Goal: Communication & Community: Answer question/provide support

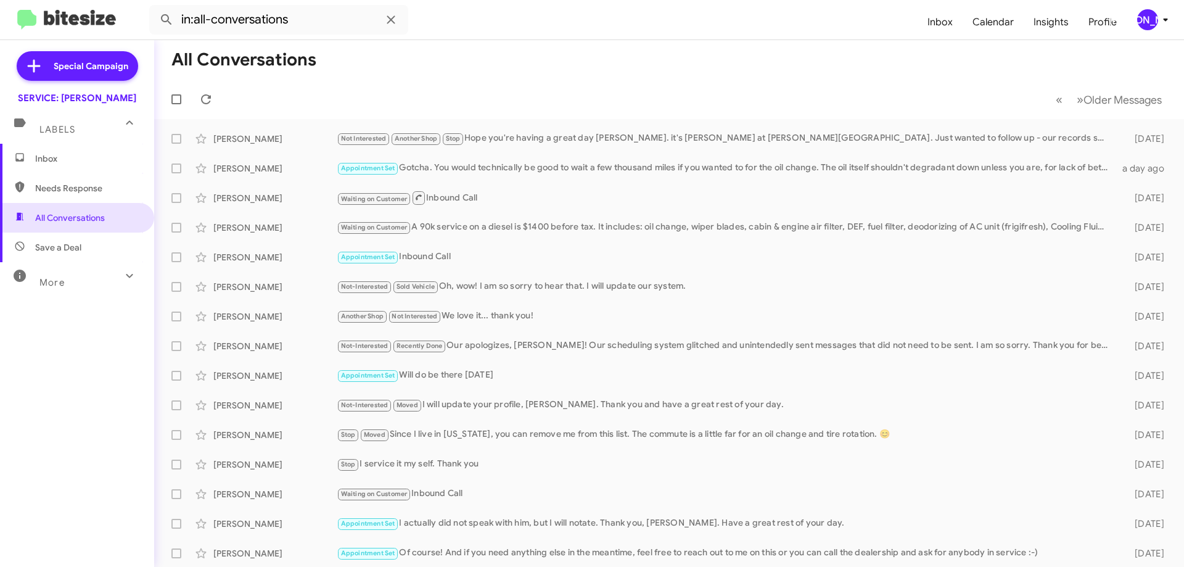
click at [213, 88] on mat-toolbar-row "« Previous » Next Older Messages" at bounding box center [669, 99] width 1030 height 39
click at [620, 134] on div "Not Interested Another Shop Stop Hope you're having a great day [PERSON_NAME]. …" at bounding box center [731, 138] width 788 height 14
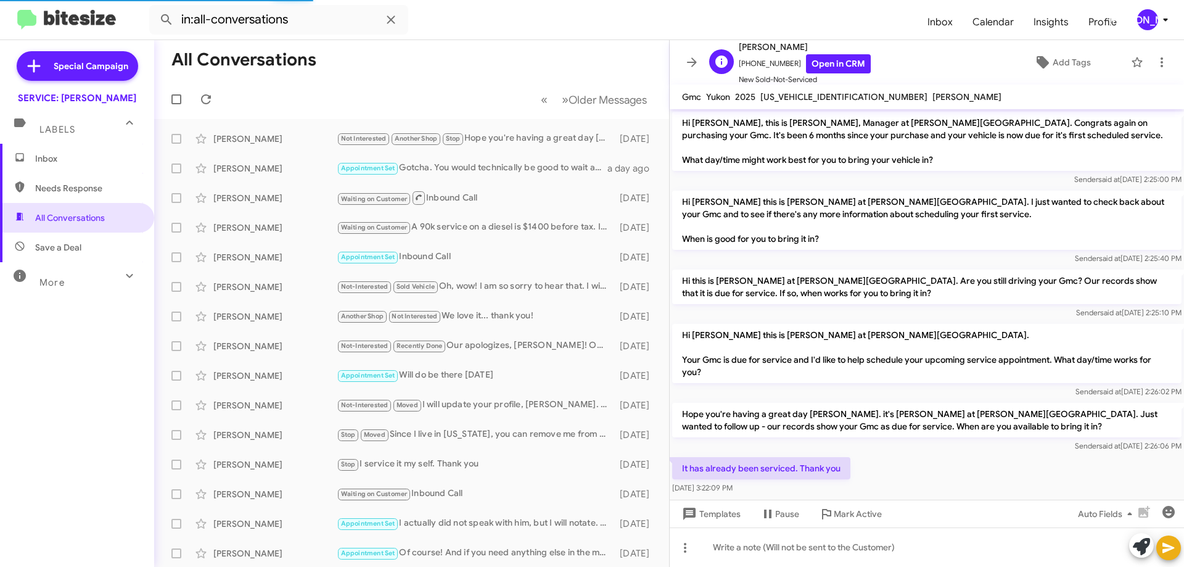
scroll to position [93, 0]
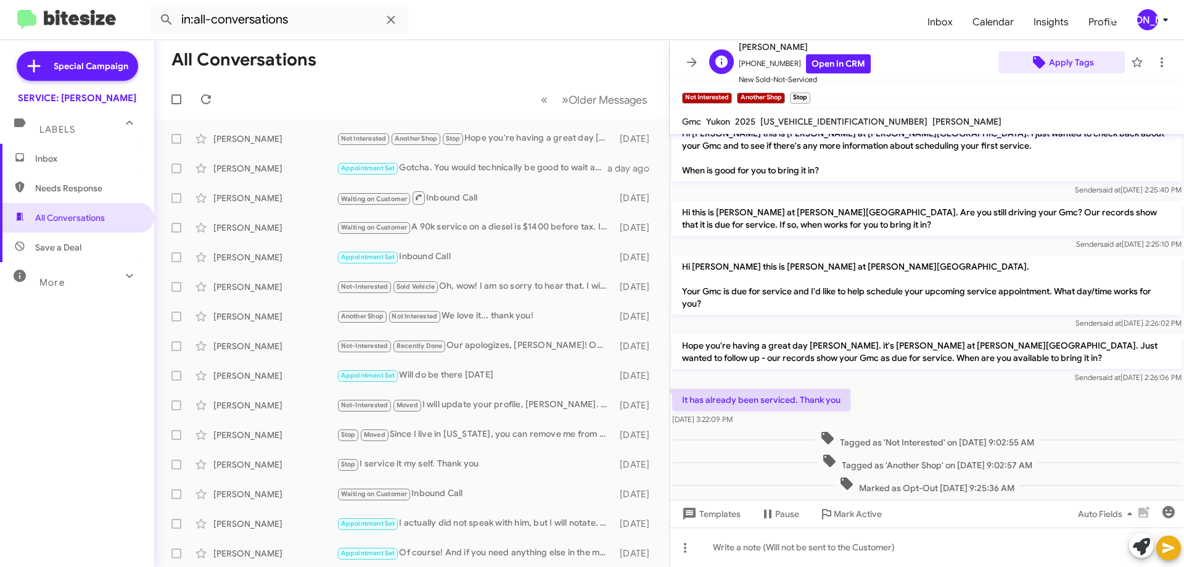
click at [1055, 59] on span "Apply Tags" at bounding box center [1071, 62] width 45 height 22
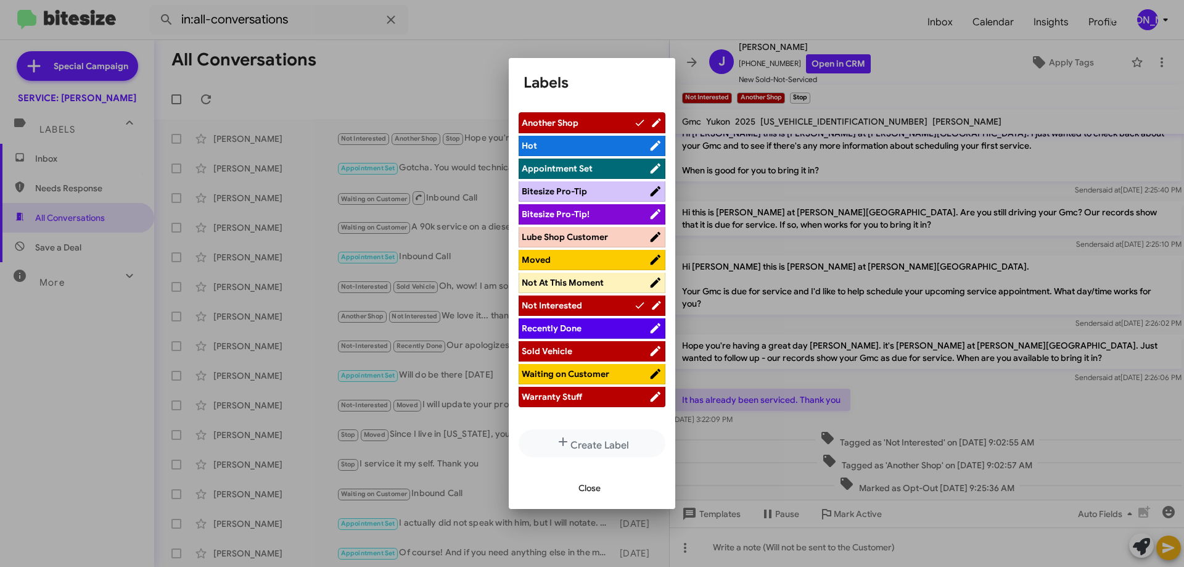
click at [651, 215] on icon at bounding box center [656, 214] width 10 height 10
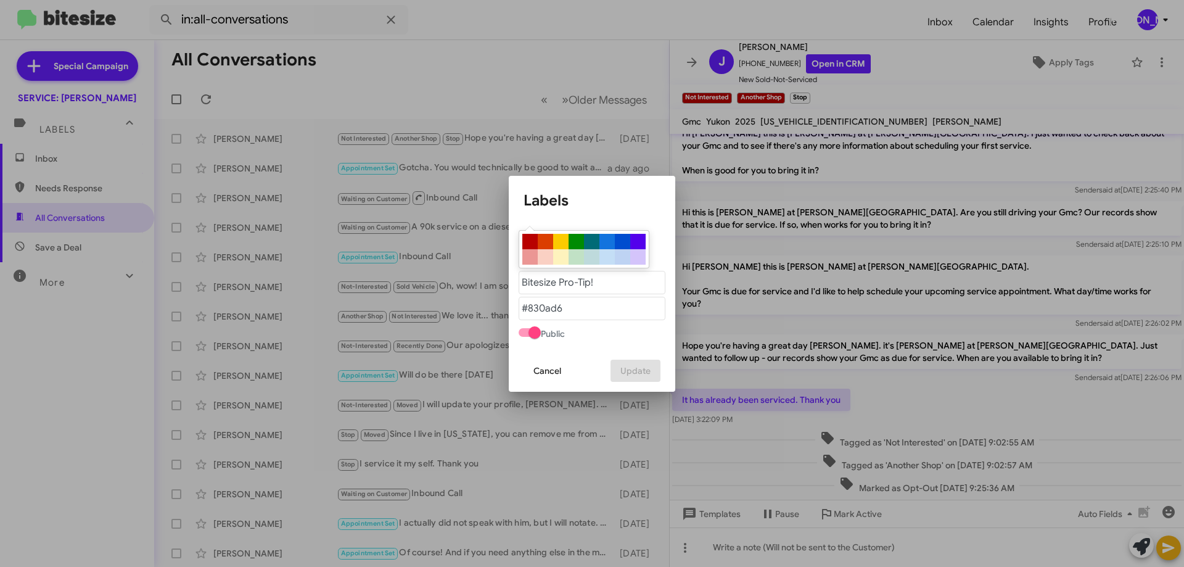
click at [546, 374] on span "Cancel" at bounding box center [547, 371] width 28 height 22
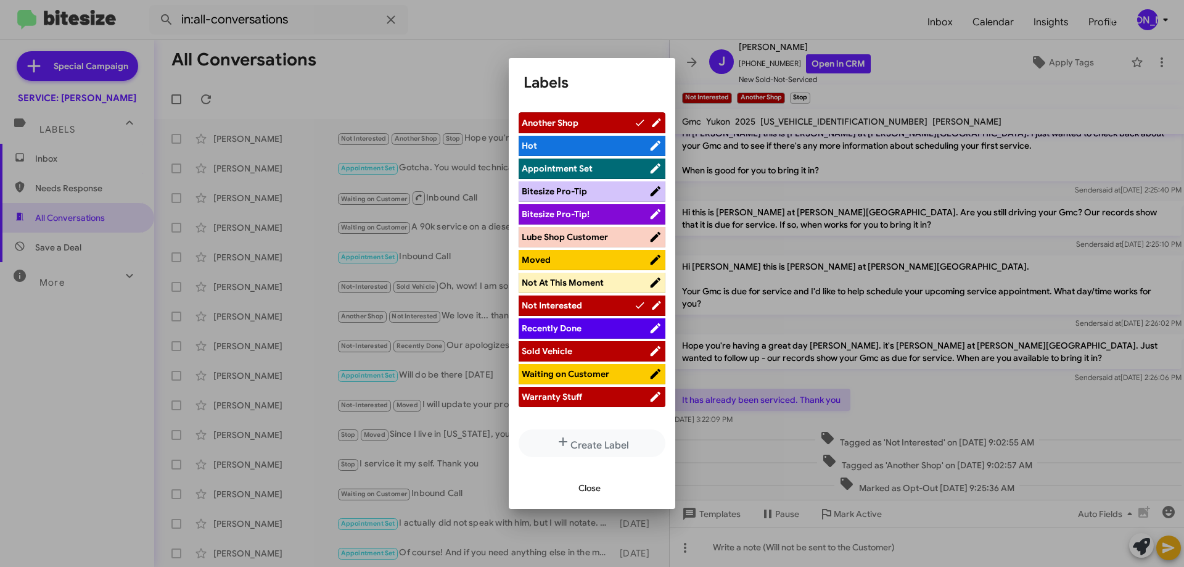
click at [649, 143] on icon at bounding box center [656, 145] width 14 height 15
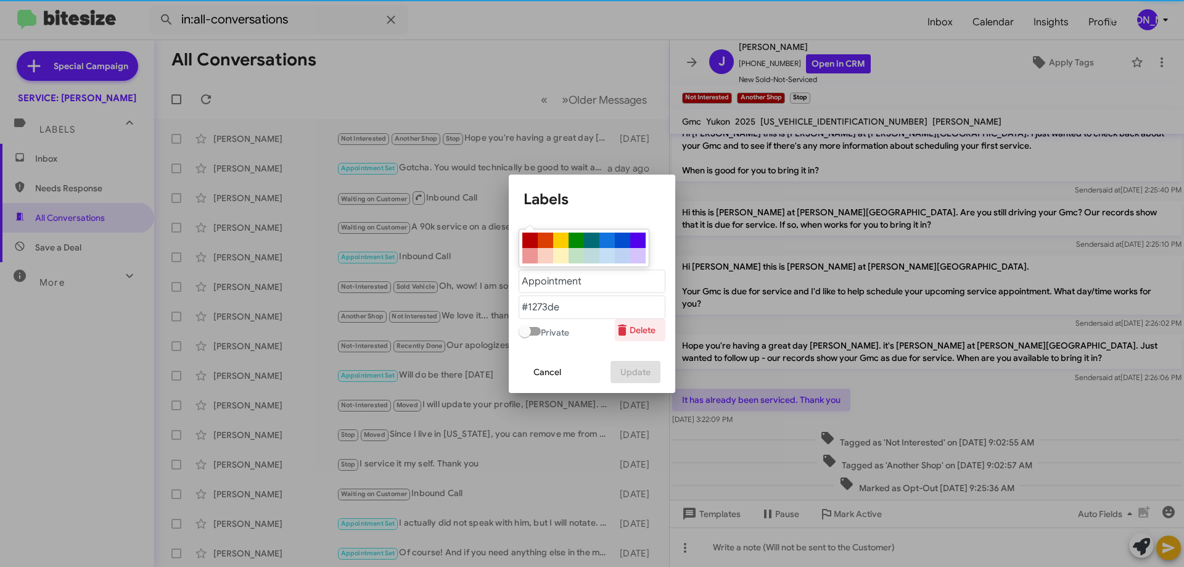
click at [642, 334] on span "Delete" at bounding box center [635, 330] width 41 height 22
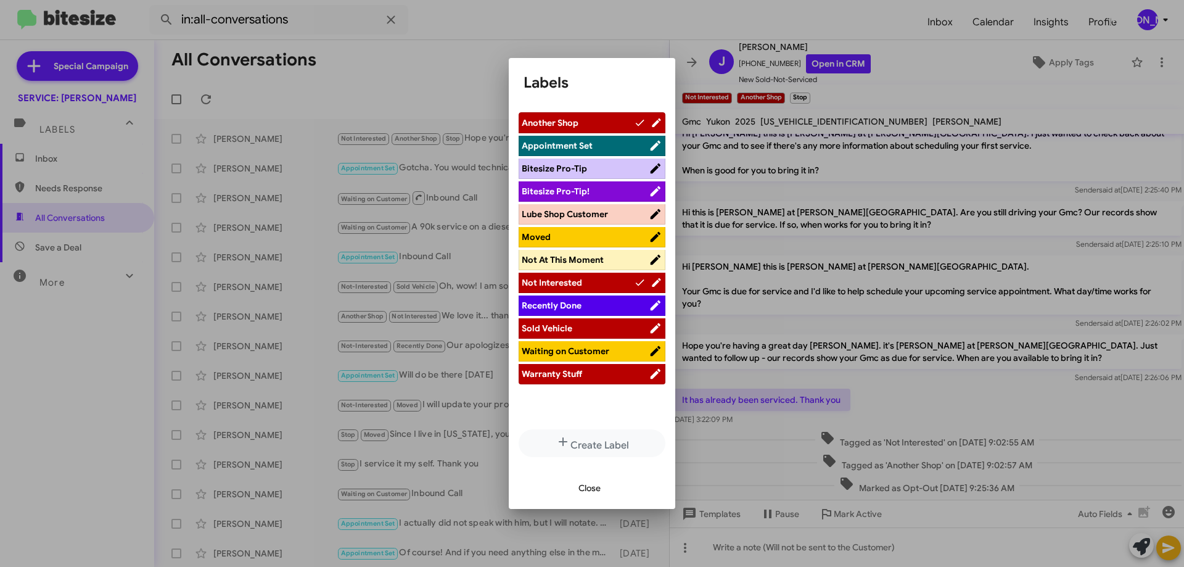
click at [649, 167] on icon at bounding box center [656, 168] width 14 height 15
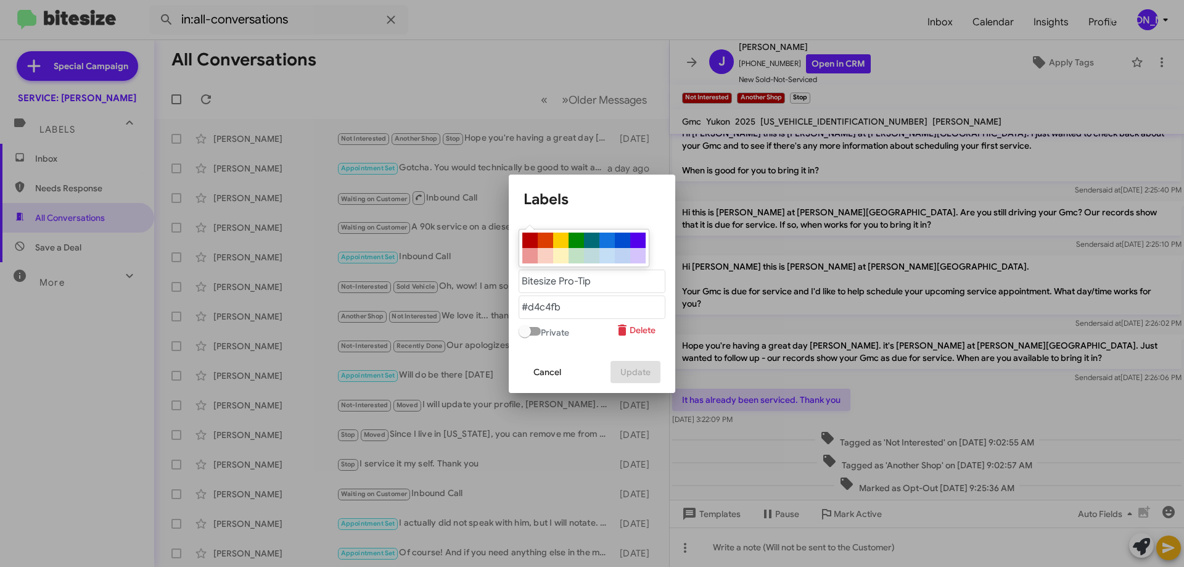
click at [639, 331] on span "Delete" at bounding box center [635, 330] width 41 height 22
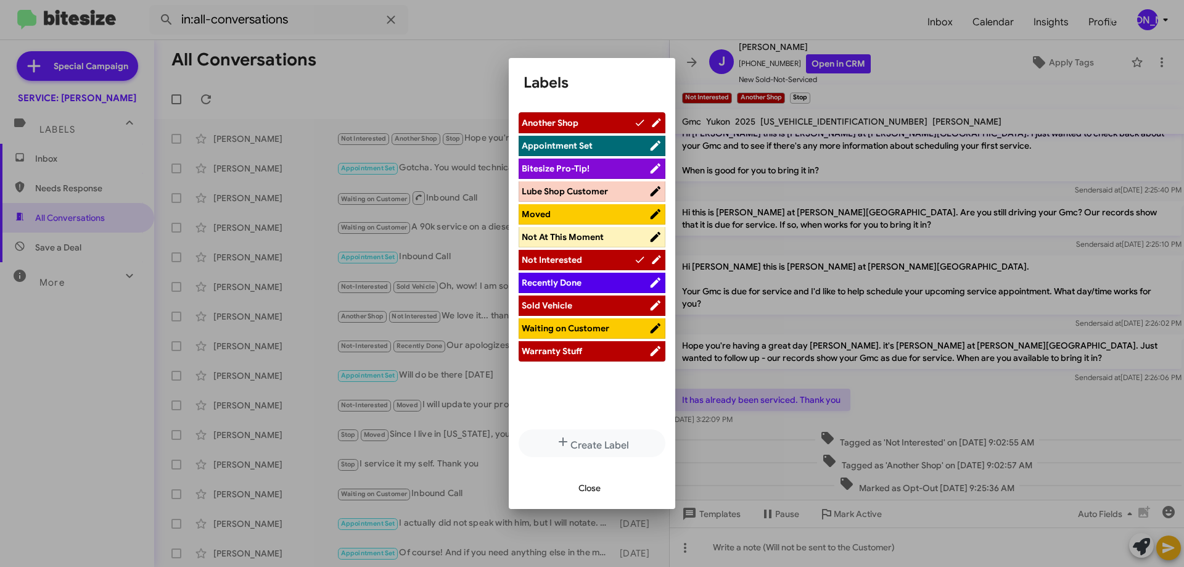
click at [649, 172] on icon at bounding box center [656, 168] width 14 height 15
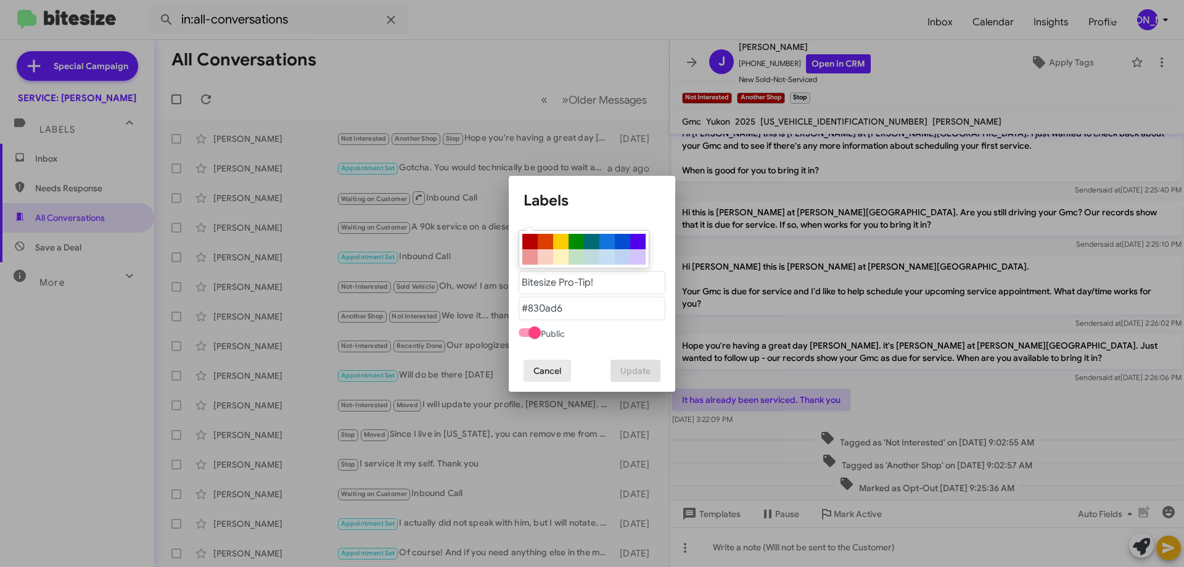
click at [551, 364] on span "Cancel" at bounding box center [547, 371] width 28 height 22
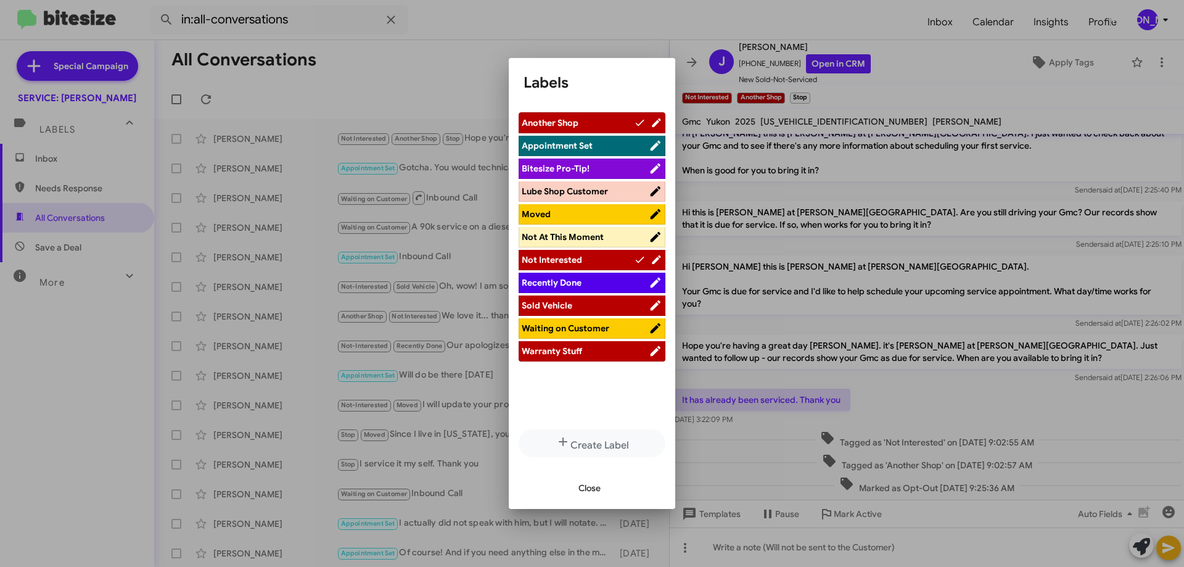
click at [649, 348] on icon at bounding box center [656, 351] width 14 height 15
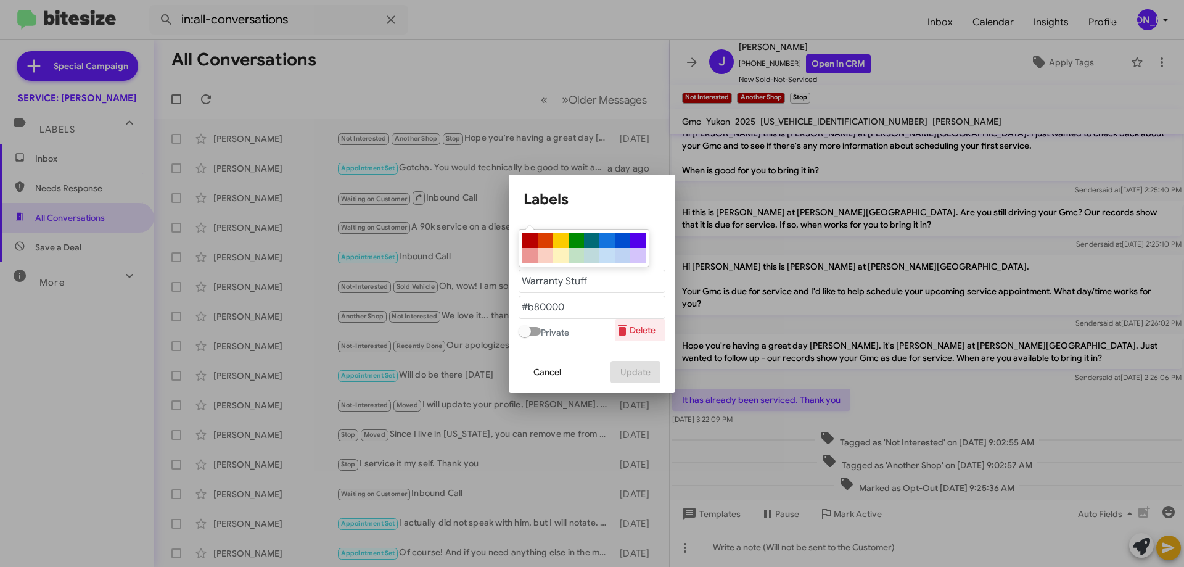
click at [645, 326] on span "Delete" at bounding box center [635, 330] width 41 height 22
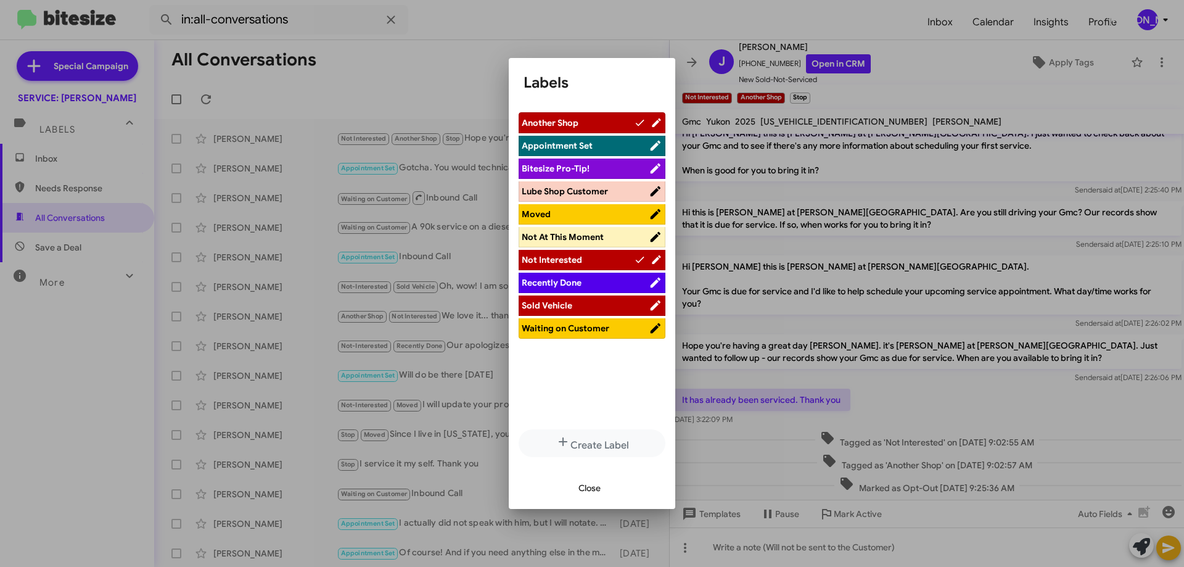
click at [579, 492] on span "Close" at bounding box center [590, 488] width 22 height 22
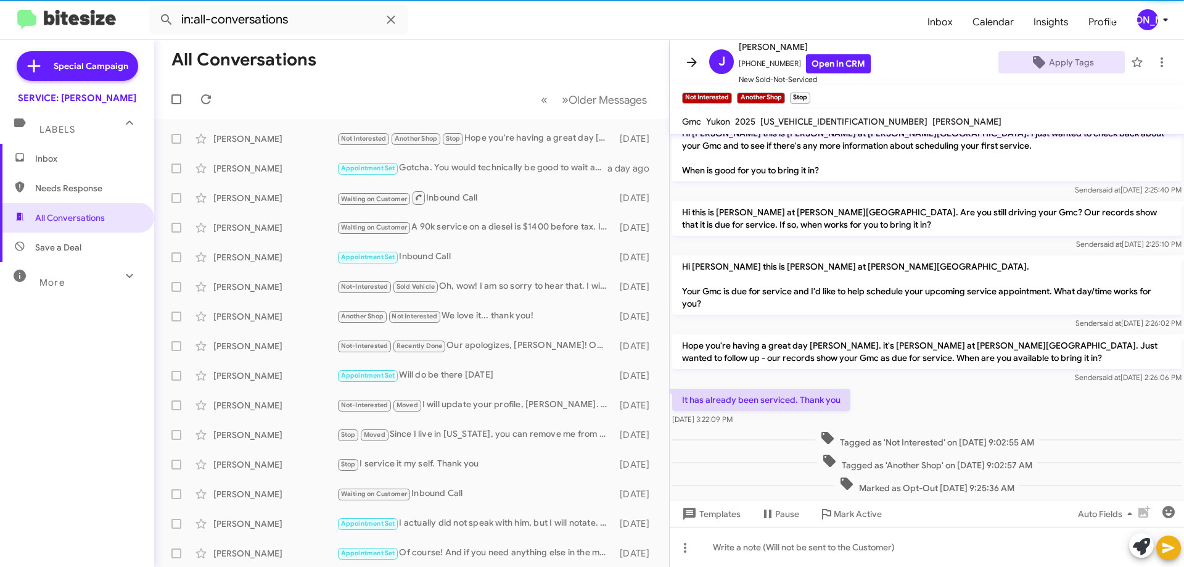
click at [686, 62] on icon at bounding box center [692, 62] width 15 height 15
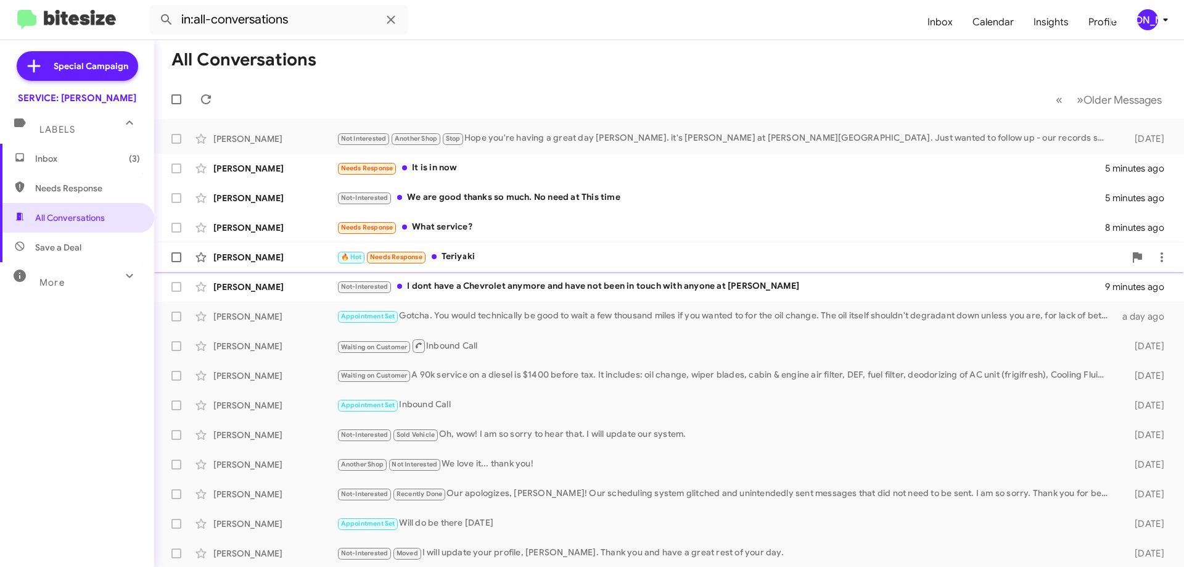
click at [616, 255] on div "🔥 Hot Needs Response Teriyaki" at bounding box center [731, 257] width 788 height 14
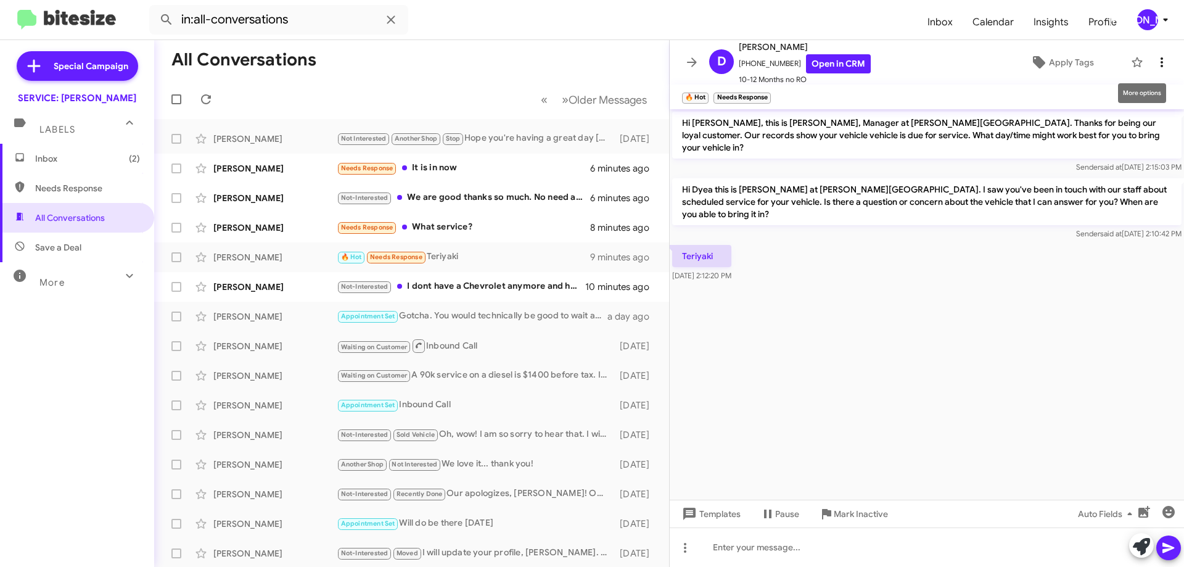
click at [1163, 60] on span at bounding box center [1162, 62] width 25 height 15
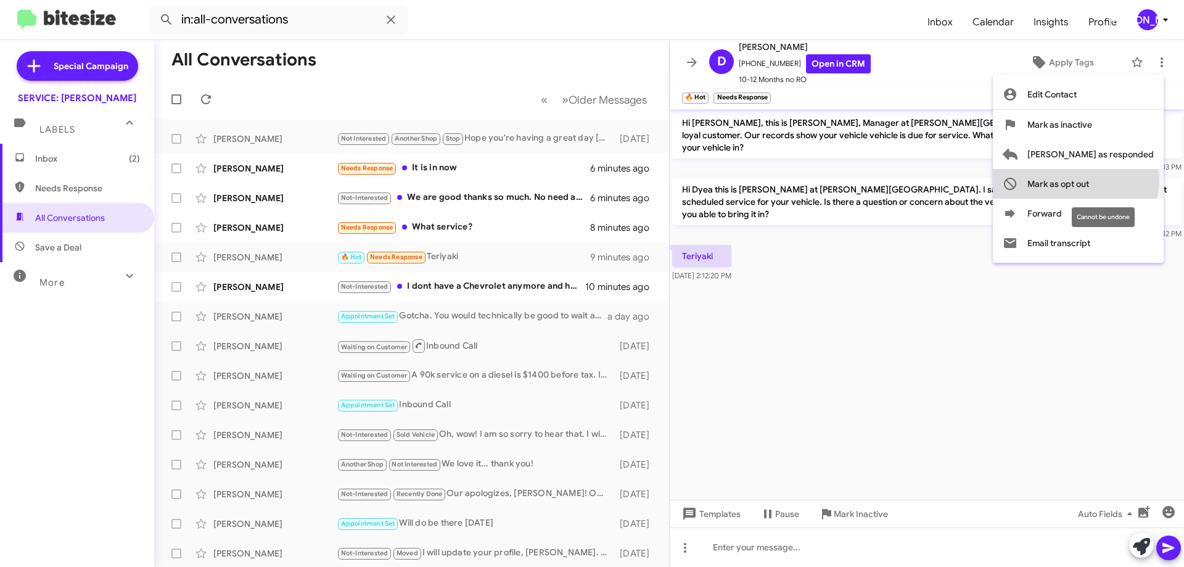
click at [1089, 179] on span "Mark as opt out" at bounding box center [1058, 184] width 62 height 30
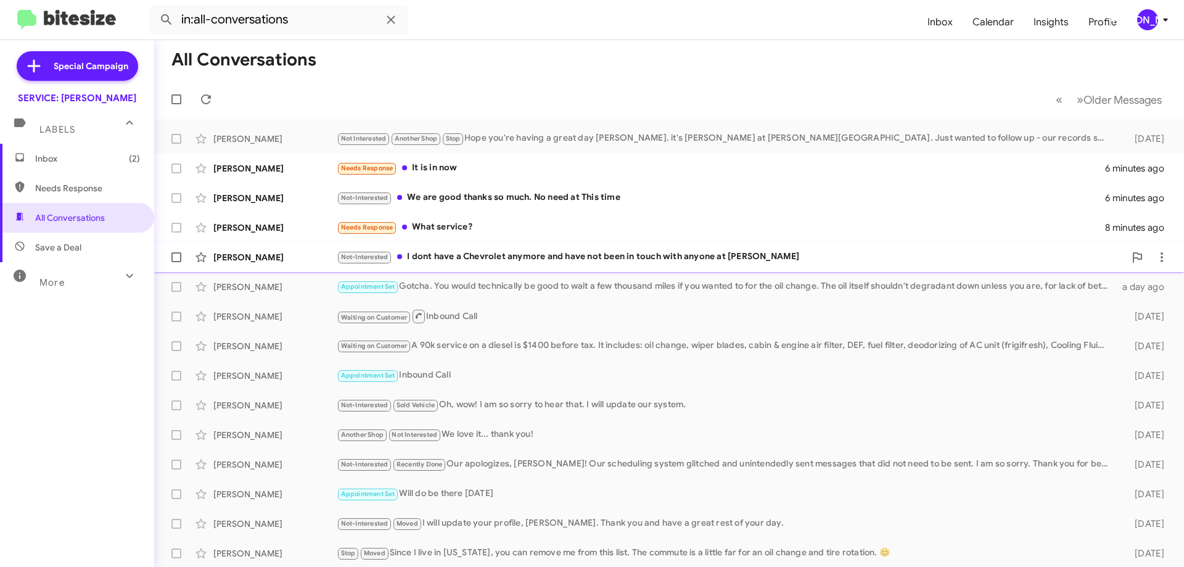
click at [638, 252] on div "Not-Interested I dont have a Chevrolet anymore and have not been in touch with …" at bounding box center [731, 257] width 788 height 14
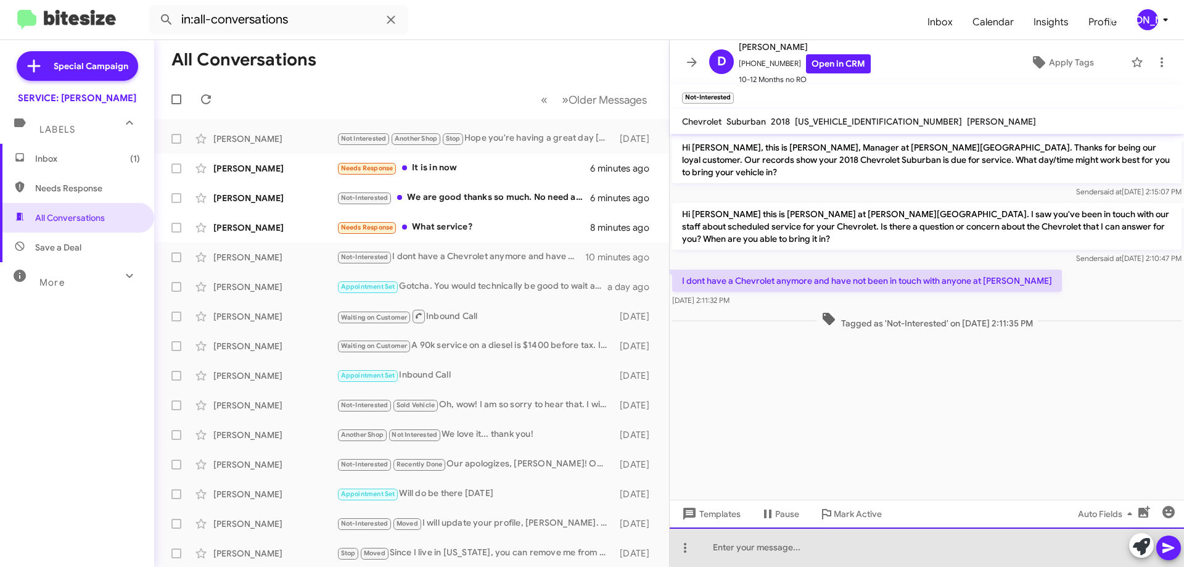
click at [927, 545] on div at bounding box center [927, 546] width 514 height 39
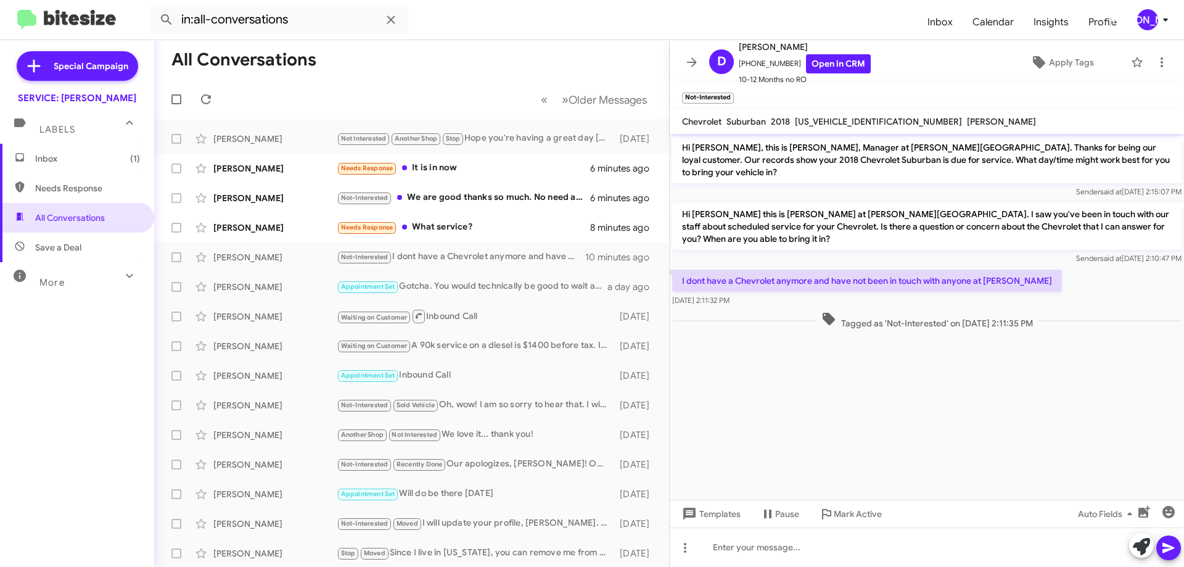
click at [852, 116] on span "1GNSCHKC7JR278372" at bounding box center [878, 121] width 167 height 11
copy span "1GNSCHKC7JR278372"
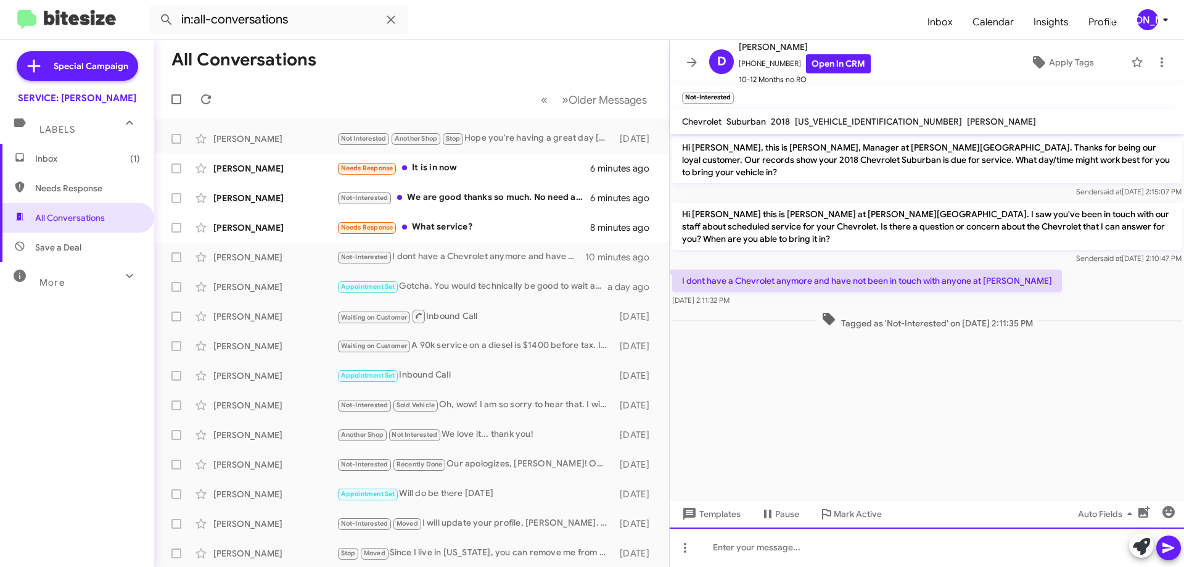
click at [794, 555] on div at bounding box center [927, 546] width 514 height 39
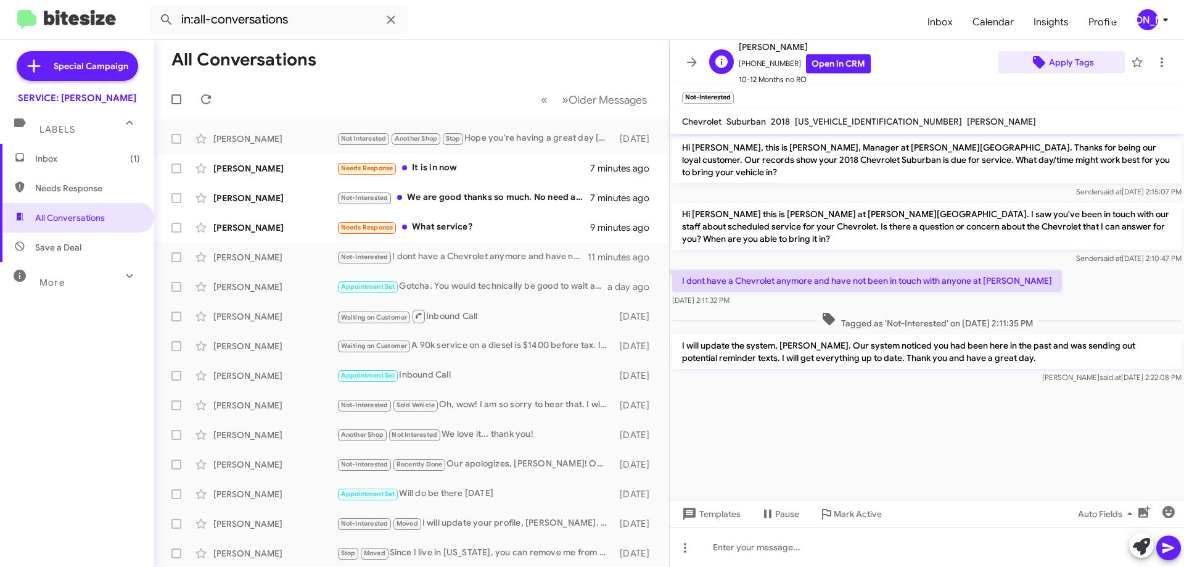
click at [1062, 52] on span "Apply Tags" at bounding box center [1071, 62] width 45 height 22
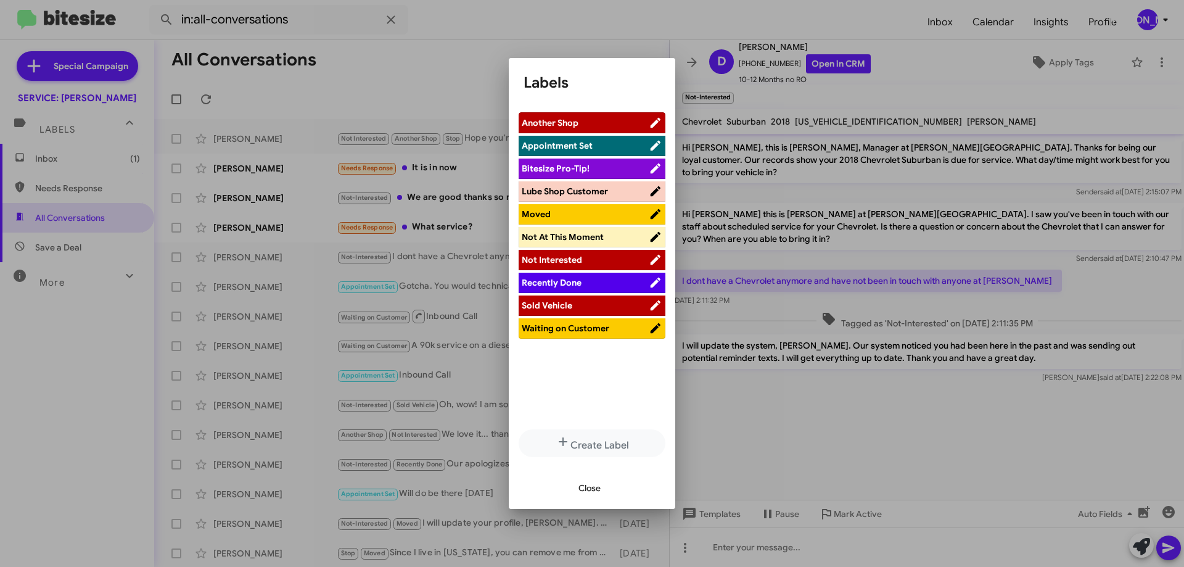
click at [577, 308] on span "Sold Vehicle" at bounding box center [585, 305] width 127 height 12
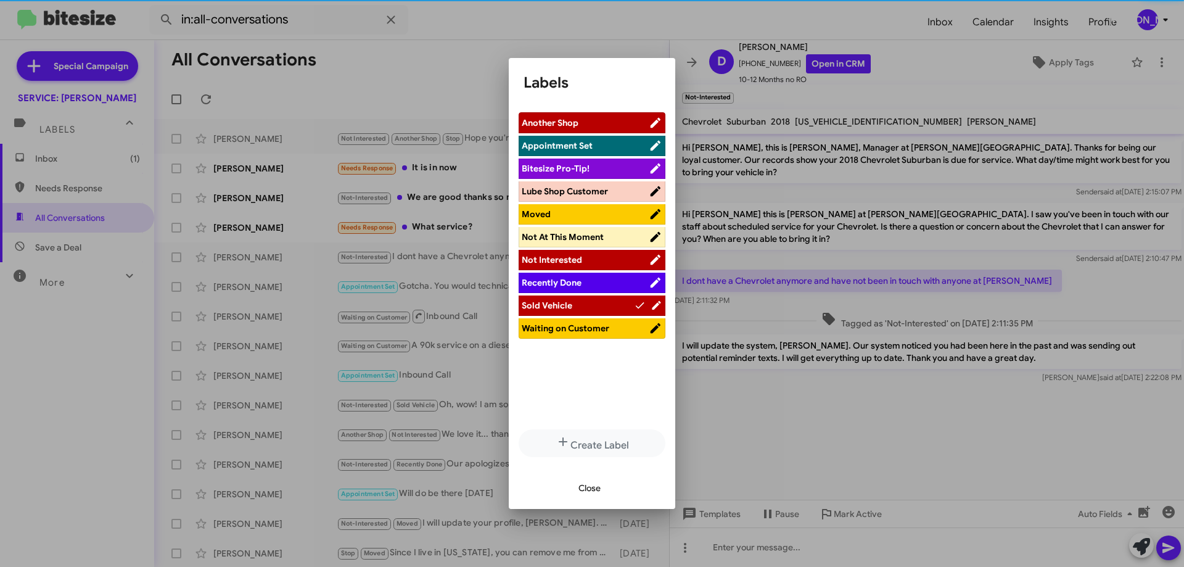
click at [585, 484] on span "Close" at bounding box center [590, 488] width 22 height 22
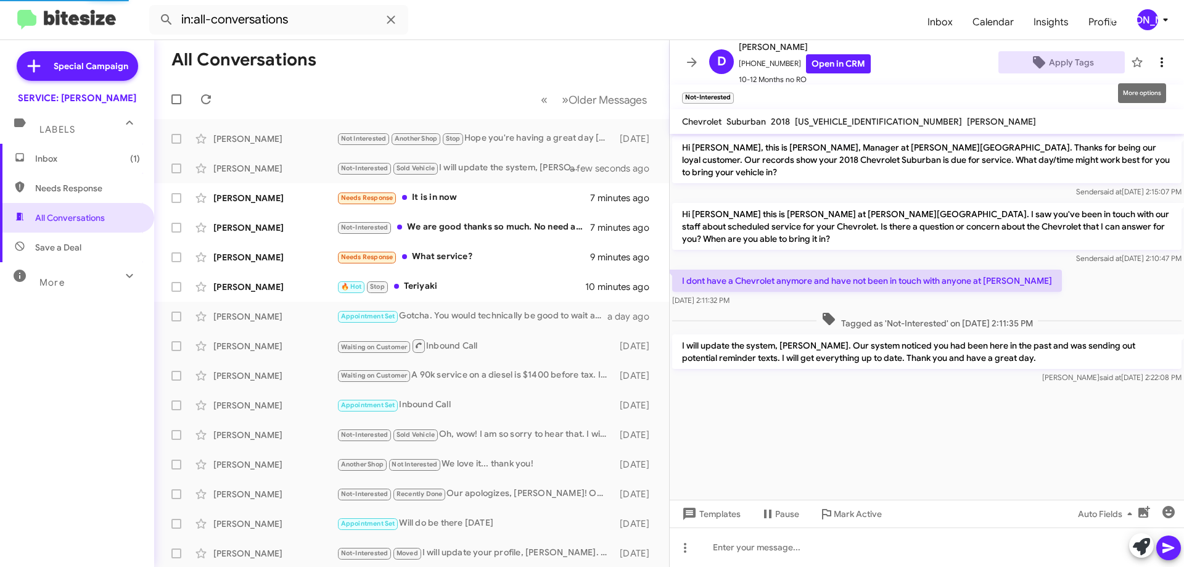
click at [1161, 62] on icon at bounding box center [1162, 62] width 2 height 10
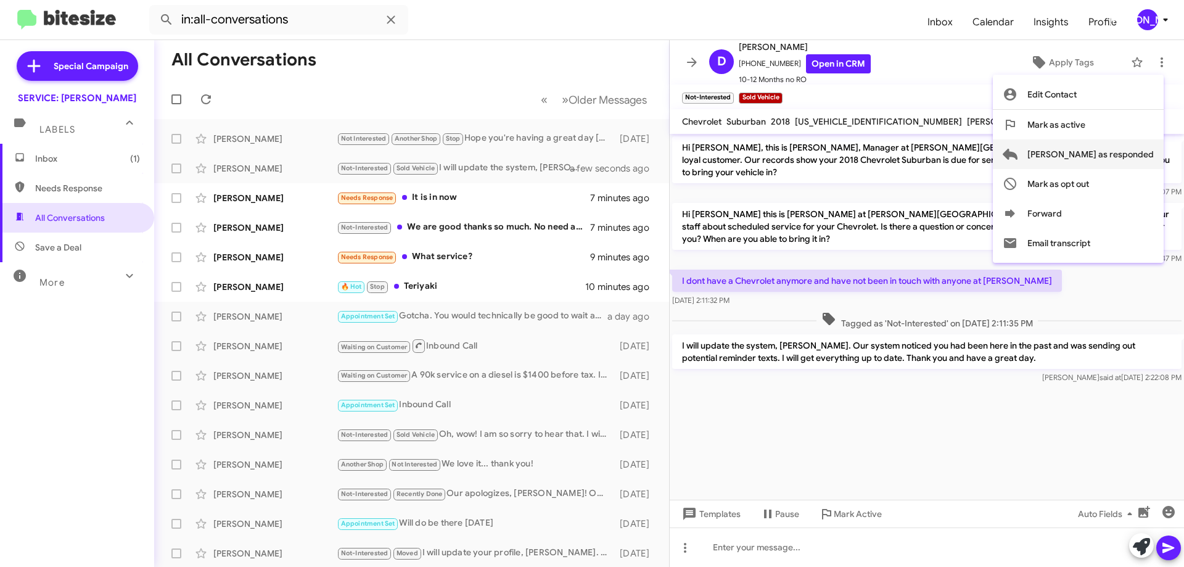
click at [1106, 158] on span "Mark as responded" at bounding box center [1090, 154] width 126 height 30
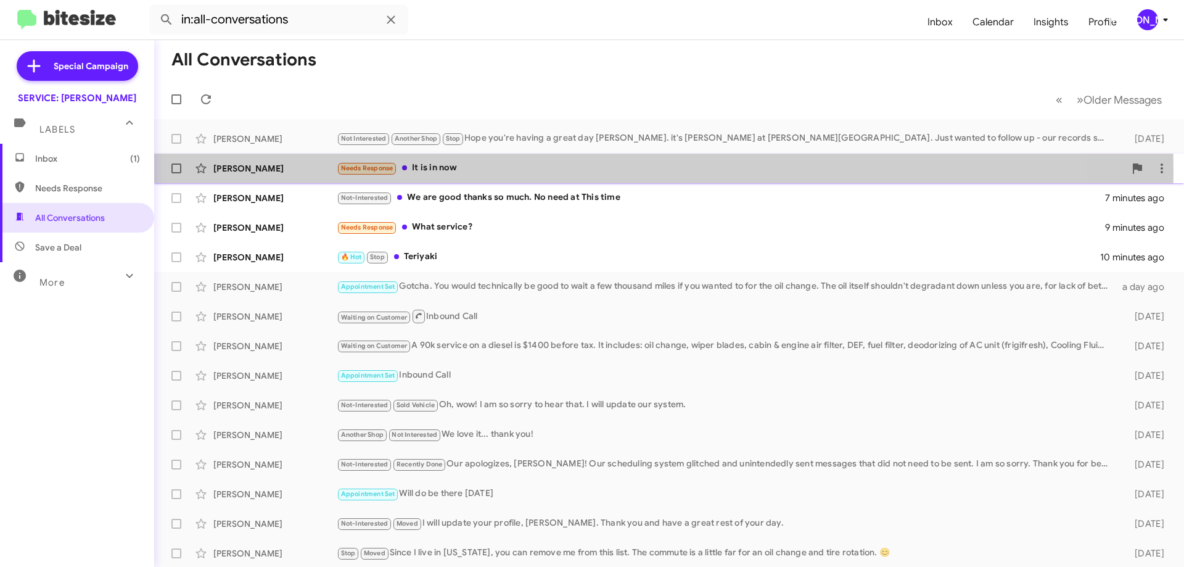
click at [503, 171] on div "Needs Response It is in now" at bounding box center [731, 168] width 788 height 14
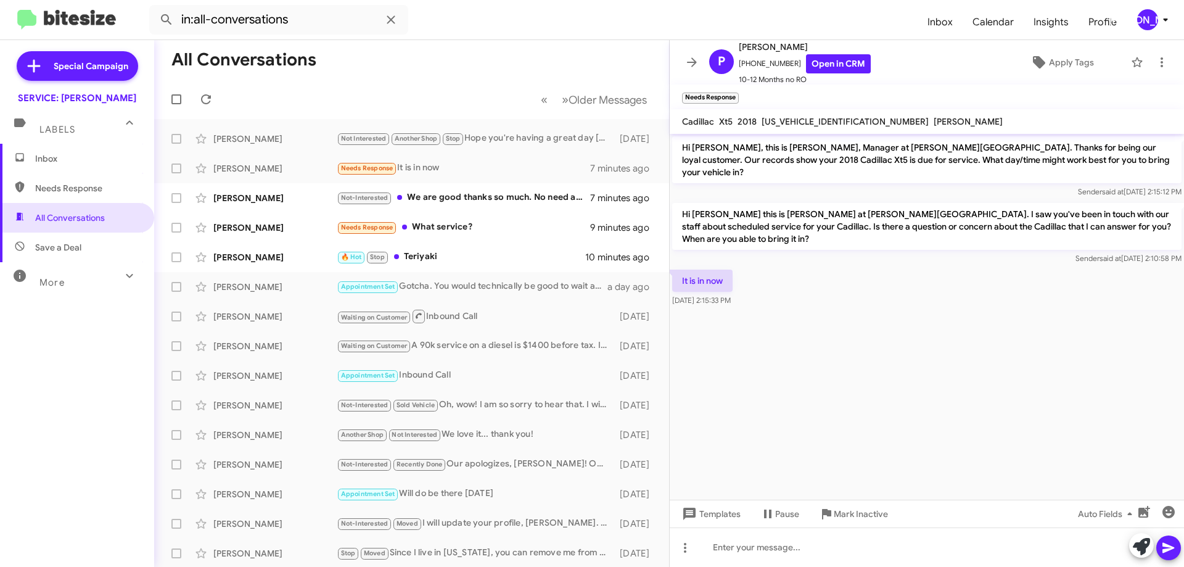
click at [809, 123] on span "1GYKNCRSXJZ141424" at bounding box center [845, 121] width 167 height 11
copy span "1GYKNCRSXJZ141424"
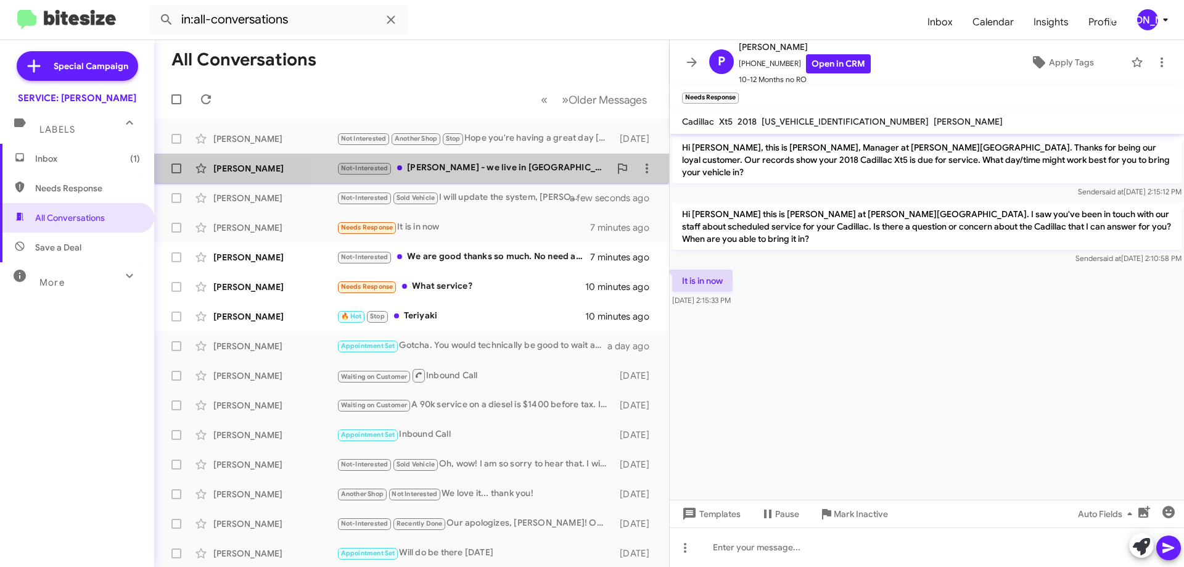
click at [488, 169] on div "Not-Interested Jennifer - we live in Murfreesboro. We take it to the local deal…" at bounding box center [473, 168] width 273 height 14
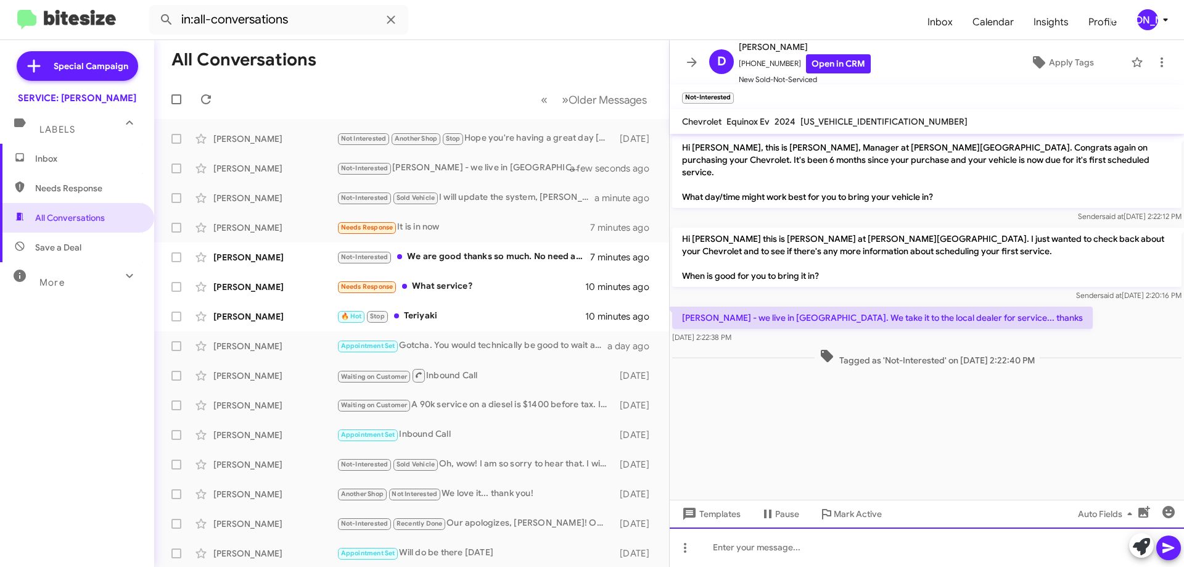
click at [881, 540] on div at bounding box center [927, 546] width 514 height 39
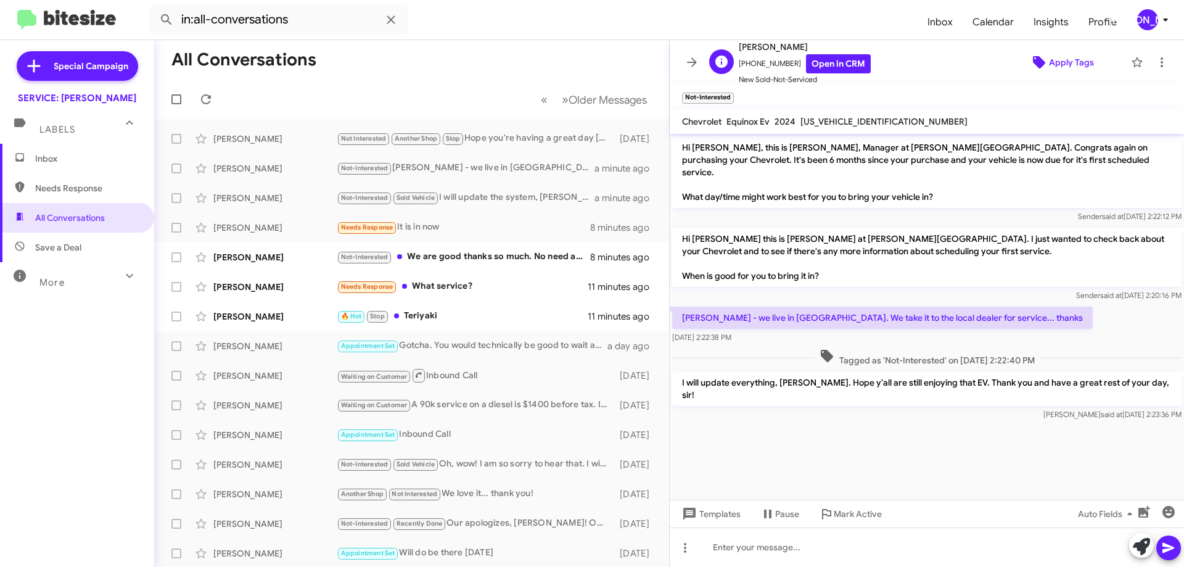
click at [1061, 59] on span "Apply Tags" at bounding box center [1071, 62] width 45 height 22
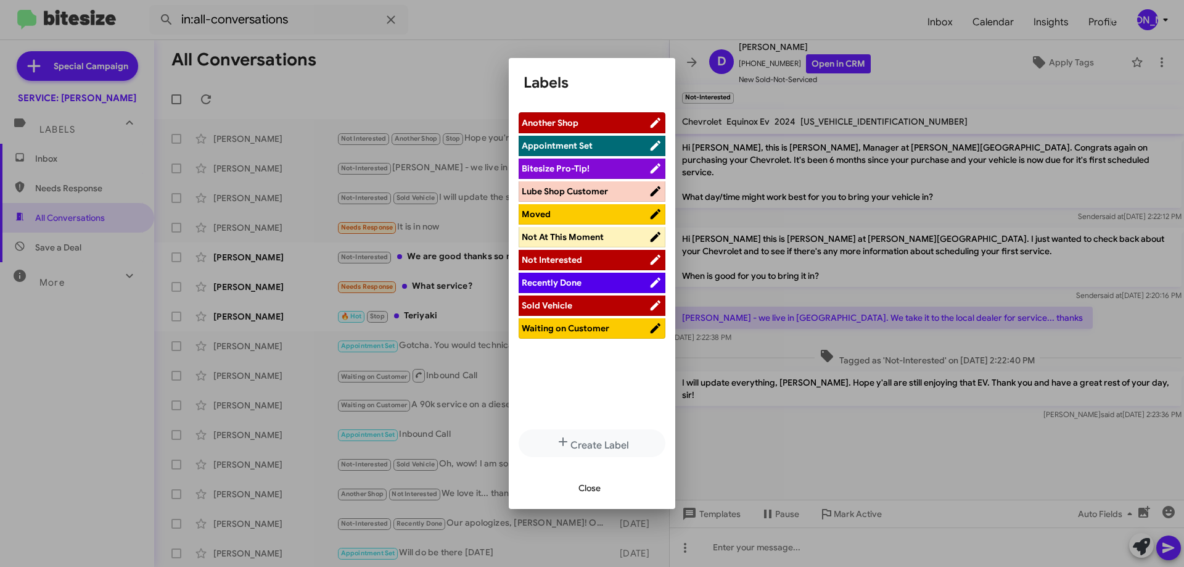
click at [527, 215] on span "Moved" at bounding box center [536, 213] width 29 height 11
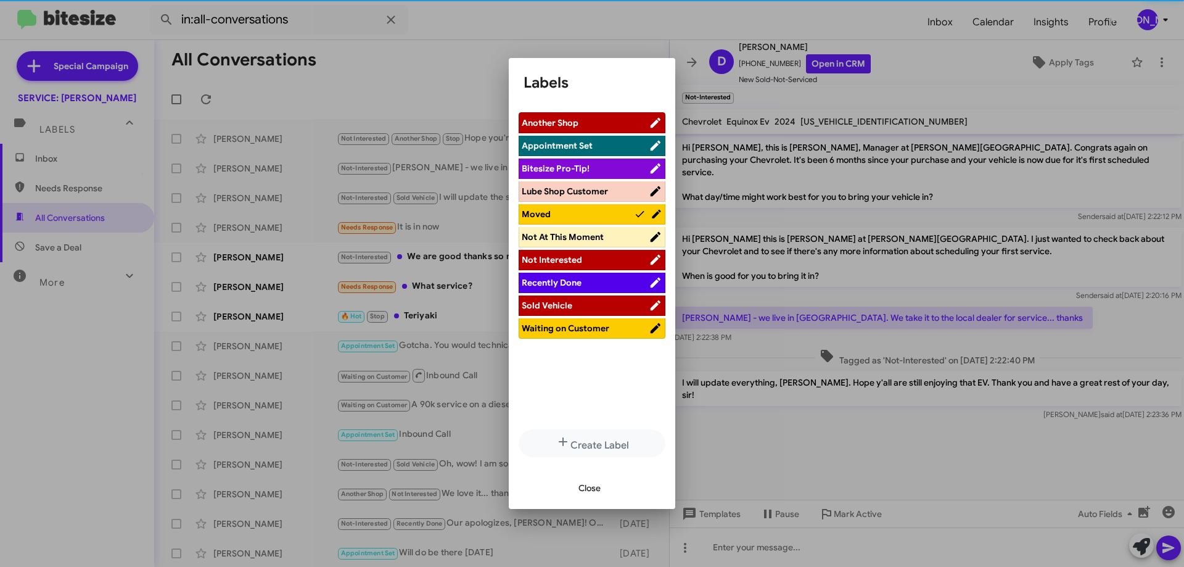
click at [590, 485] on span "Close" at bounding box center [590, 488] width 22 height 22
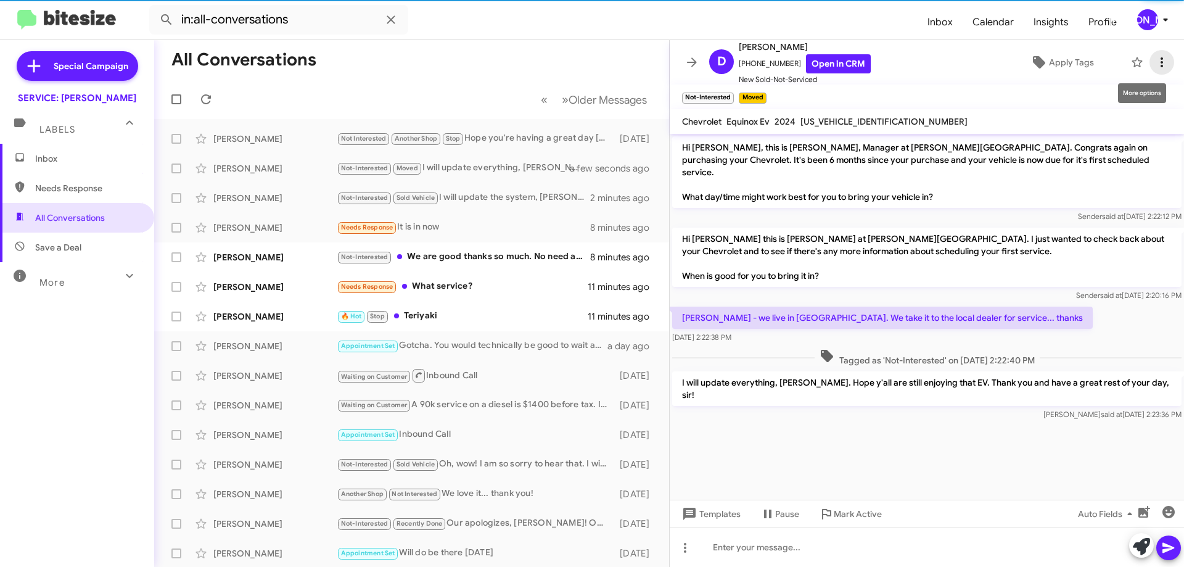
click at [1155, 67] on icon at bounding box center [1162, 62] width 15 height 15
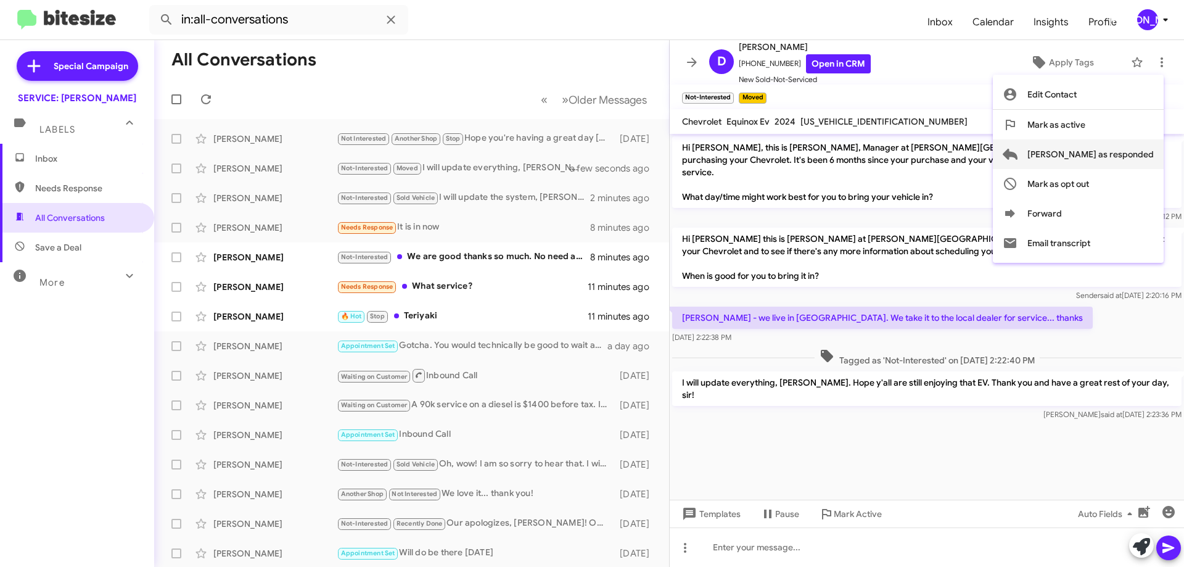
drag, startPoint x: 1106, startPoint y: 155, endPoint x: 1105, endPoint y: 147, distance: 8.8
click at [1105, 147] on span "Mark as responded" at bounding box center [1090, 154] width 126 height 30
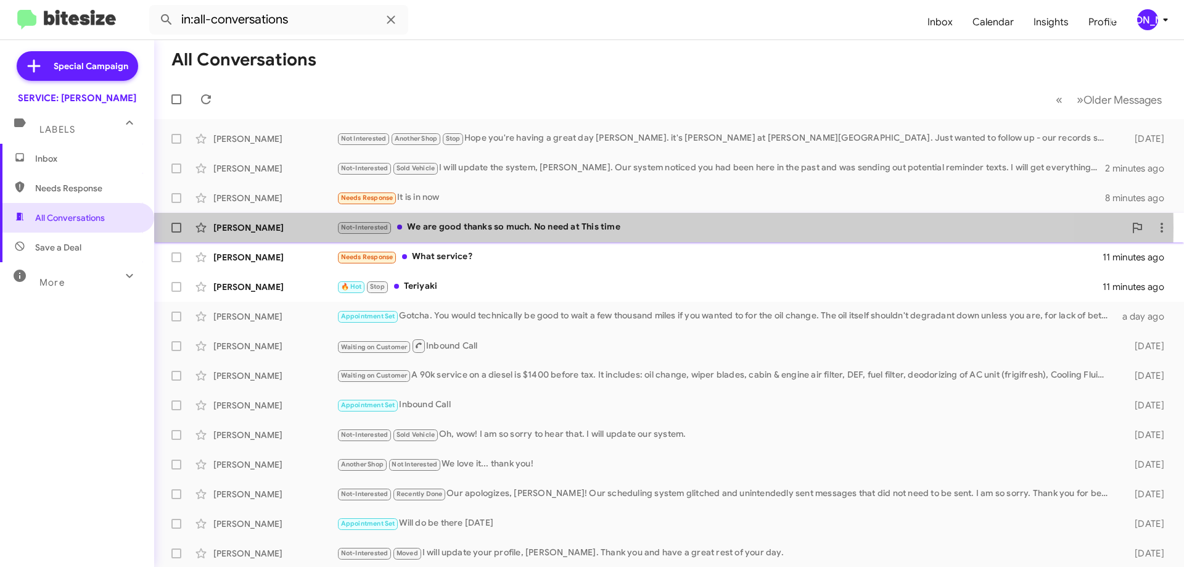
click at [575, 228] on div "Not-Interested We are good thanks so much. No need at This time" at bounding box center [731, 227] width 788 height 14
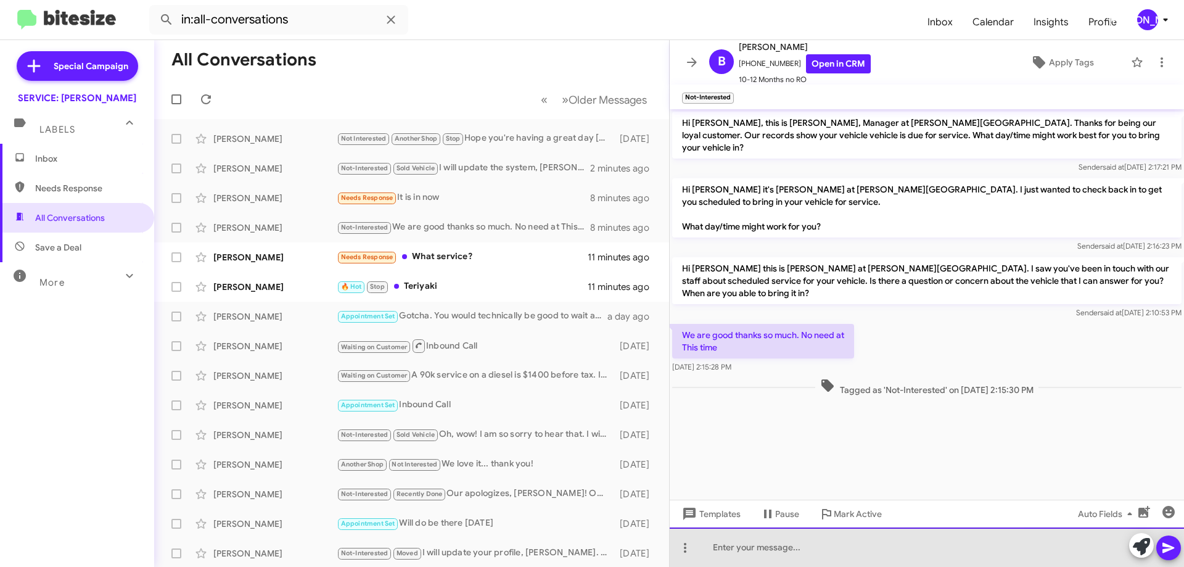
click at [869, 550] on div at bounding box center [927, 546] width 514 height 39
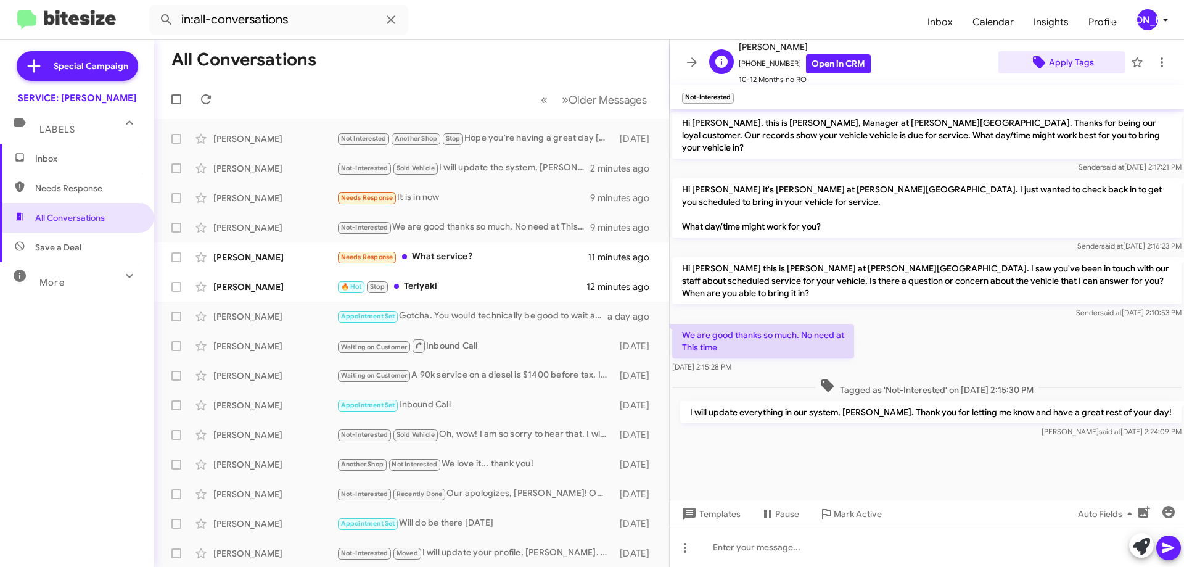
click at [1074, 66] on span "Apply Tags" at bounding box center [1071, 62] width 45 height 22
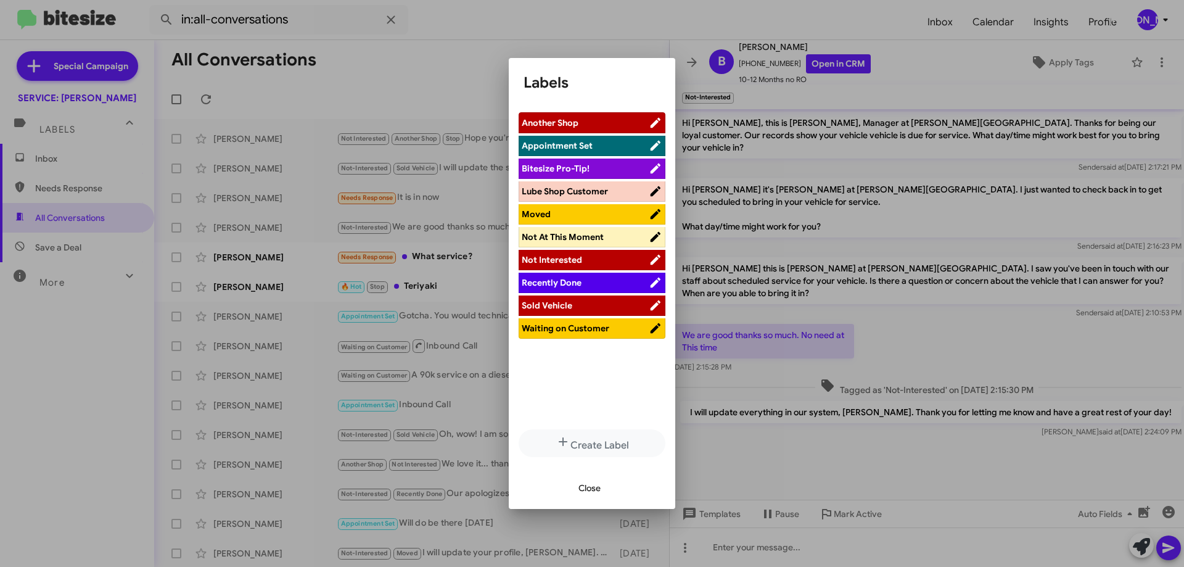
click at [587, 234] on span "Not At This Moment" at bounding box center [563, 236] width 82 height 11
click at [595, 487] on span "Close" at bounding box center [590, 488] width 22 height 22
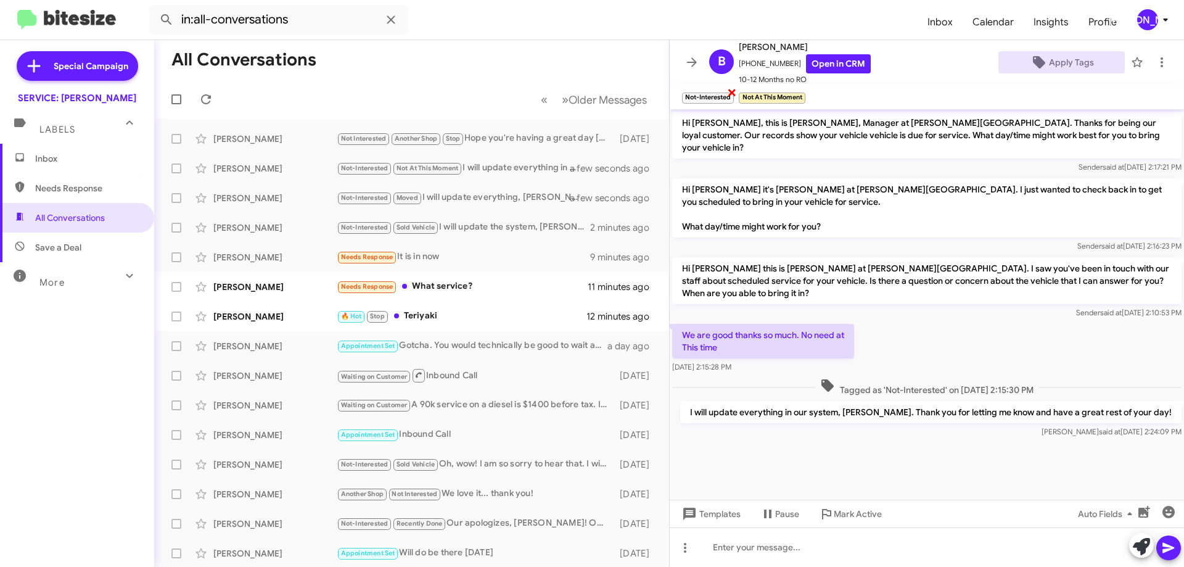
click at [730, 94] on span "×" at bounding box center [732, 91] width 10 height 15
click at [1159, 66] on span at bounding box center [1162, 62] width 25 height 15
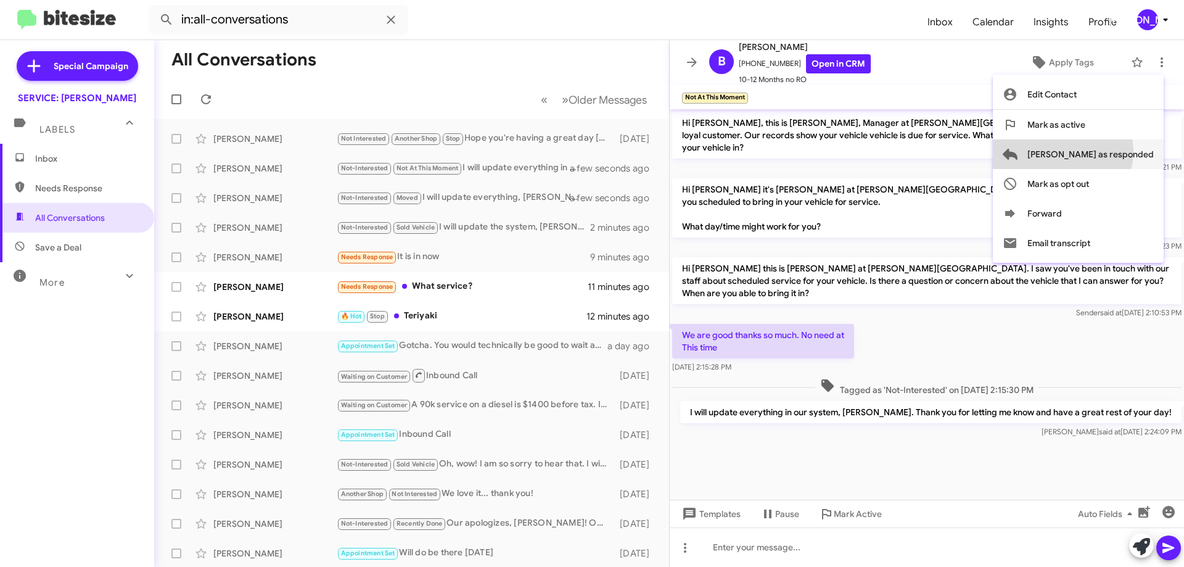
click at [1112, 152] on span "Mark as responded" at bounding box center [1090, 154] width 126 height 30
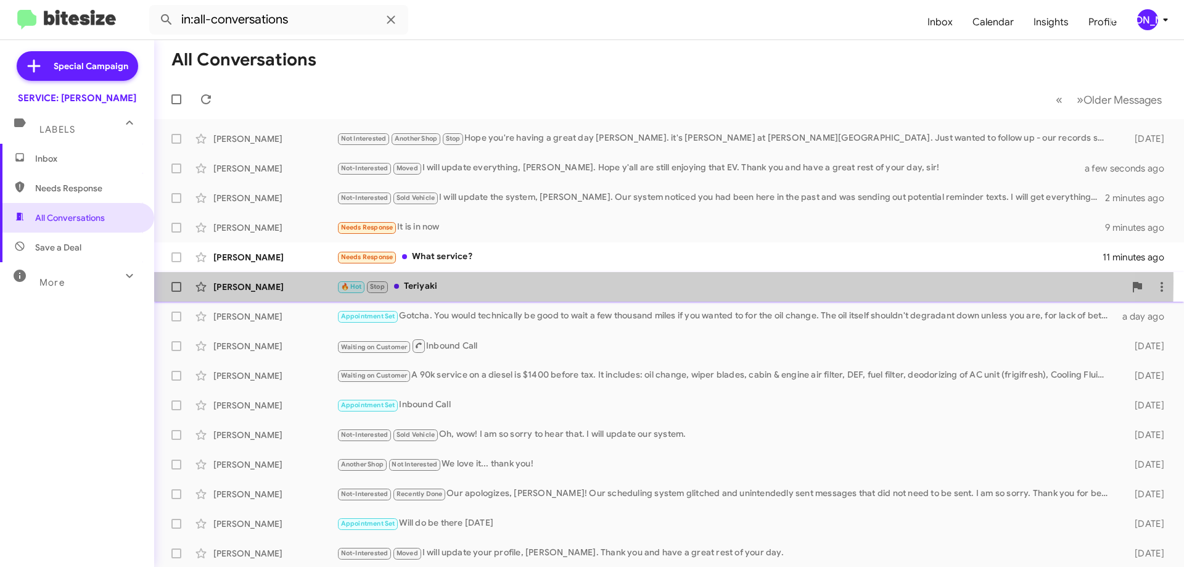
click at [449, 281] on div "🔥 Hot Stop Teriyaki" at bounding box center [731, 286] width 788 height 14
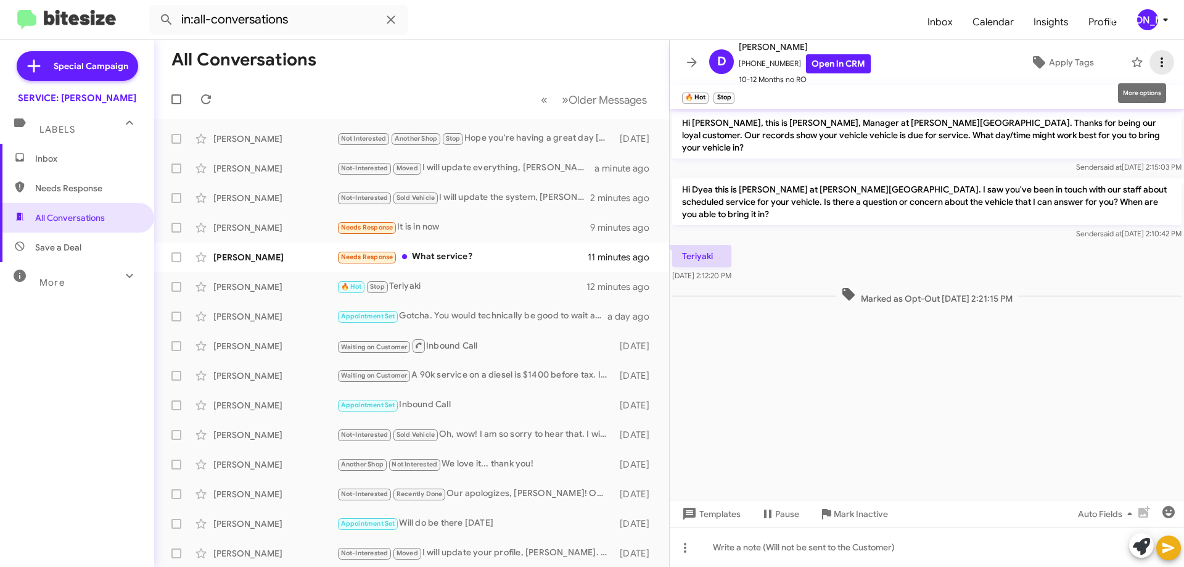
click at [1155, 62] on icon at bounding box center [1162, 62] width 15 height 15
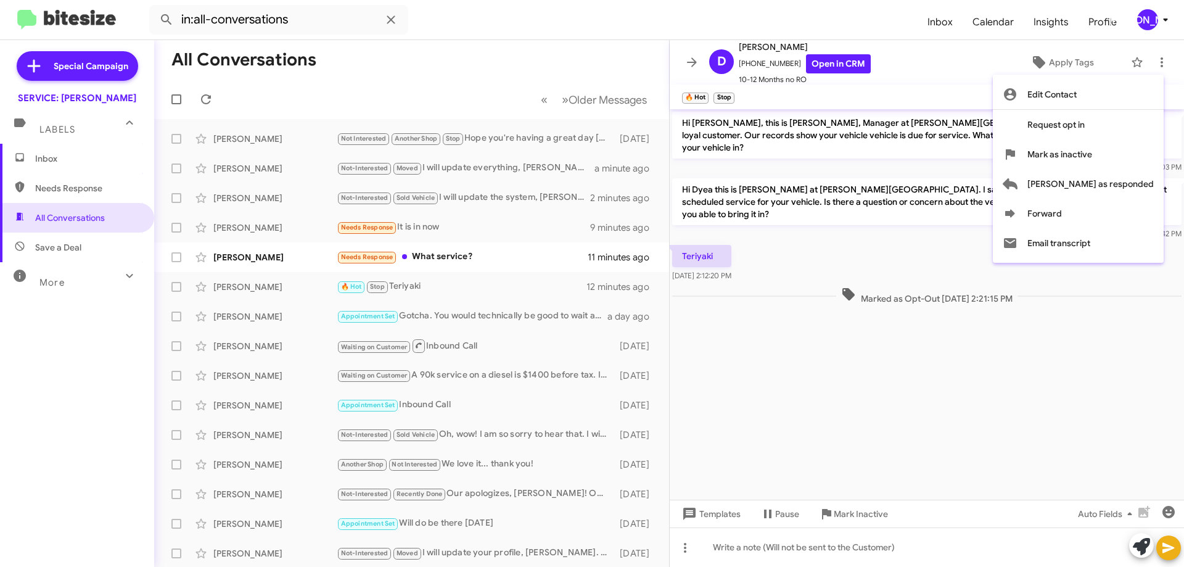
click at [706, 91] on div at bounding box center [592, 283] width 1184 height 567
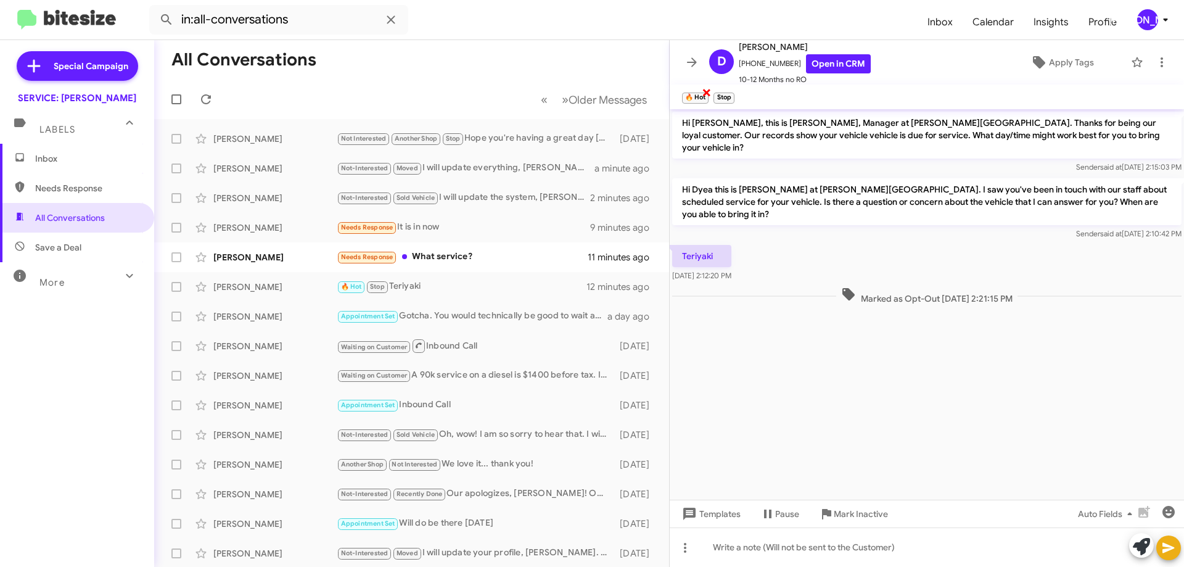
click at [704, 97] on span "×" at bounding box center [707, 91] width 10 height 15
click at [1155, 64] on icon at bounding box center [1162, 62] width 15 height 15
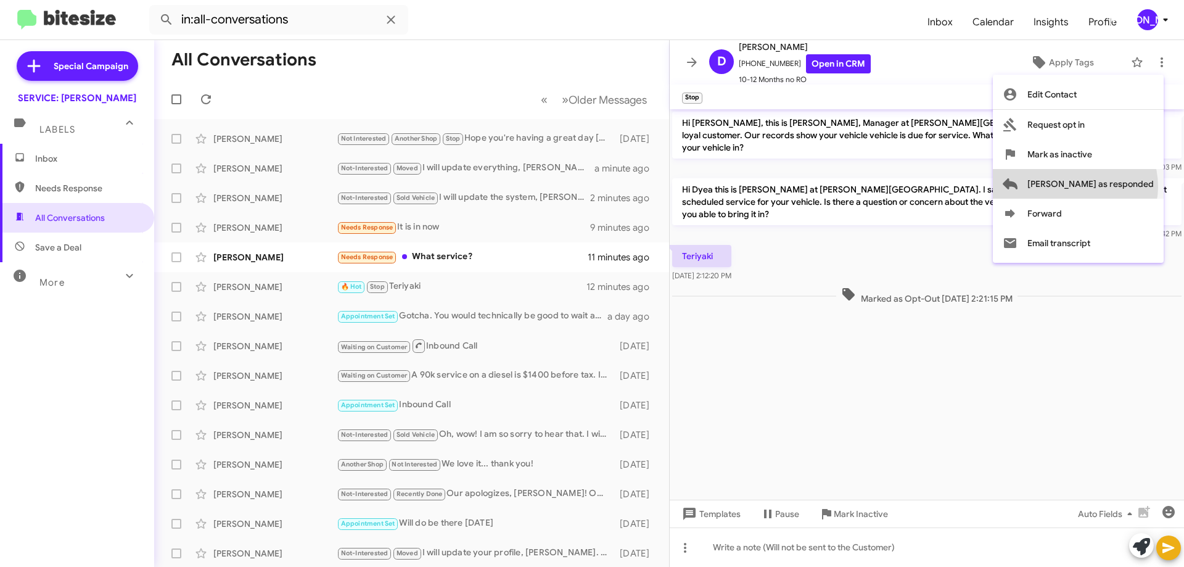
click at [1124, 186] on span "Mark as responded" at bounding box center [1090, 184] width 126 height 30
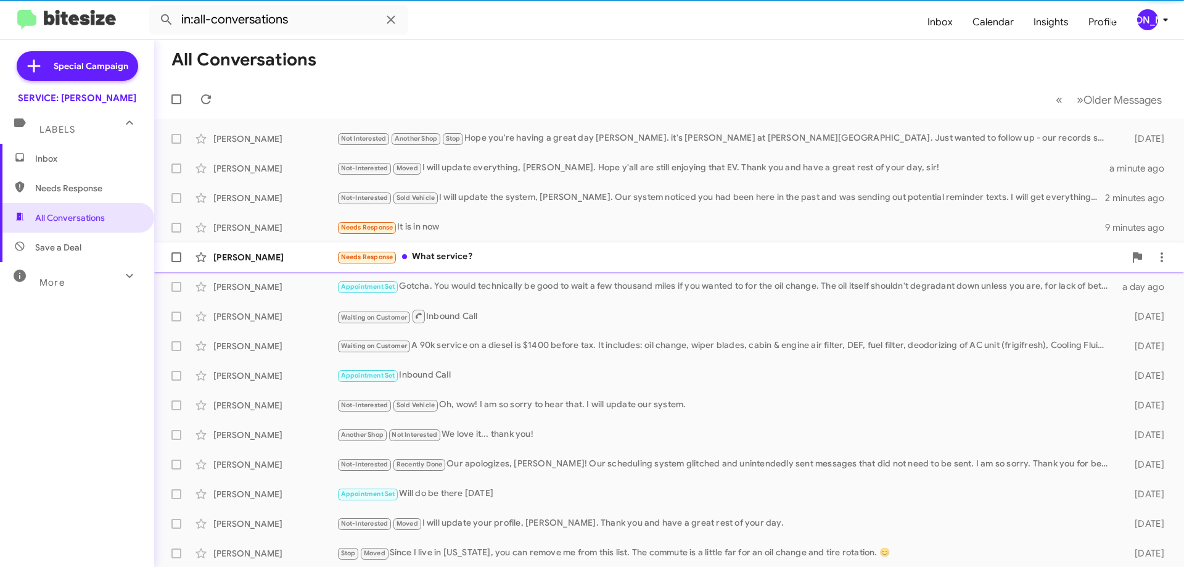
click at [464, 261] on div "Needs Response What service?" at bounding box center [731, 257] width 788 height 14
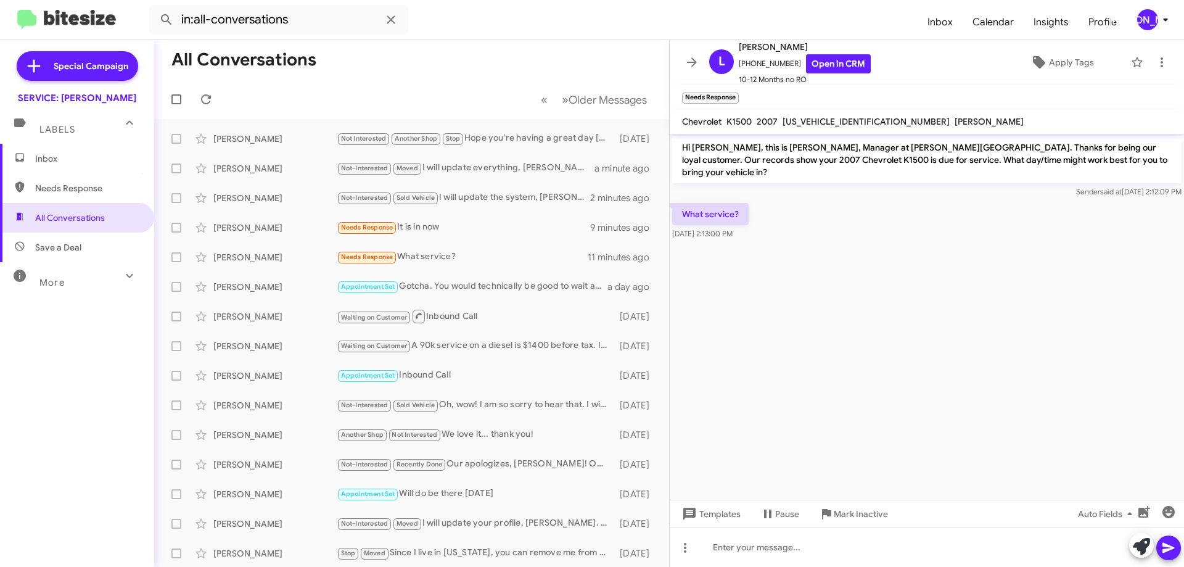
click at [814, 118] on span "1GNFK16347J228946" at bounding box center [866, 121] width 167 height 11
copy span "1GNFK16347J228946"
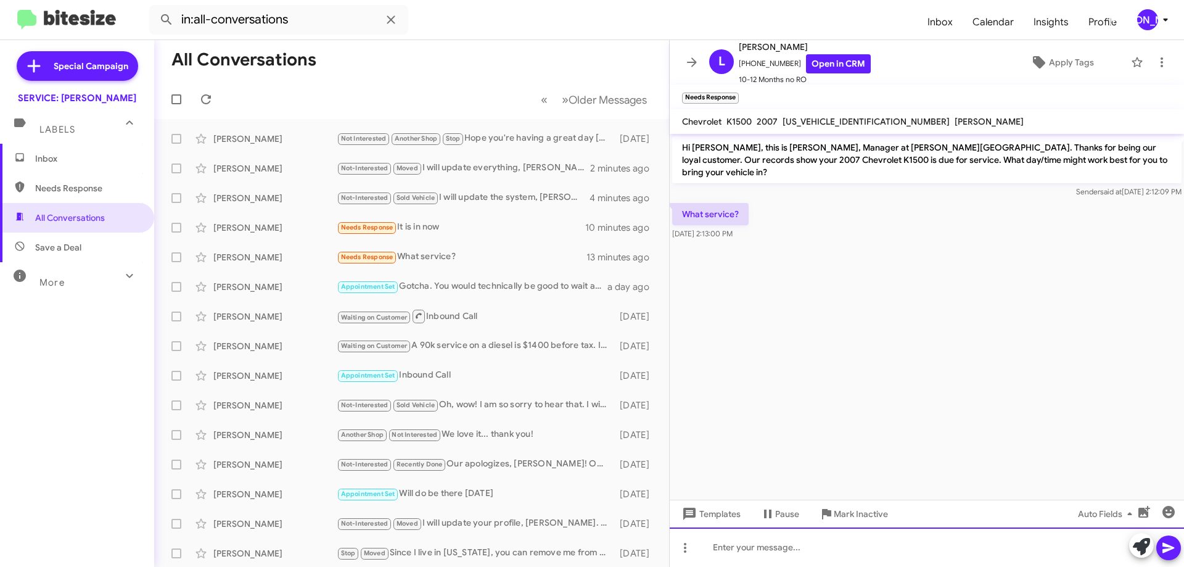
click at [883, 531] on div at bounding box center [927, 546] width 514 height 39
click at [821, 558] on div at bounding box center [927, 546] width 514 height 39
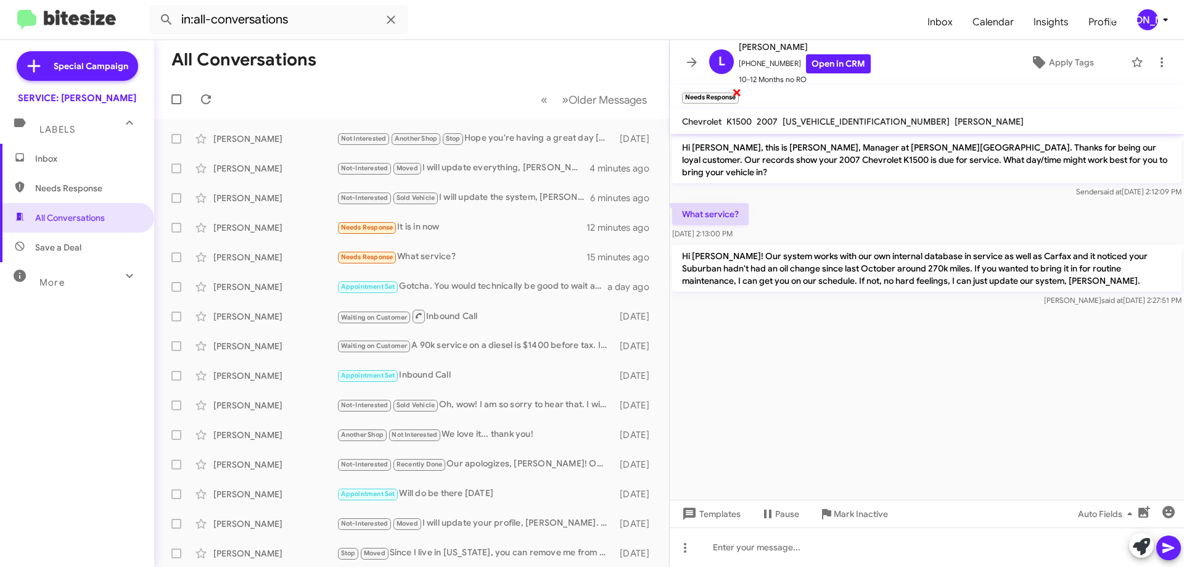
click at [734, 93] on span "×" at bounding box center [737, 91] width 10 height 15
click at [1055, 64] on span "Apply Tags" at bounding box center [1071, 62] width 45 height 22
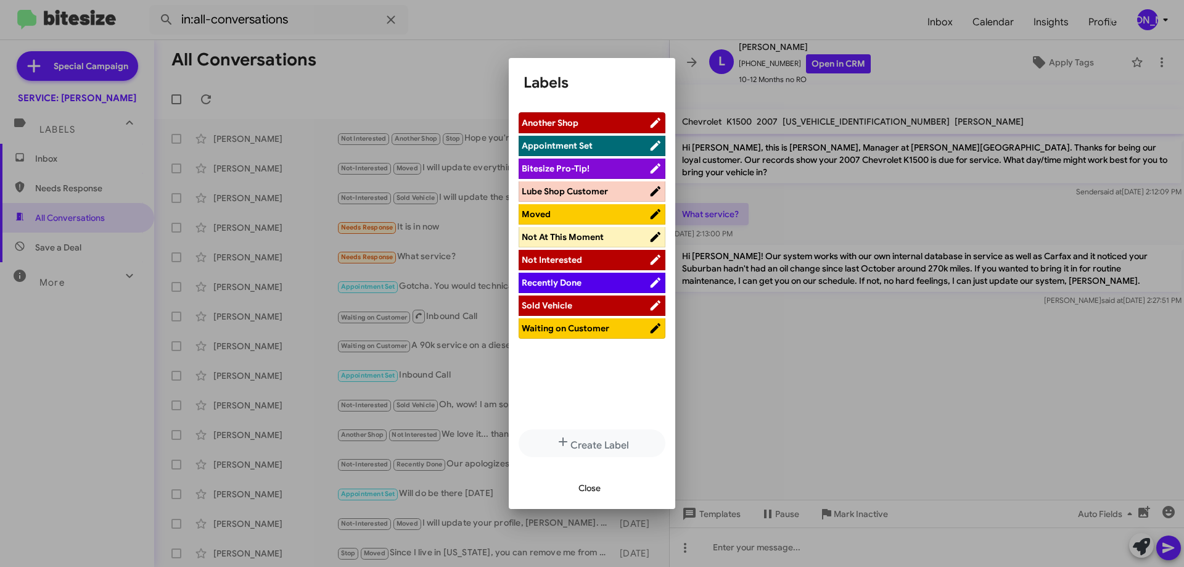
click at [533, 334] on span "Waiting on Customer" at bounding box center [566, 328] width 88 height 11
click at [583, 491] on span "Close" at bounding box center [590, 488] width 22 height 22
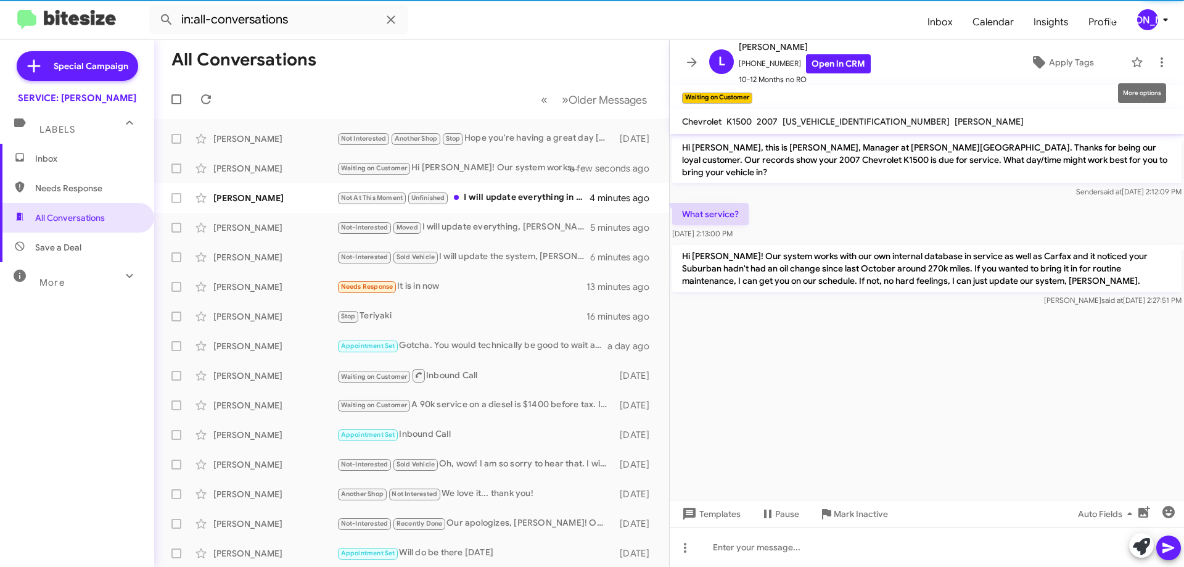
click at [1158, 80] on mat-tooltip-component "More options" at bounding box center [1142, 93] width 65 height 37
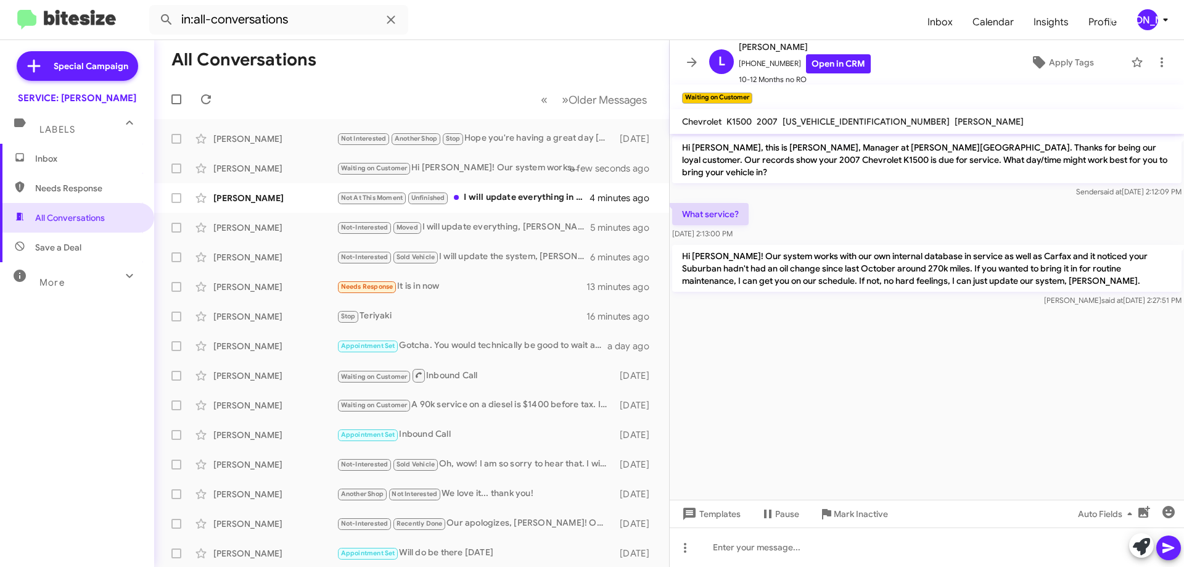
click at [1161, 49] on mat-toolbar "L Laura West +14235840421 Open in CRM 10-12 Months no RO Apply Tags" at bounding box center [927, 62] width 514 height 44
click at [1155, 57] on icon at bounding box center [1162, 62] width 15 height 15
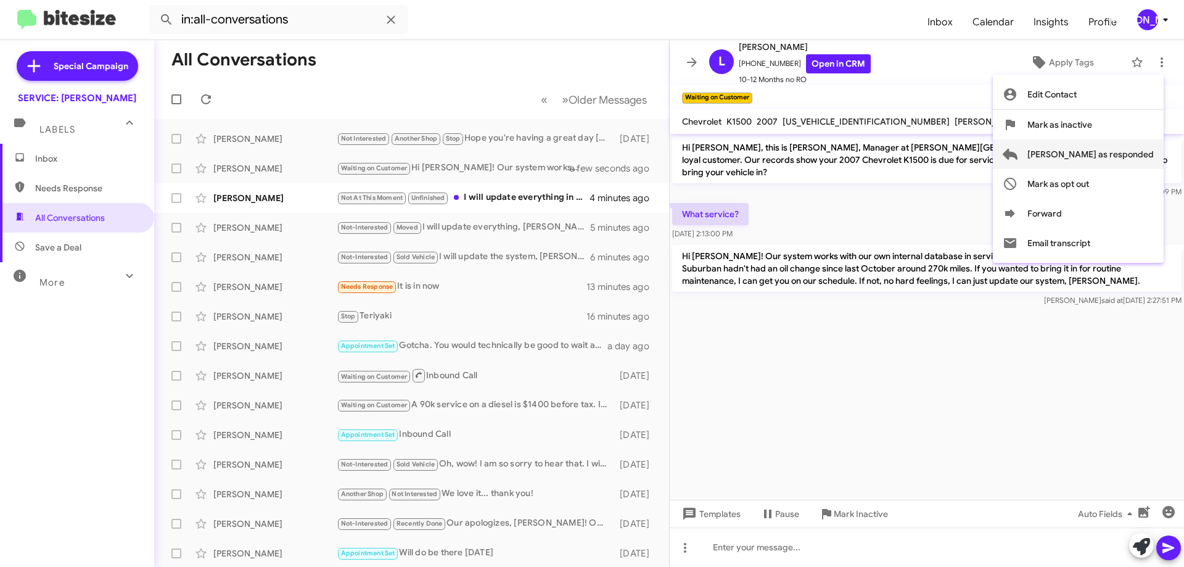
click at [1101, 151] on span "Mark as responded" at bounding box center [1090, 154] width 126 height 30
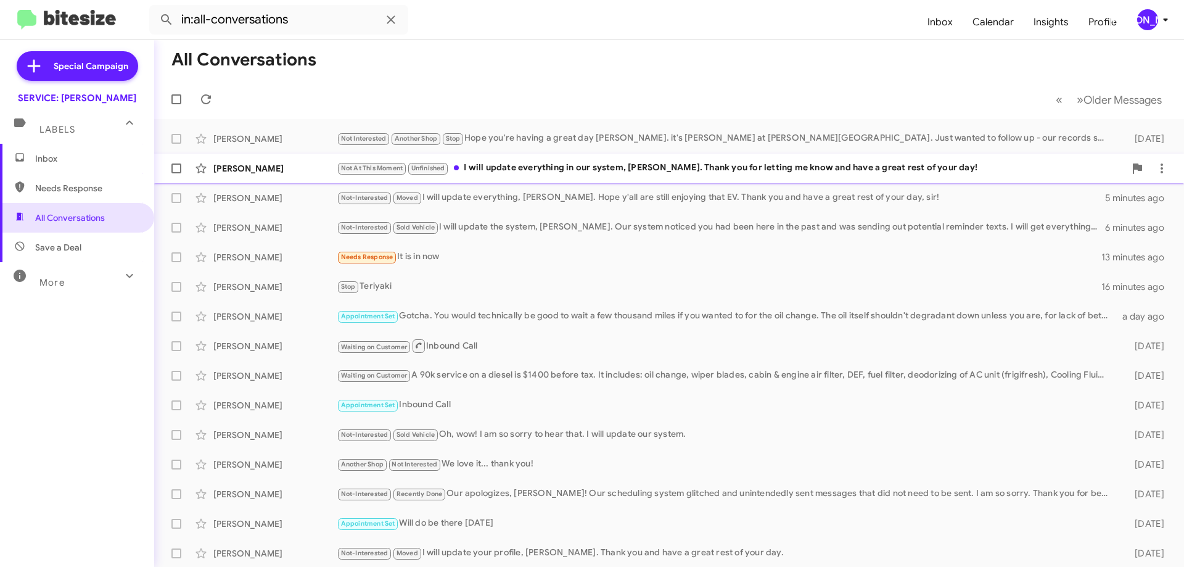
click at [579, 173] on div "Not At This Moment Unfinished I will update everything in our system, Ms. Eaton…" at bounding box center [731, 168] width 788 height 14
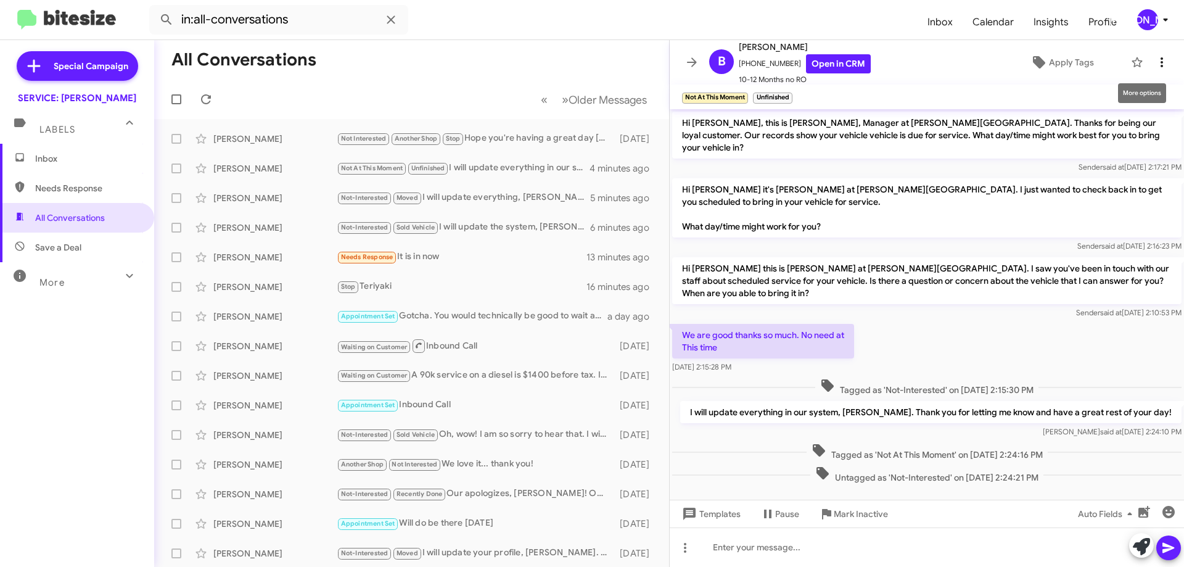
click at [1156, 63] on icon at bounding box center [1162, 62] width 15 height 15
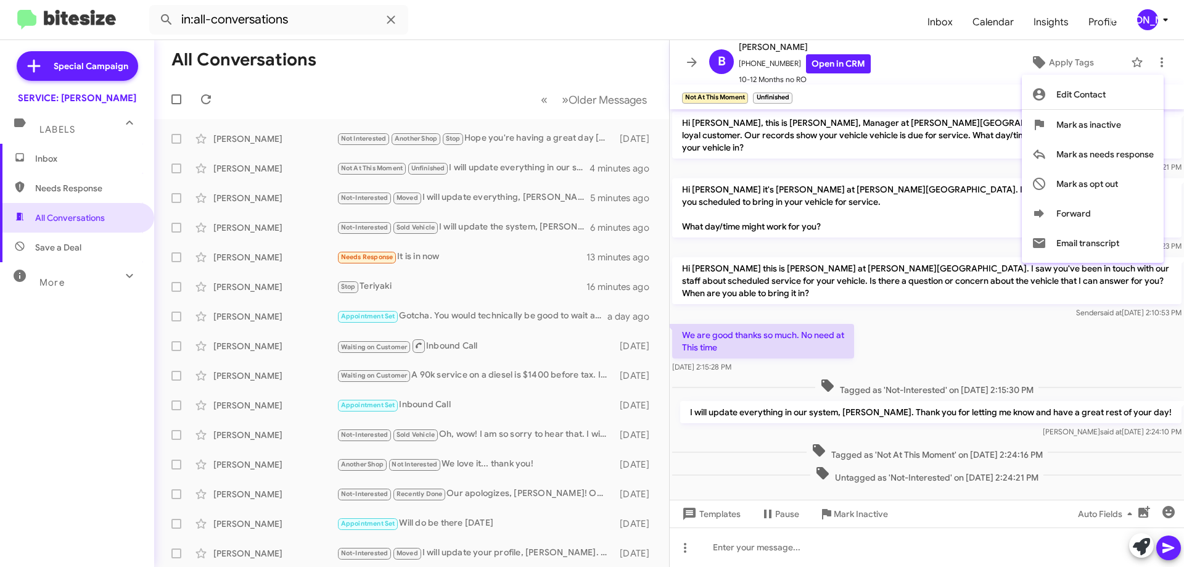
click at [462, 41] on div at bounding box center [592, 283] width 1184 height 567
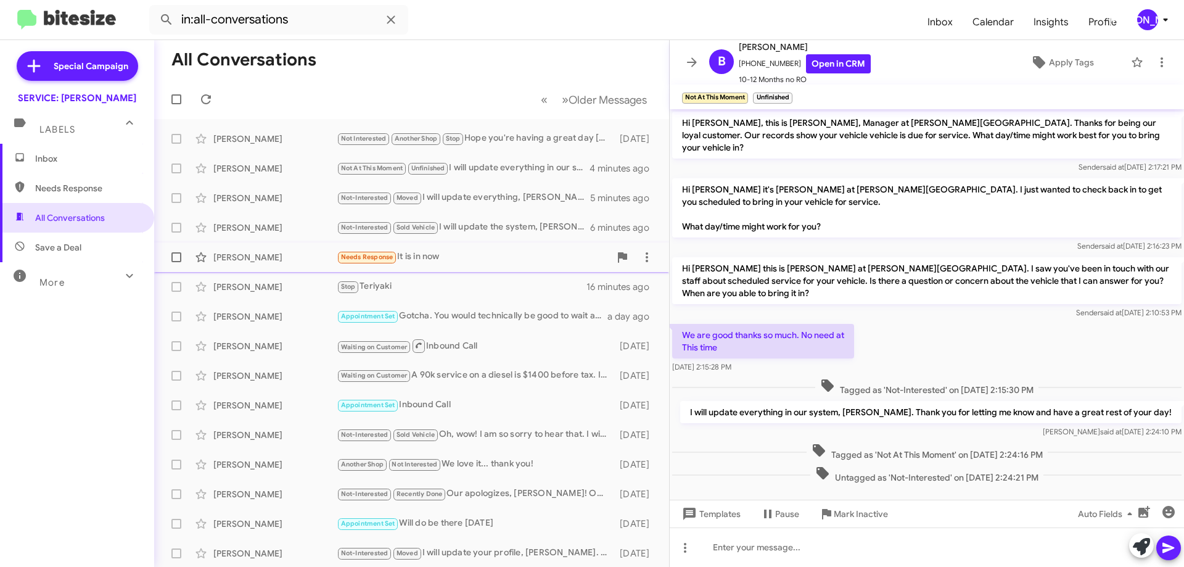
click at [447, 265] on div "Pamela Murphy Needs Response It is in now 13 minutes ago" at bounding box center [411, 257] width 495 height 25
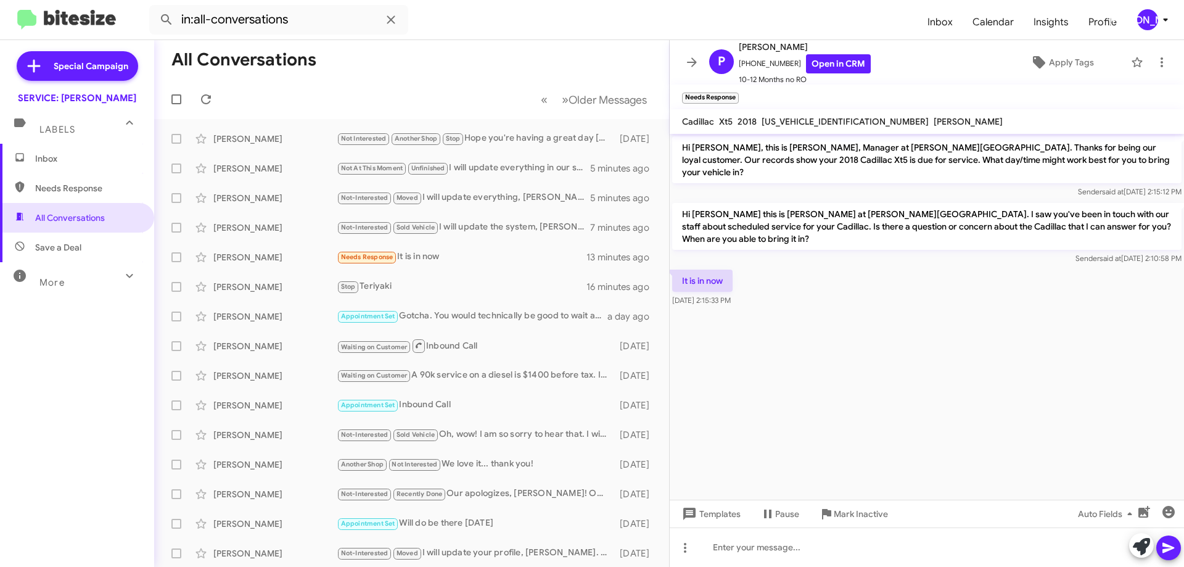
click at [849, 119] on div "1GYKNCRSXJZ141424" at bounding box center [845, 121] width 172 height 15
click at [849, 120] on div "1GYKNCRSXJZ141424" at bounding box center [845, 121] width 172 height 15
click at [849, 119] on div "1GYKNCRSXJZ141424" at bounding box center [845, 121] width 172 height 15
copy span "1GYKNCRSXJZ141424"
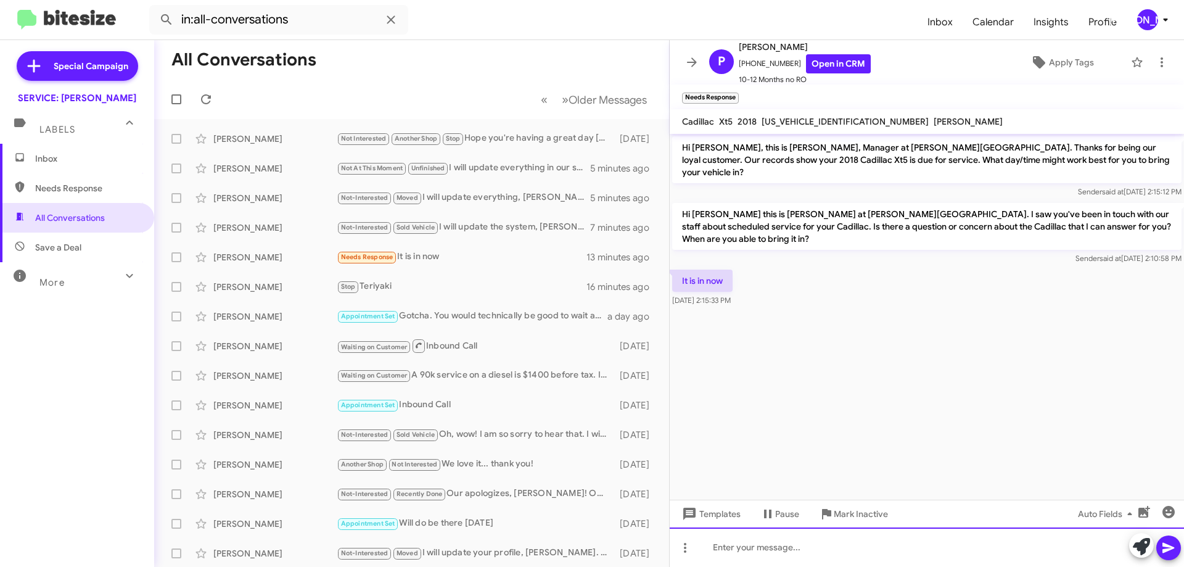
click at [882, 552] on div at bounding box center [927, 546] width 514 height 39
click at [977, 537] on div "I will update our system, Ms. Murphy." at bounding box center [927, 546] width 514 height 39
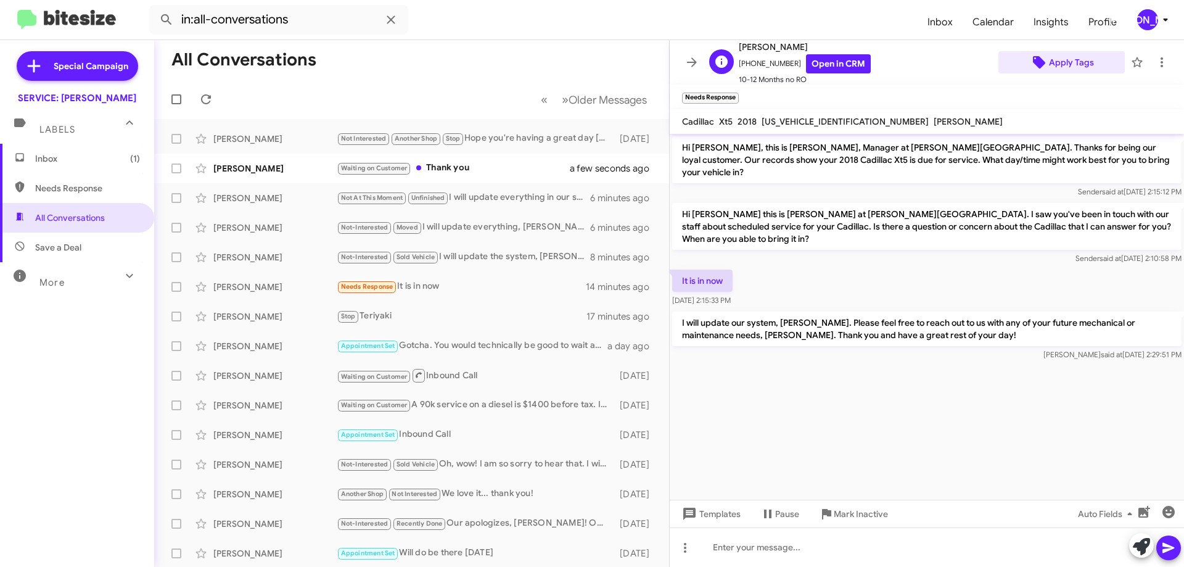
click at [1059, 72] on span "Apply Tags" at bounding box center [1071, 62] width 45 height 22
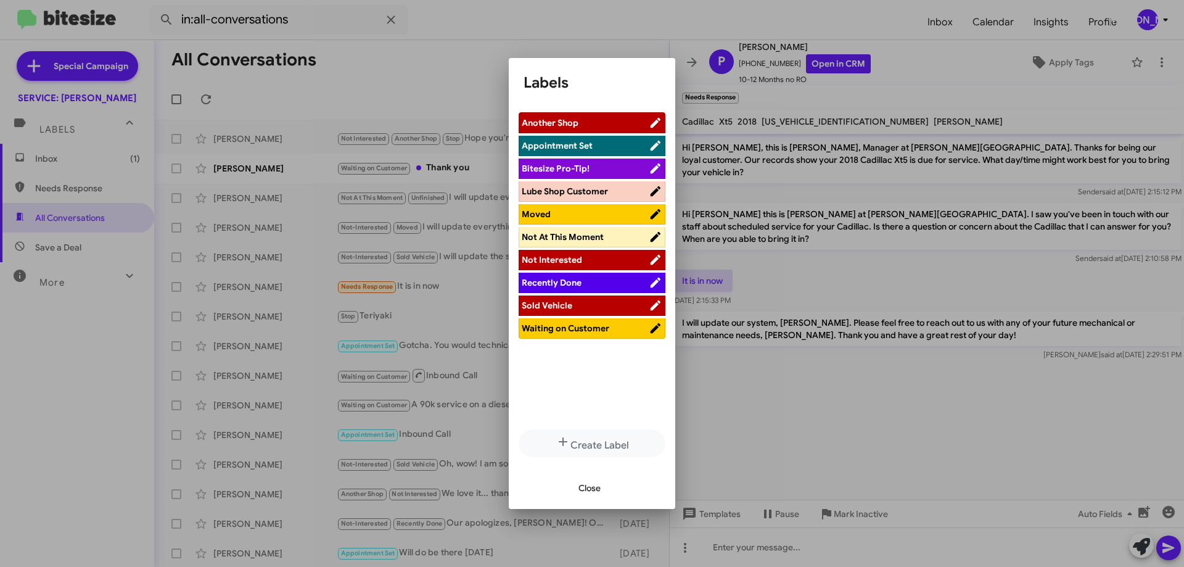
click at [566, 281] on span "Recently Done" at bounding box center [552, 282] width 60 height 11
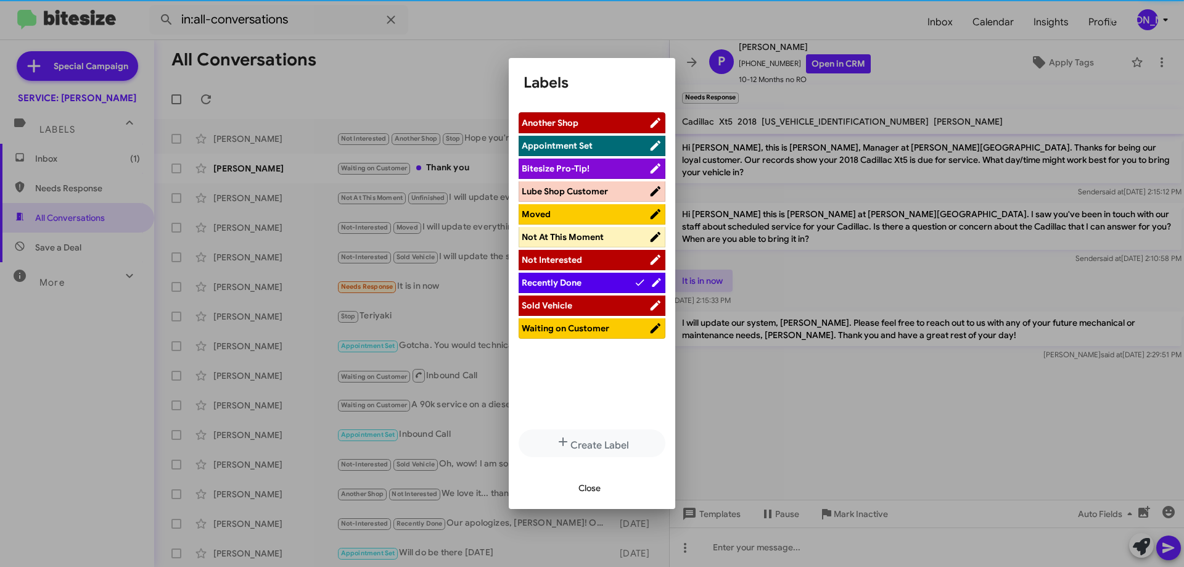
click at [583, 199] on li "Lube Shop Customer" at bounding box center [592, 191] width 147 height 20
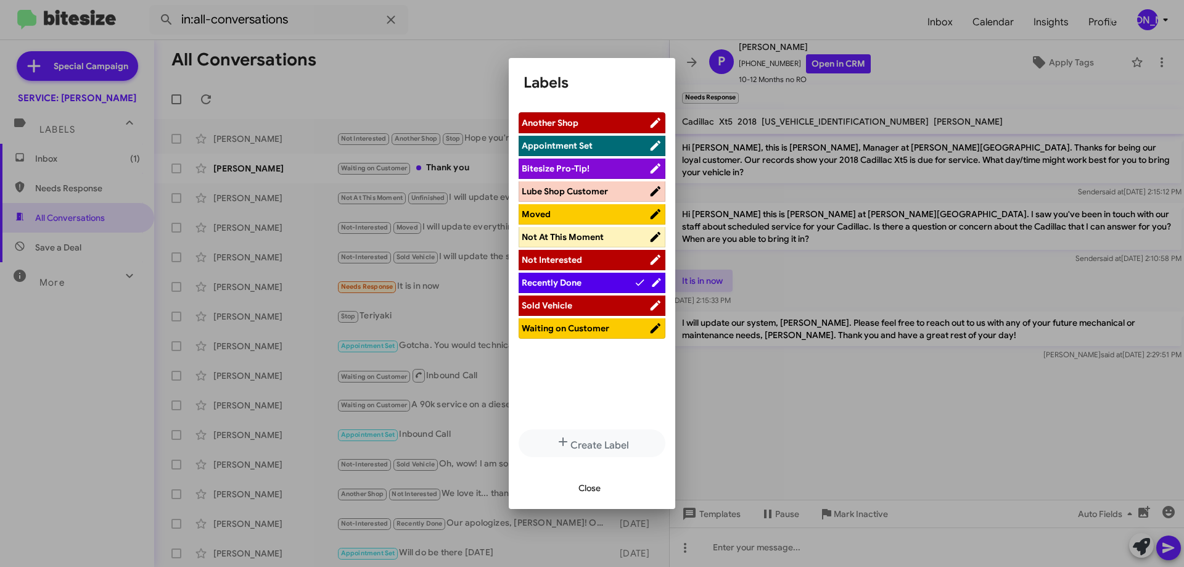
click at [577, 193] on span "Lube Shop Customer" at bounding box center [565, 191] width 86 height 11
click at [591, 495] on span "Close" at bounding box center [590, 488] width 22 height 22
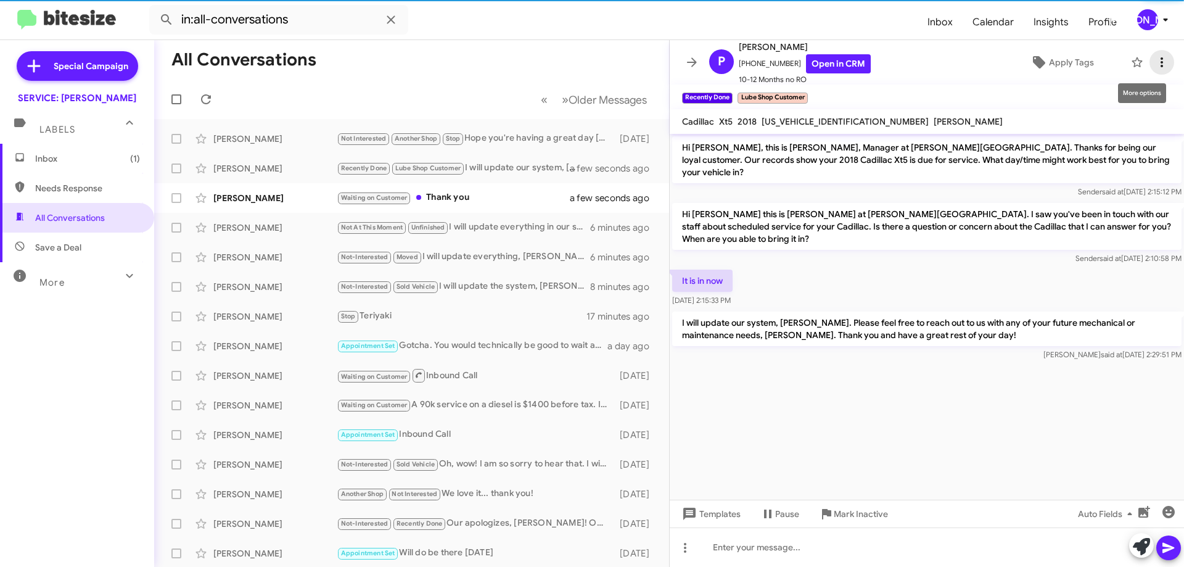
click at [1155, 62] on icon at bounding box center [1162, 62] width 15 height 15
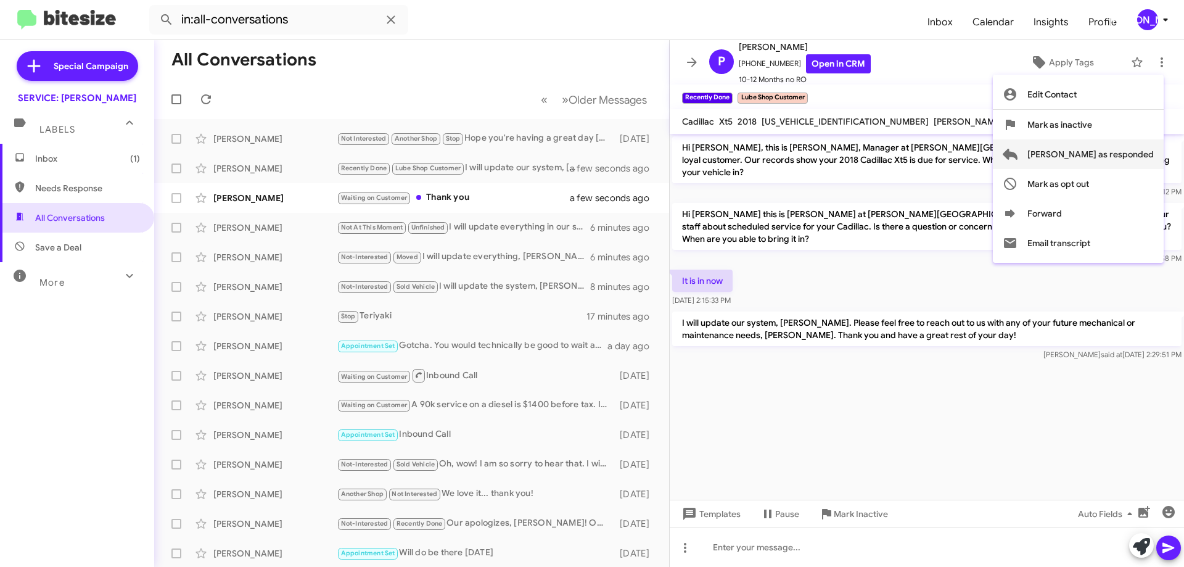
click at [1087, 161] on span "Mark as responded" at bounding box center [1090, 154] width 126 height 30
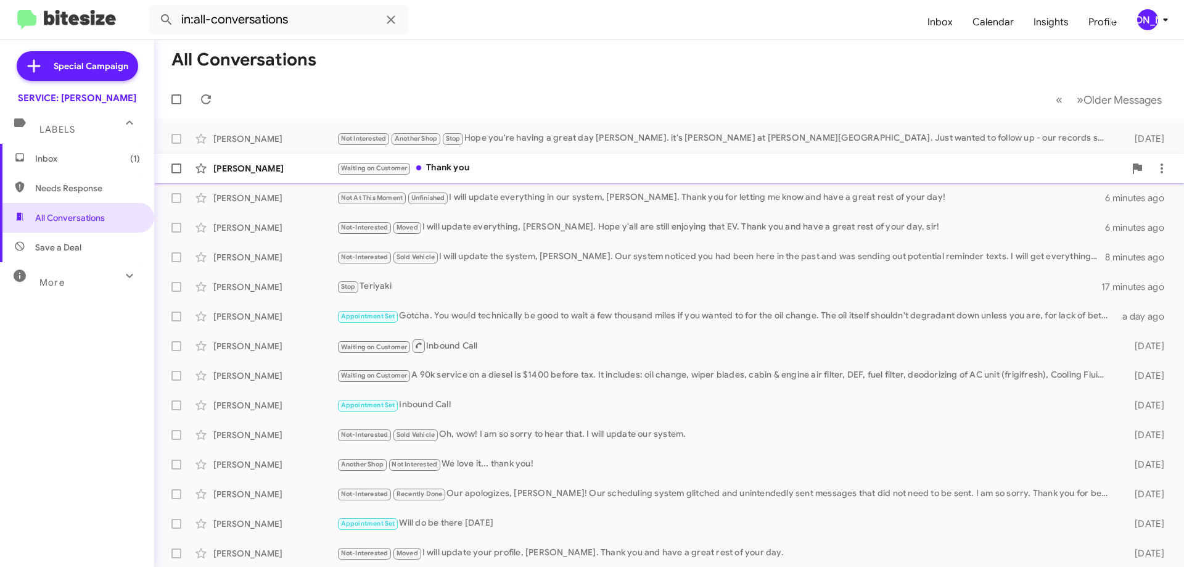
click at [590, 155] on span "Laura West Waiting on Customer Thank you a few seconds ago" at bounding box center [669, 169] width 1030 height 30
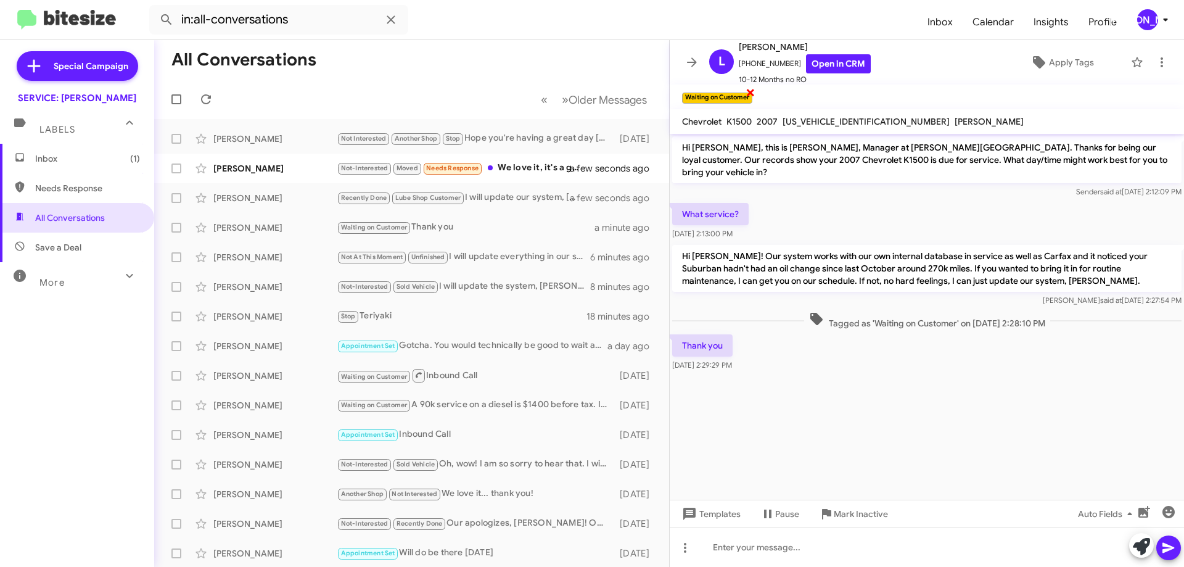
click at [749, 94] on span "×" at bounding box center [751, 91] width 10 height 15
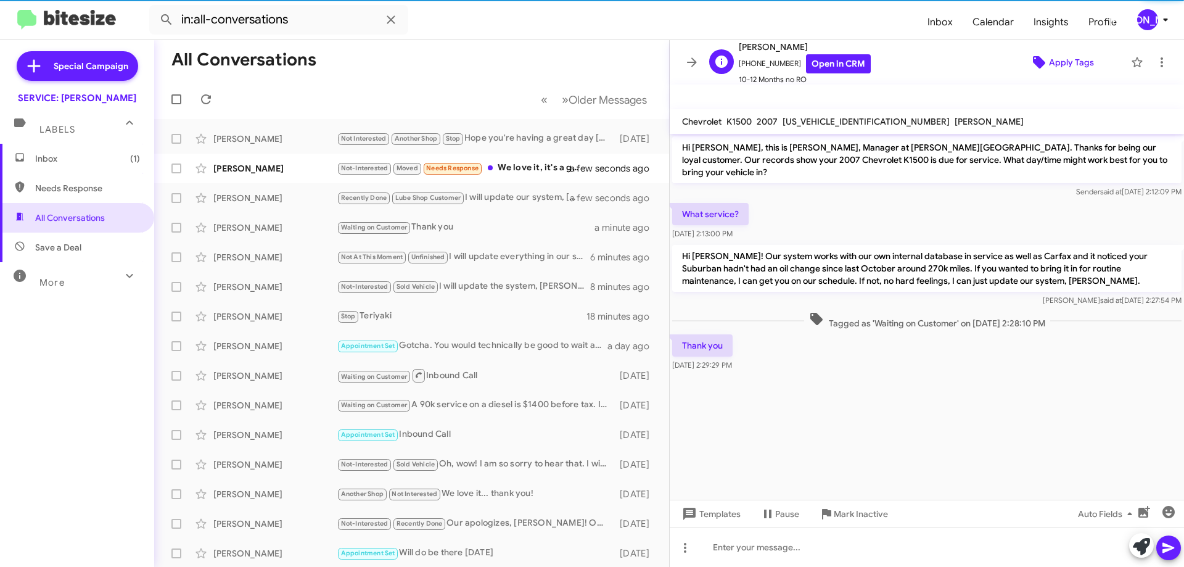
click at [1079, 58] on span "Apply Tags" at bounding box center [1071, 62] width 45 height 22
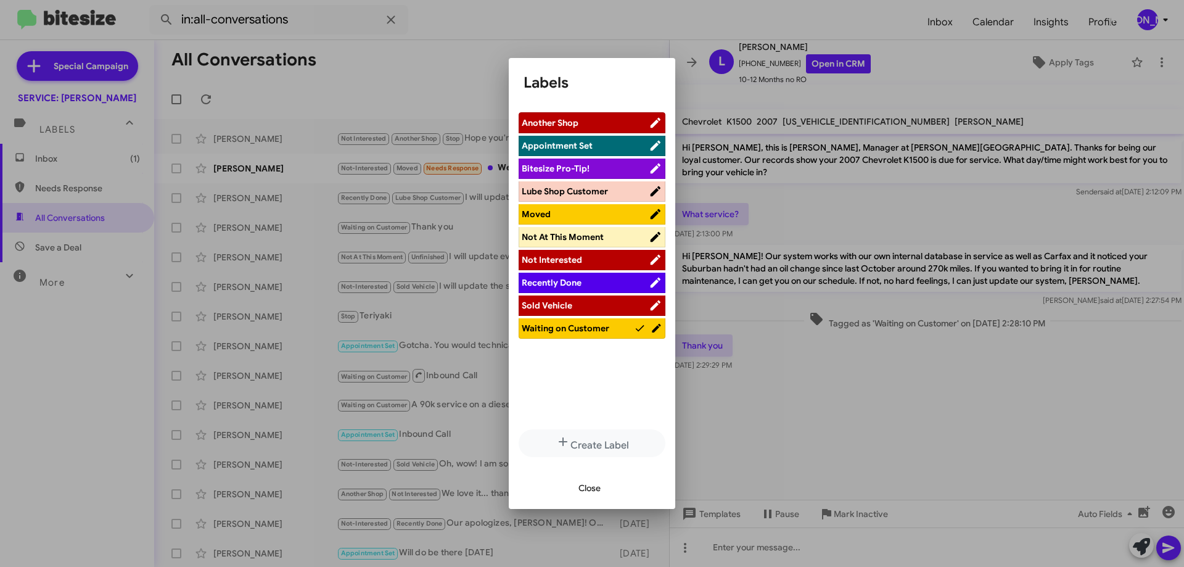
click at [583, 260] on span "Not Interested" at bounding box center [585, 259] width 127 height 12
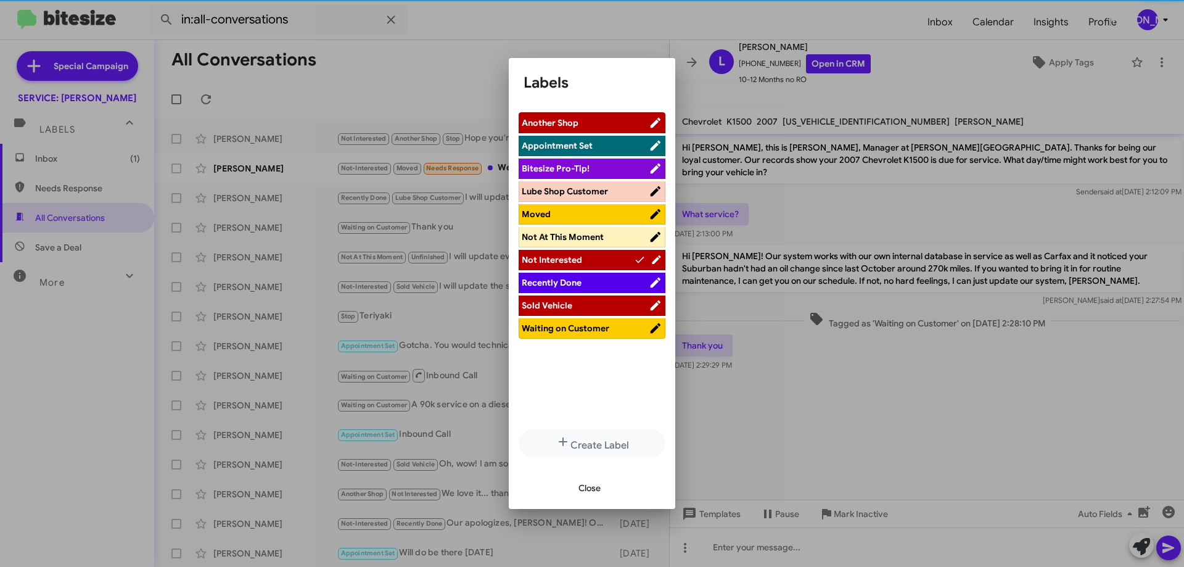
click at [613, 326] on span "Waiting on Customer" at bounding box center [585, 328] width 127 height 12
click at [590, 490] on span "Close" at bounding box center [590, 488] width 22 height 22
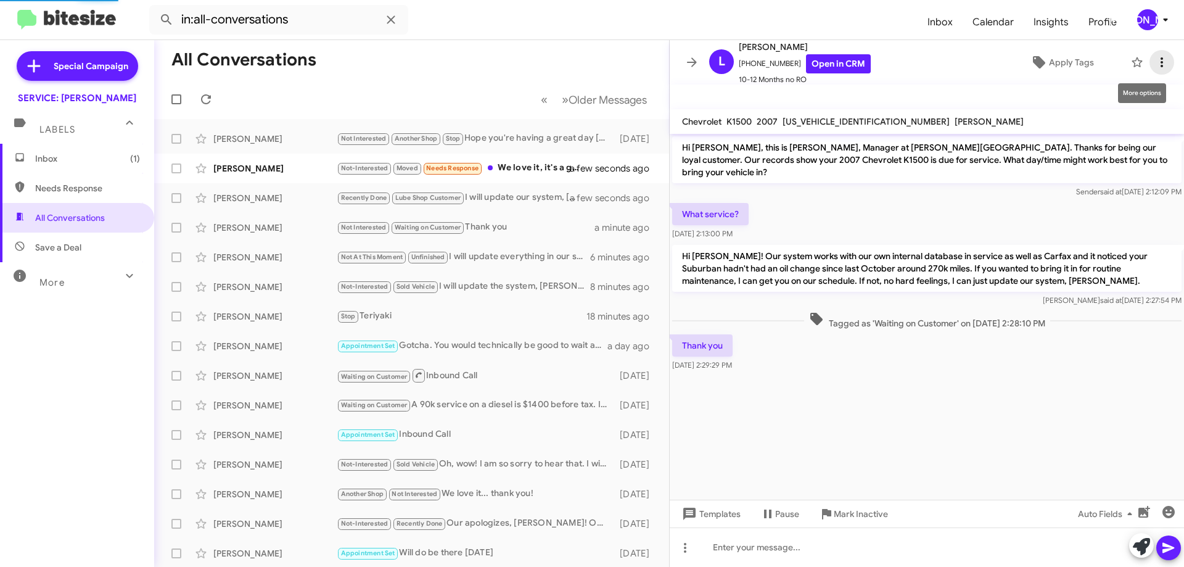
click at [1155, 60] on icon at bounding box center [1162, 62] width 15 height 15
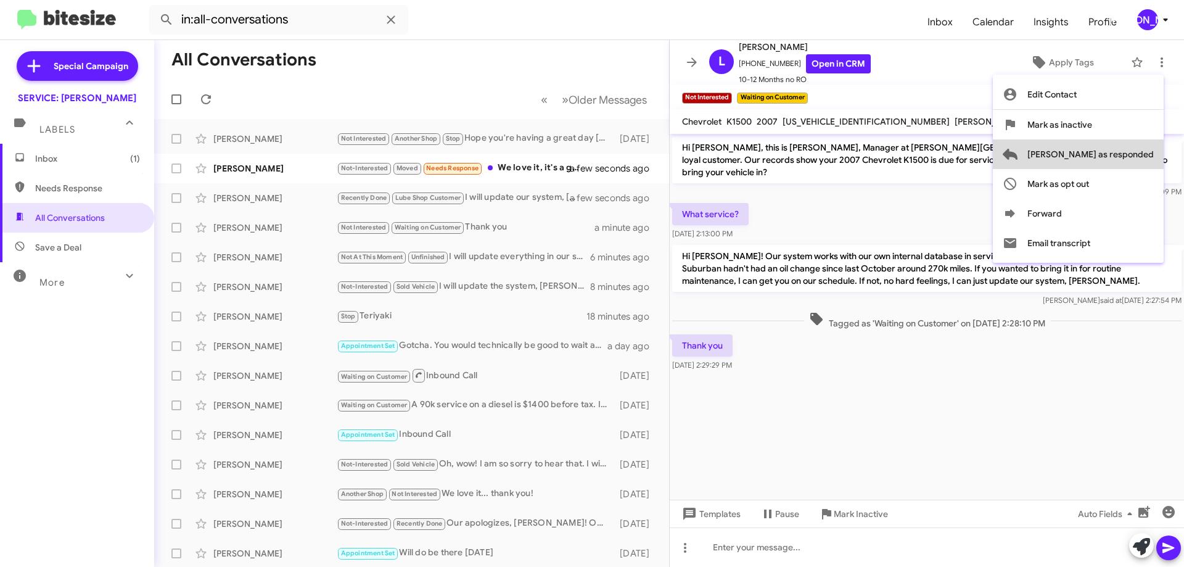
click at [1129, 156] on span "Mark as responded" at bounding box center [1090, 154] width 126 height 30
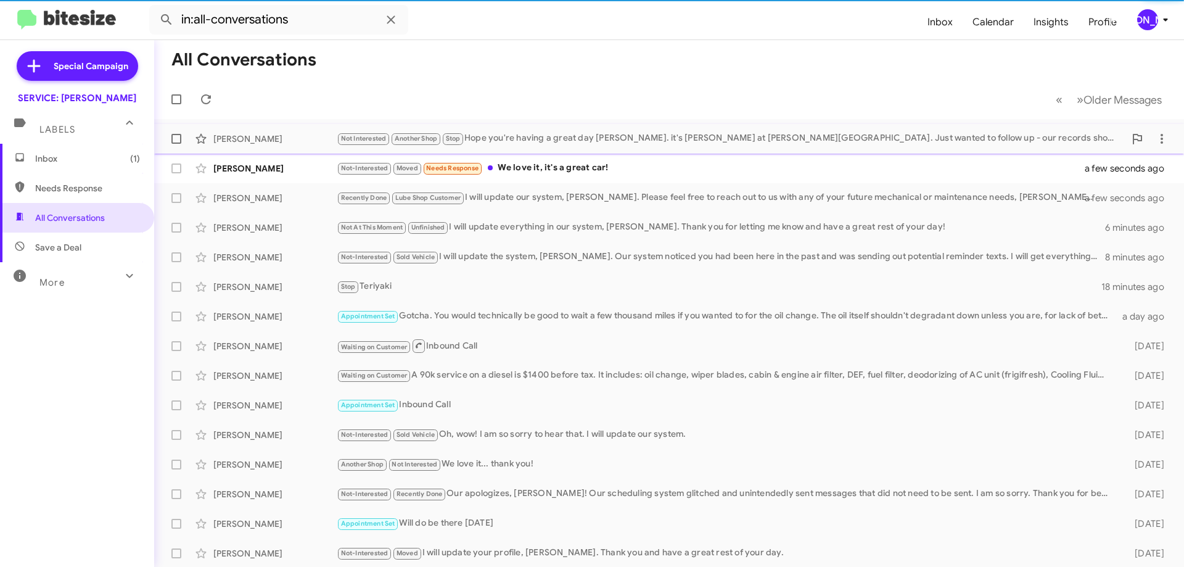
click at [673, 149] on div "Jennifer Reece Not Interested Another Shop Stop Hope you're having a great day …" at bounding box center [669, 138] width 1010 height 25
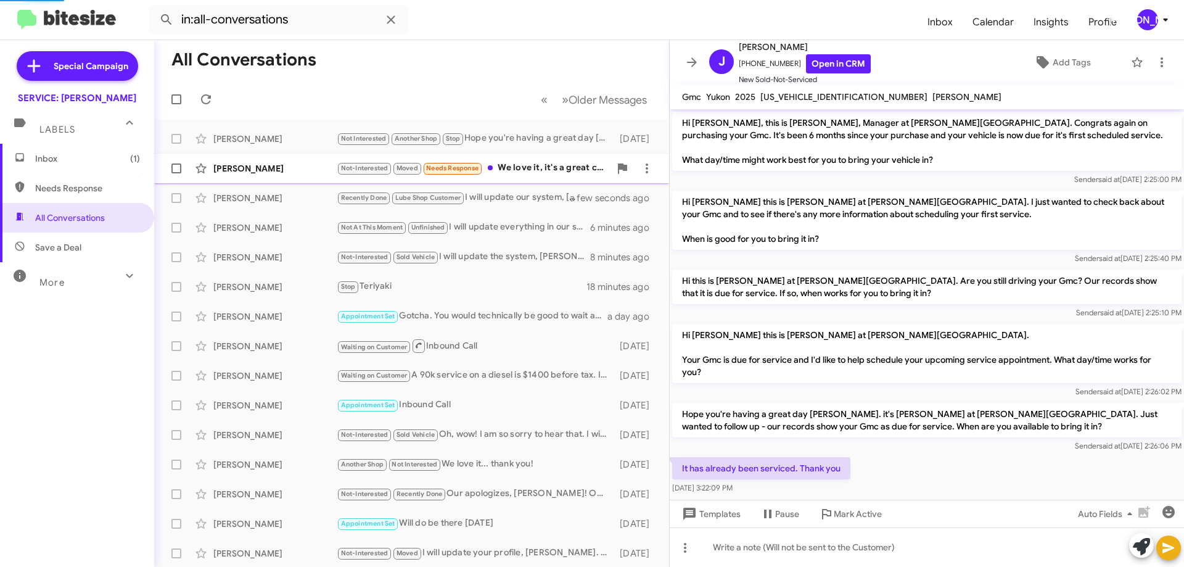
scroll to position [93, 0]
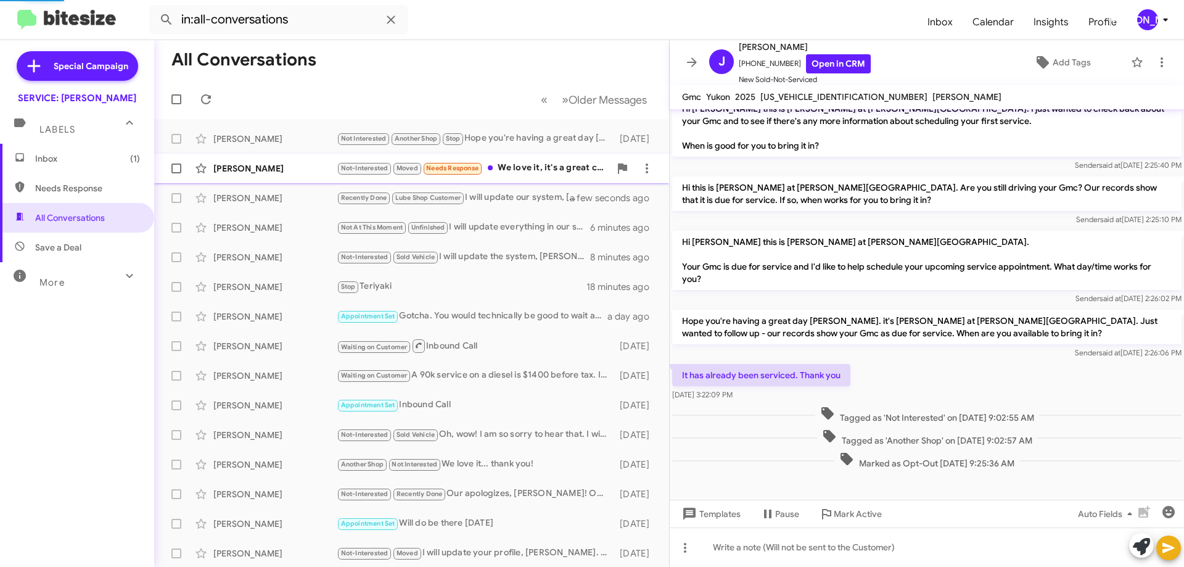
click at [548, 160] on div "David Brent Not-Interested Moved Needs Response We love it, it's a great car! a…" at bounding box center [411, 168] width 495 height 25
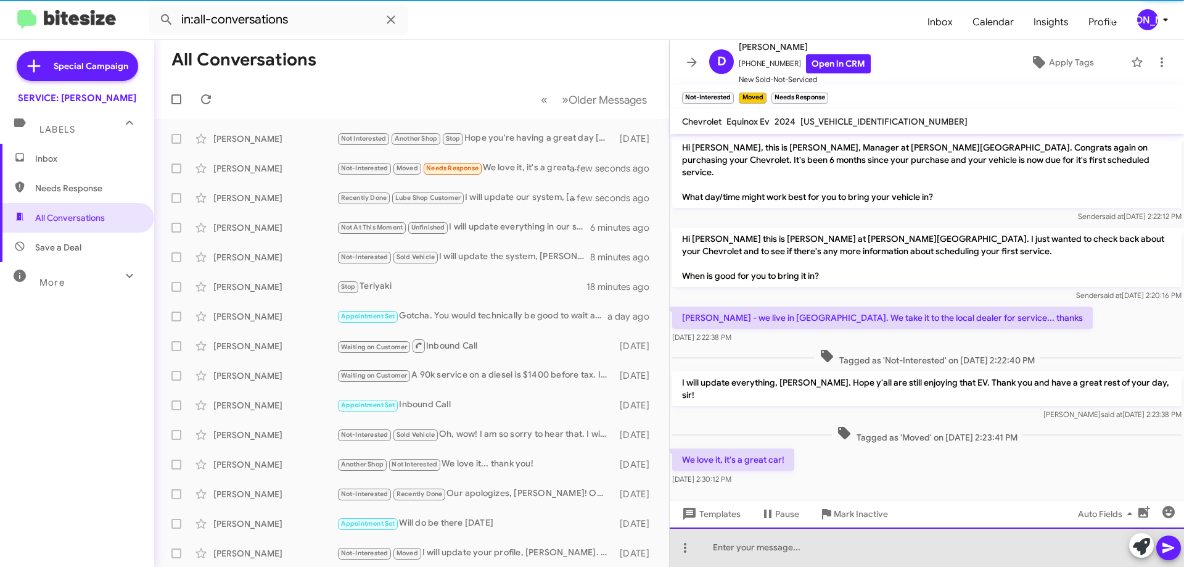
click at [841, 547] on div at bounding box center [927, 546] width 514 height 39
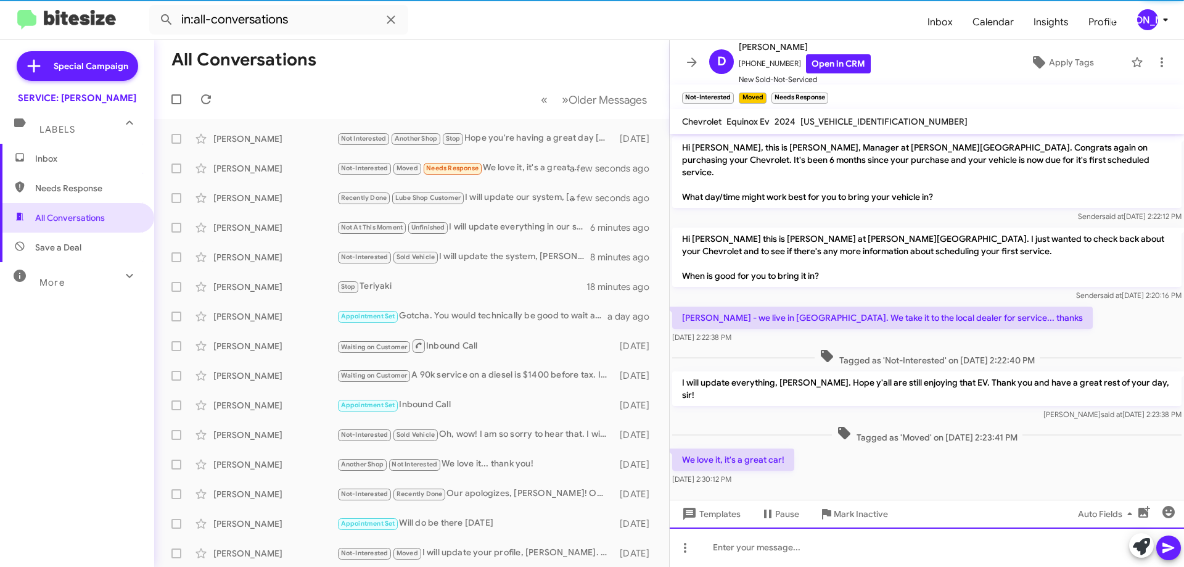
click at [841, 547] on div at bounding box center [927, 546] width 514 height 39
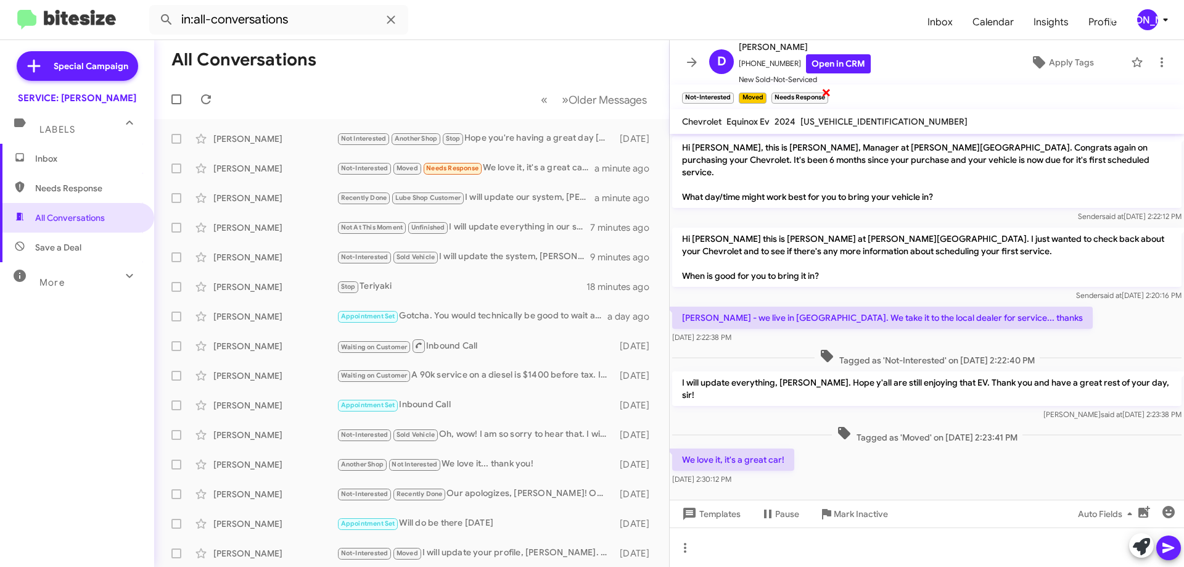
click at [826, 89] on span "×" at bounding box center [826, 91] width 10 height 15
click at [1155, 57] on icon at bounding box center [1162, 62] width 15 height 15
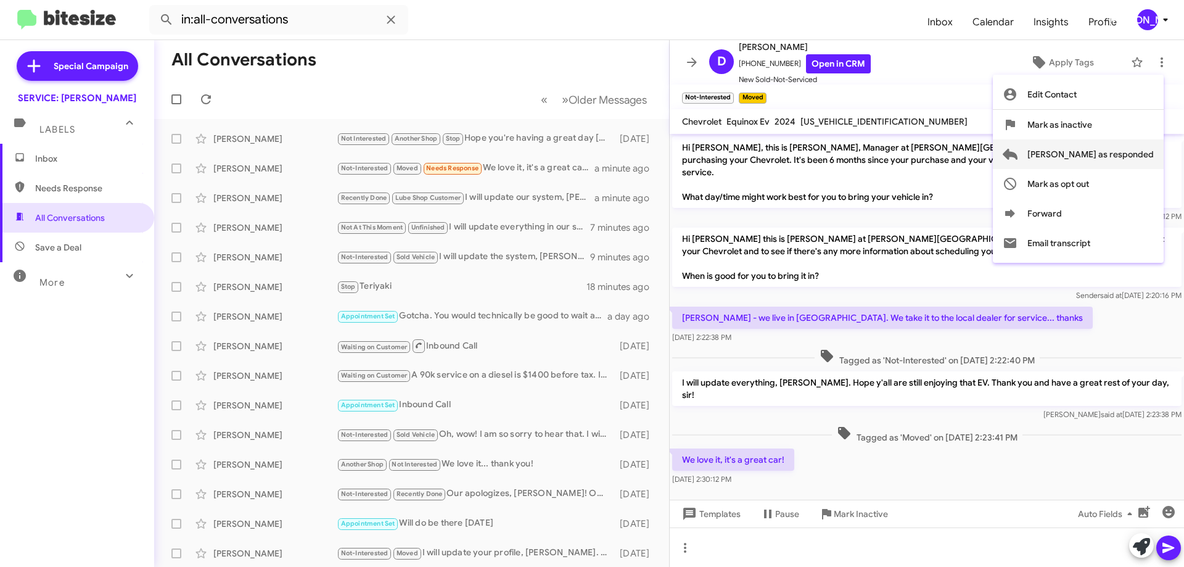
click at [1119, 155] on span "Mark as responded" at bounding box center [1090, 154] width 126 height 30
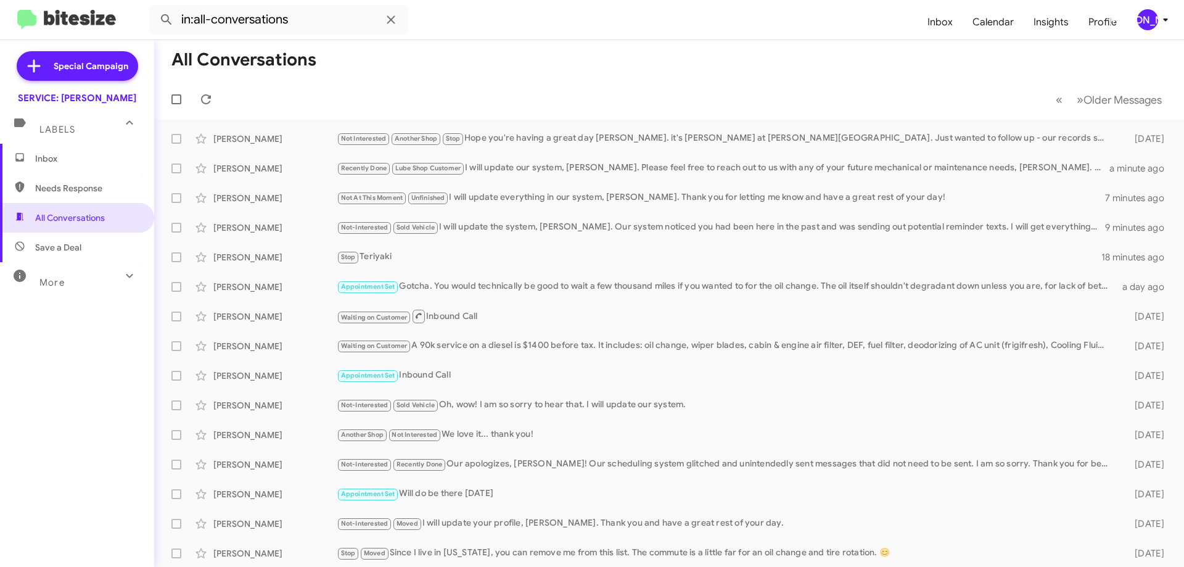
drag, startPoint x: 41, startPoint y: 157, endPoint x: 40, endPoint y: 170, distance: 13.0
click at [41, 157] on span "Inbox" at bounding box center [87, 158] width 105 height 12
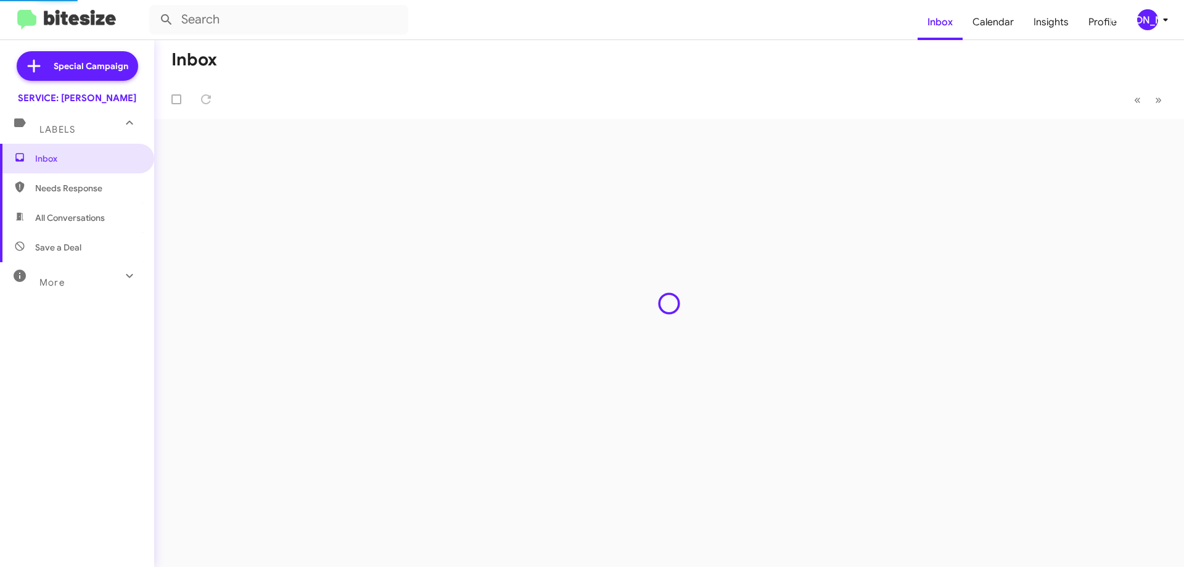
click at [49, 220] on span "All Conversations" at bounding box center [70, 218] width 70 height 12
type input "in:all-conversations"
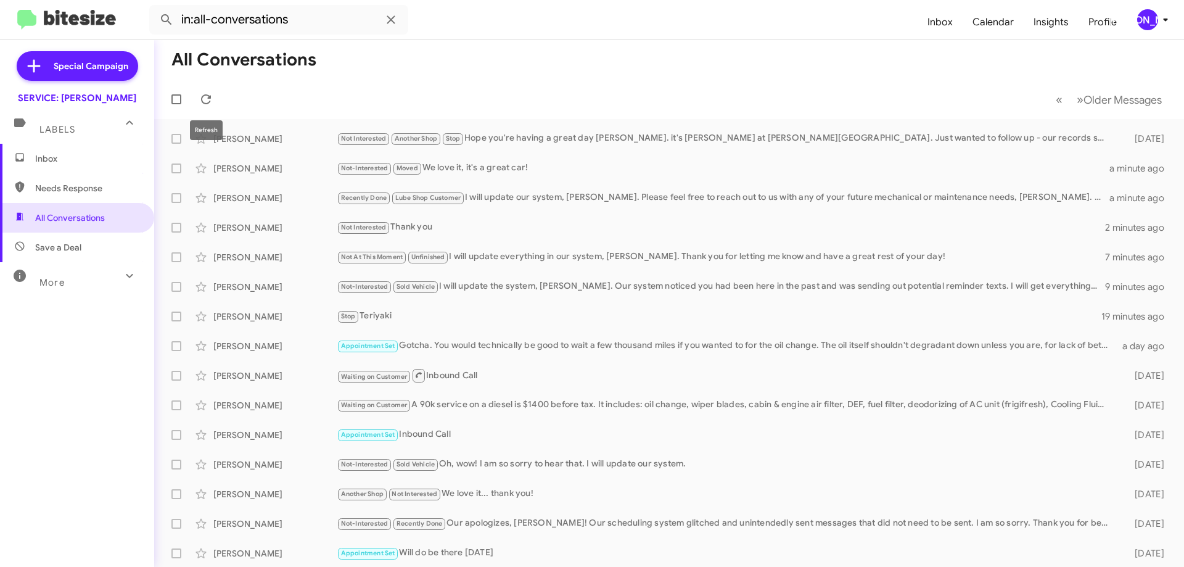
drag, startPoint x: 200, startPoint y: 101, endPoint x: 305, endPoint y: 14, distance: 136.2
click at [200, 101] on icon at bounding box center [206, 99] width 15 height 15
click at [47, 157] on span "Inbox" at bounding box center [87, 158] width 105 height 12
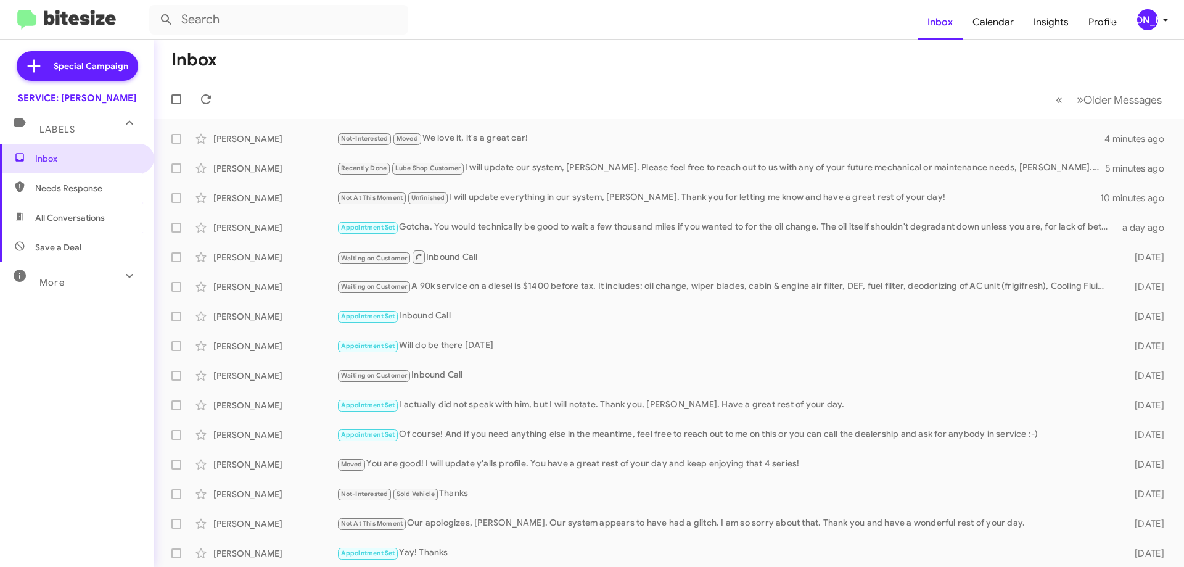
click at [52, 217] on span "All Conversations" at bounding box center [70, 218] width 70 height 12
type input "in:all-conversations"
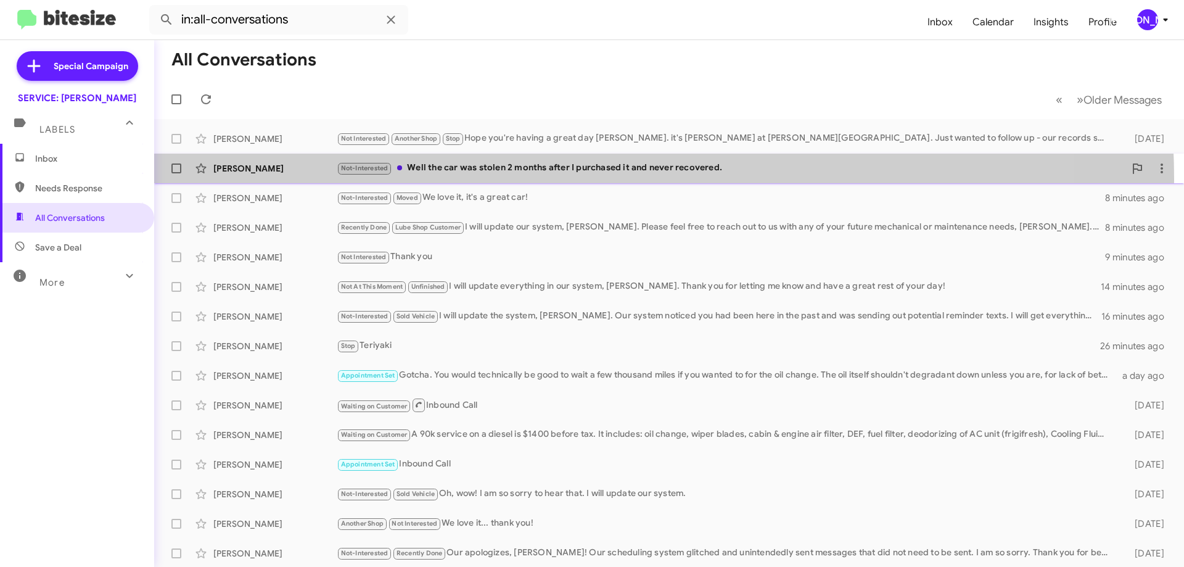
click at [497, 180] on div "Nicholas Smith Not-Interested Well the car was stolen 2 months after I purchase…" at bounding box center [669, 168] width 1010 height 25
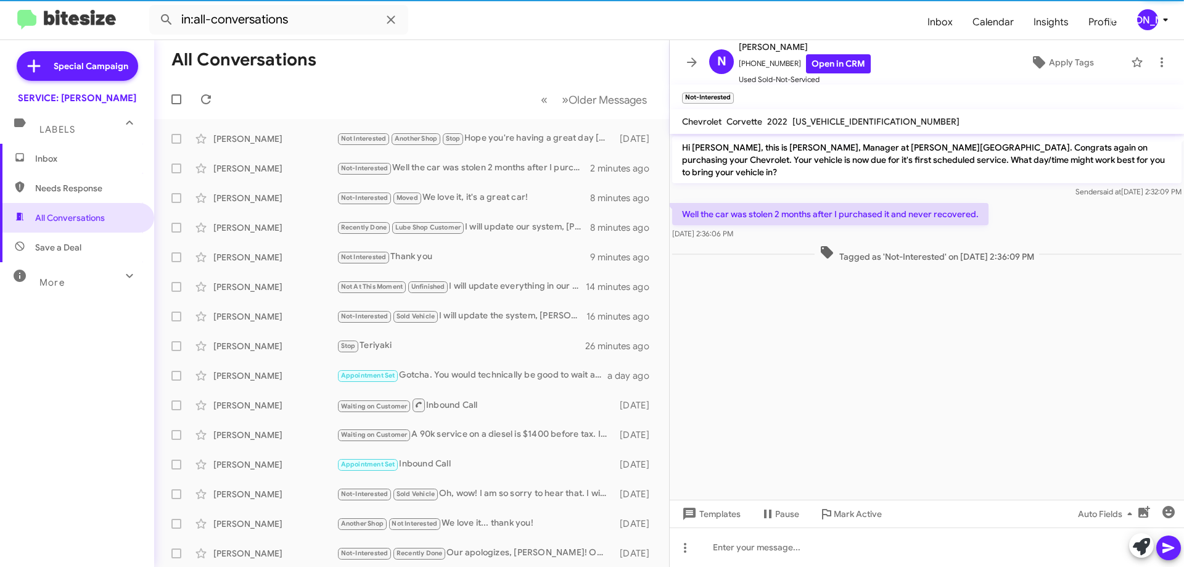
click at [865, 120] on span "1G1YB2D48N5116801" at bounding box center [876, 121] width 167 height 11
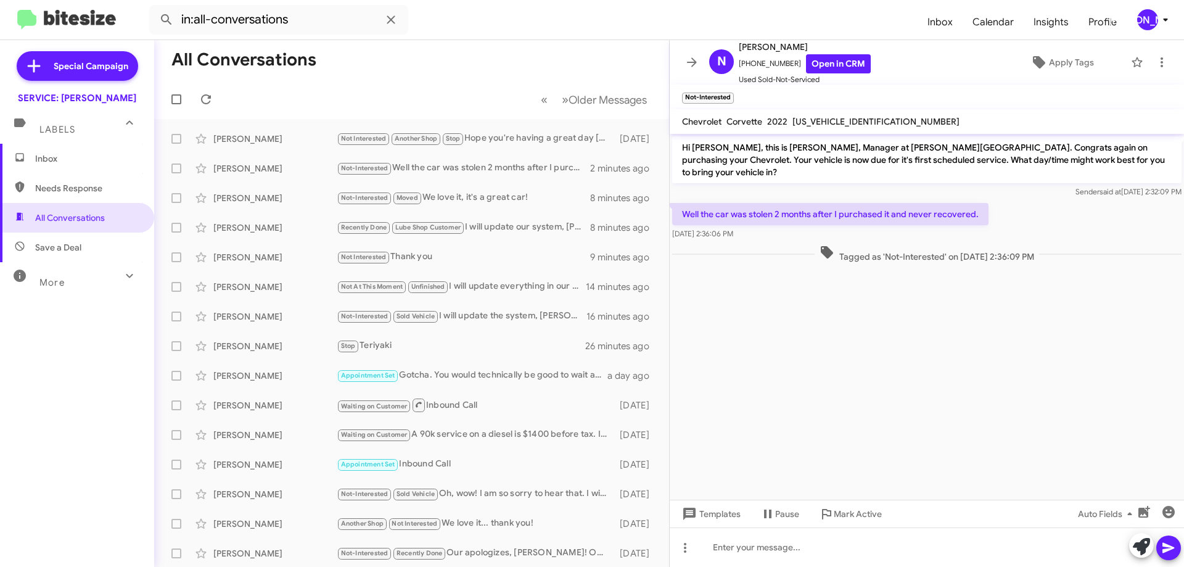
click at [865, 120] on span "1G1YB2D48N5116801" at bounding box center [876, 121] width 167 height 11
copy span "1G1YB2D48N5116801"
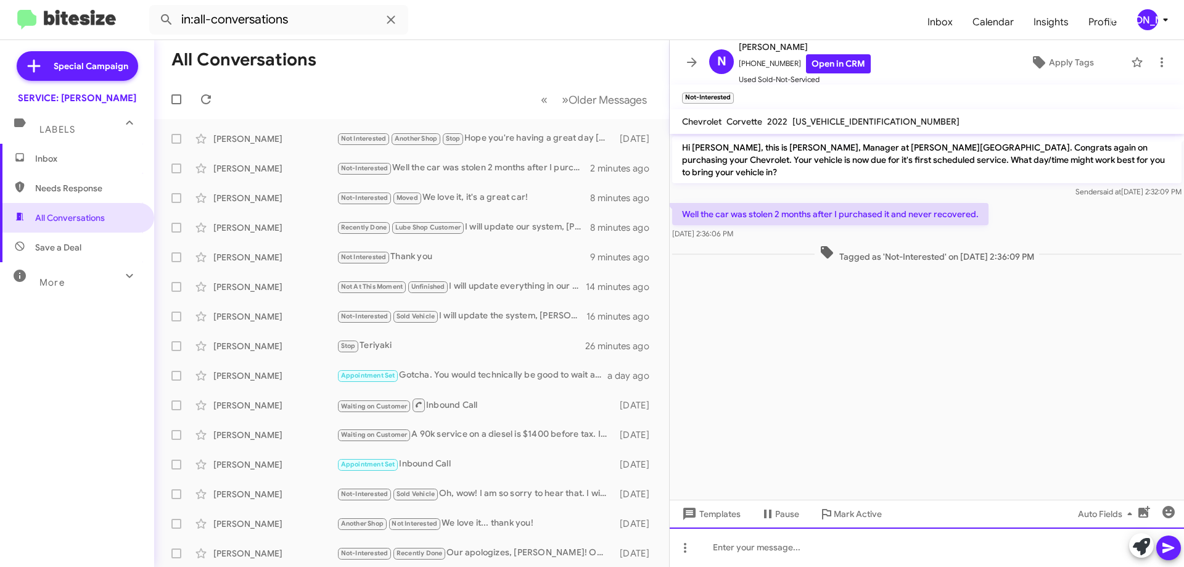
click at [759, 552] on div at bounding box center [927, 546] width 514 height 39
click at [795, 553] on div at bounding box center [927, 546] width 514 height 39
click at [792, 551] on div "Oh wow. I am genuienly so" at bounding box center [927, 546] width 514 height 39
click at [960, 557] on div "Oh wow. I am genuinely so" at bounding box center [927, 546] width 514 height 39
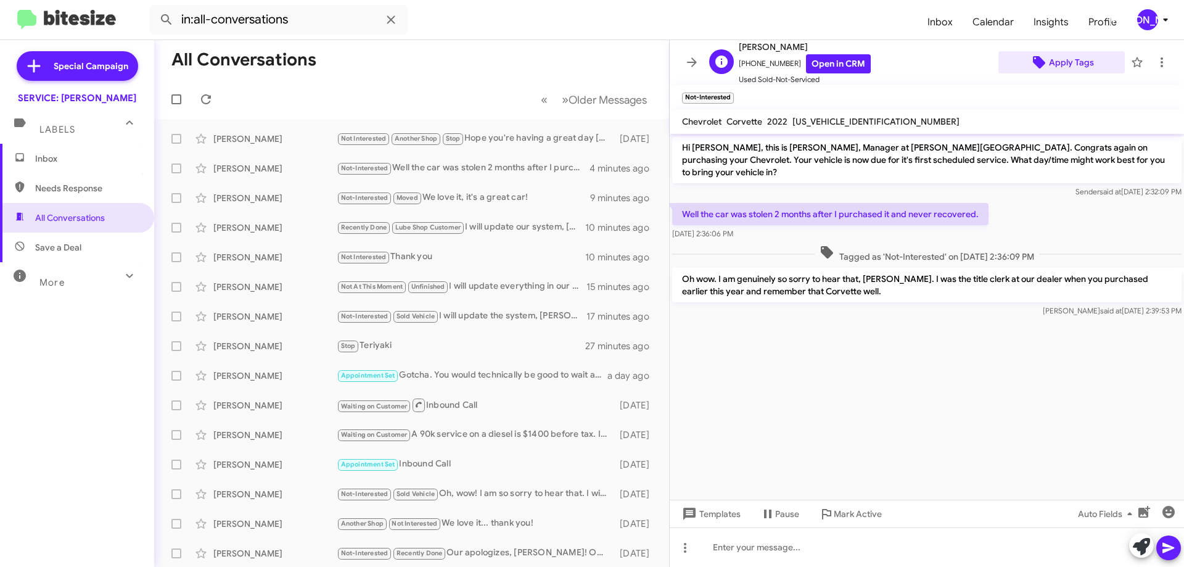
click at [1068, 58] on span "Apply Tags" at bounding box center [1071, 62] width 45 height 22
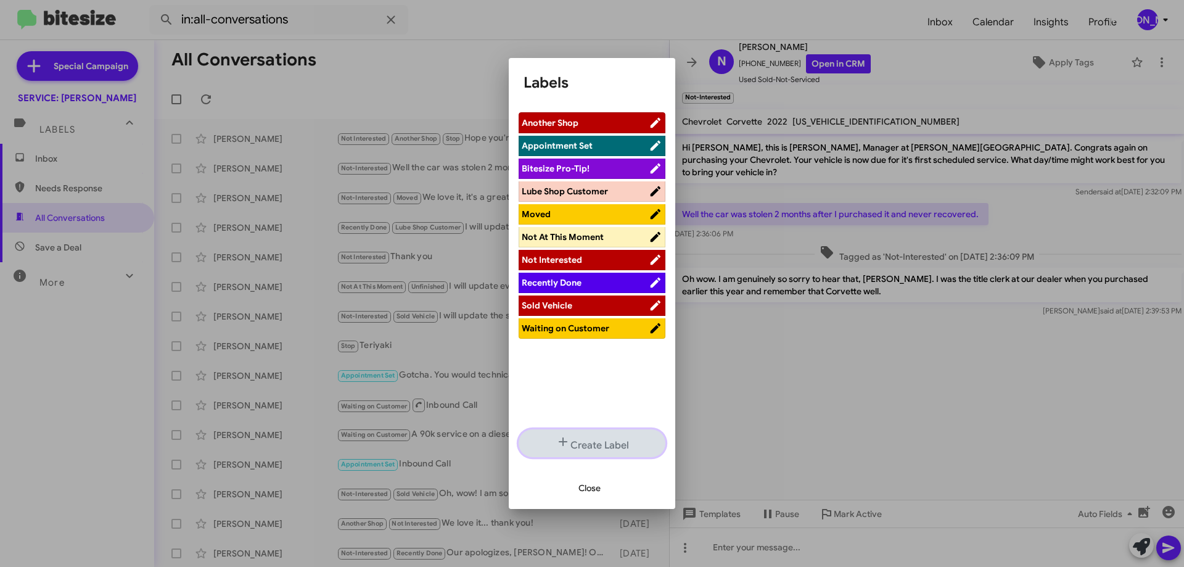
click at [607, 440] on button "Create Label" at bounding box center [592, 443] width 147 height 28
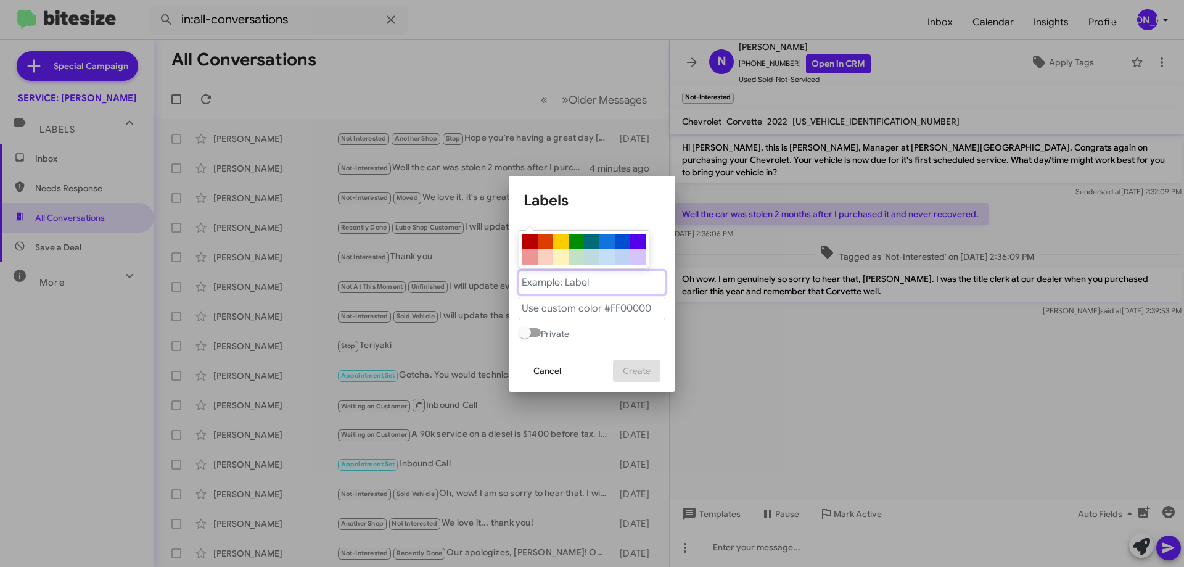
click at [561, 280] on "text" at bounding box center [592, 282] width 147 height 23
click at [556, 369] on span "Cancel" at bounding box center [547, 371] width 28 height 22
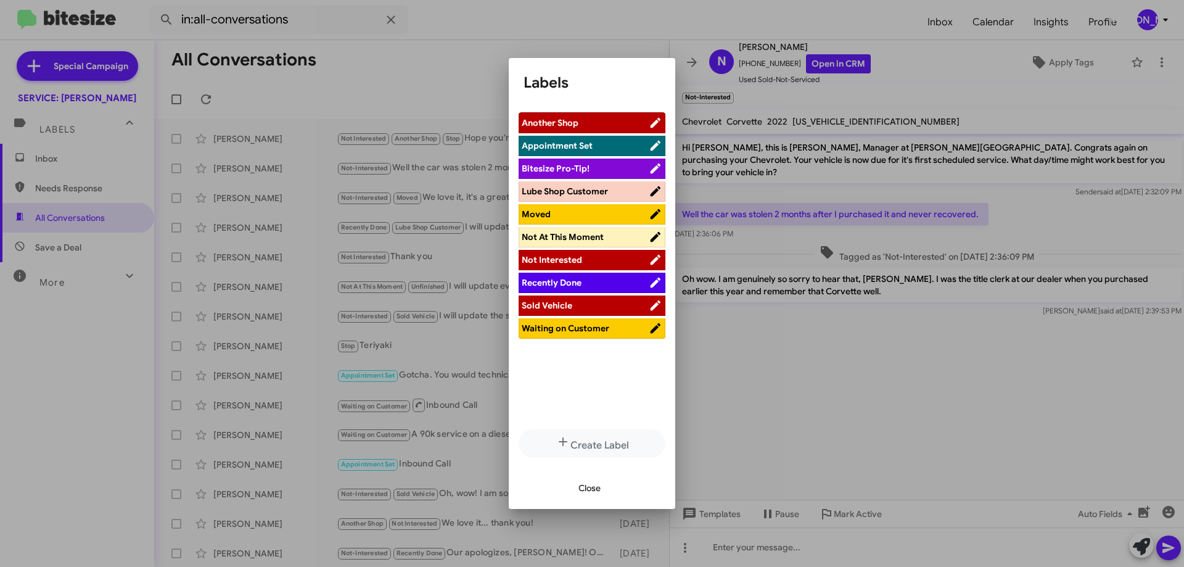
click at [555, 305] on span "Sold Vehicle" at bounding box center [547, 305] width 51 height 11
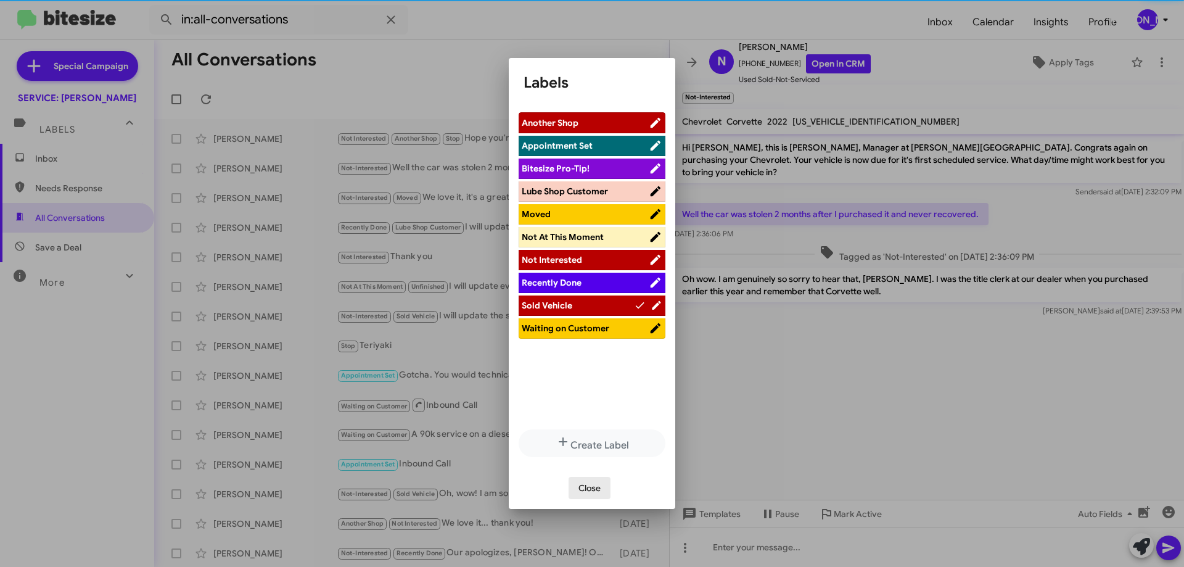
click at [596, 492] on span "Close" at bounding box center [590, 488] width 22 height 22
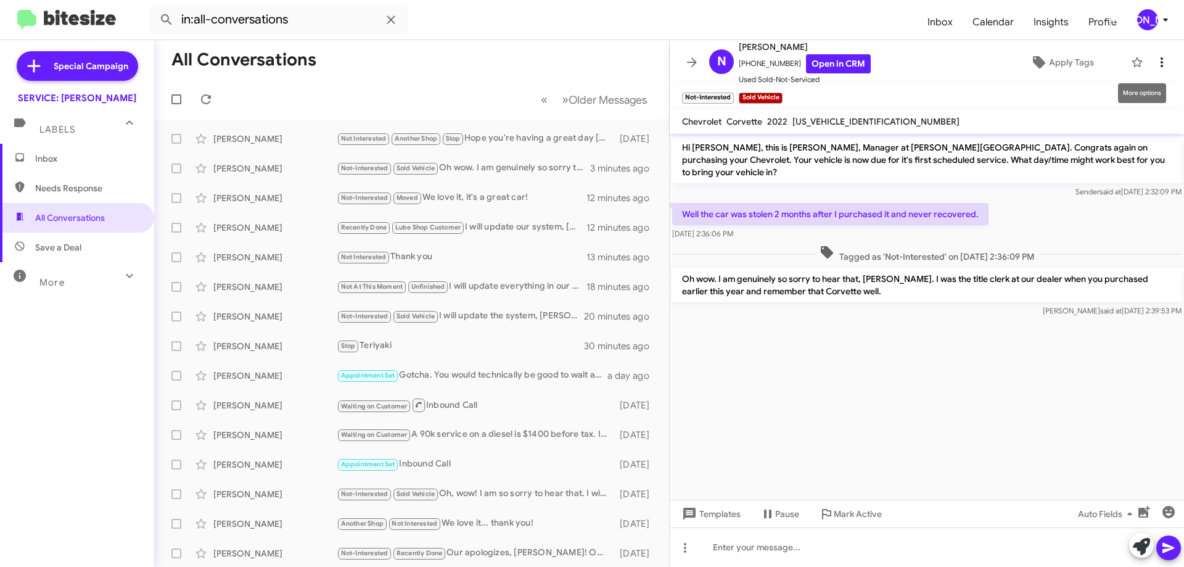
click at [1157, 62] on icon at bounding box center [1162, 62] width 15 height 15
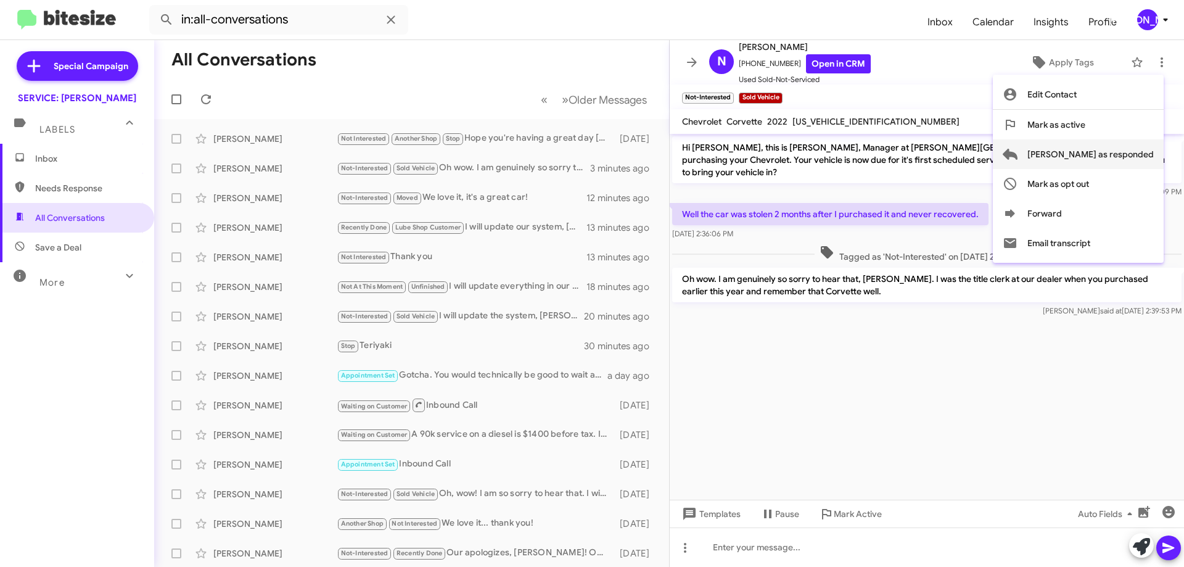
click at [1121, 151] on span "Mark as responded" at bounding box center [1090, 154] width 126 height 30
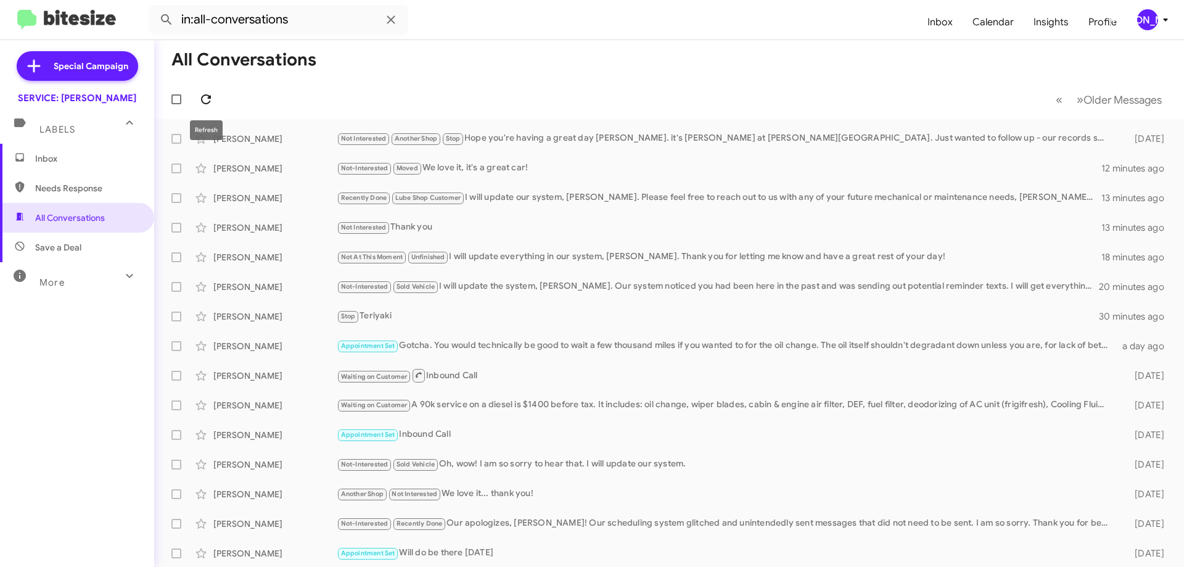
click at [195, 94] on span at bounding box center [206, 99] width 25 height 15
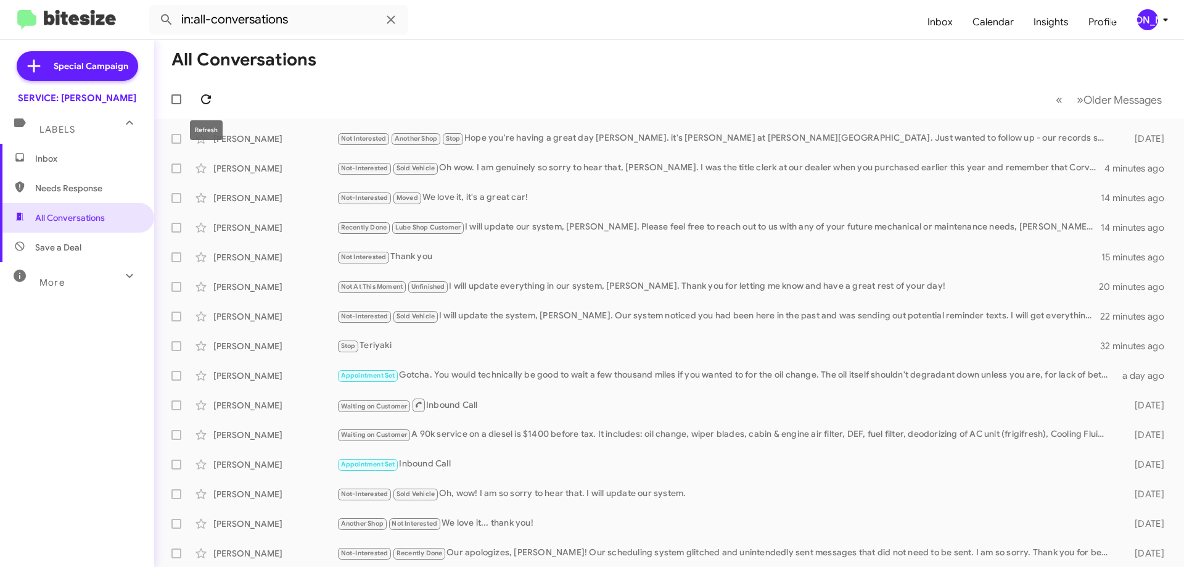
click at [199, 101] on icon at bounding box center [206, 99] width 15 height 15
click at [212, 103] on icon at bounding box center [206, 99] width 15 height 15
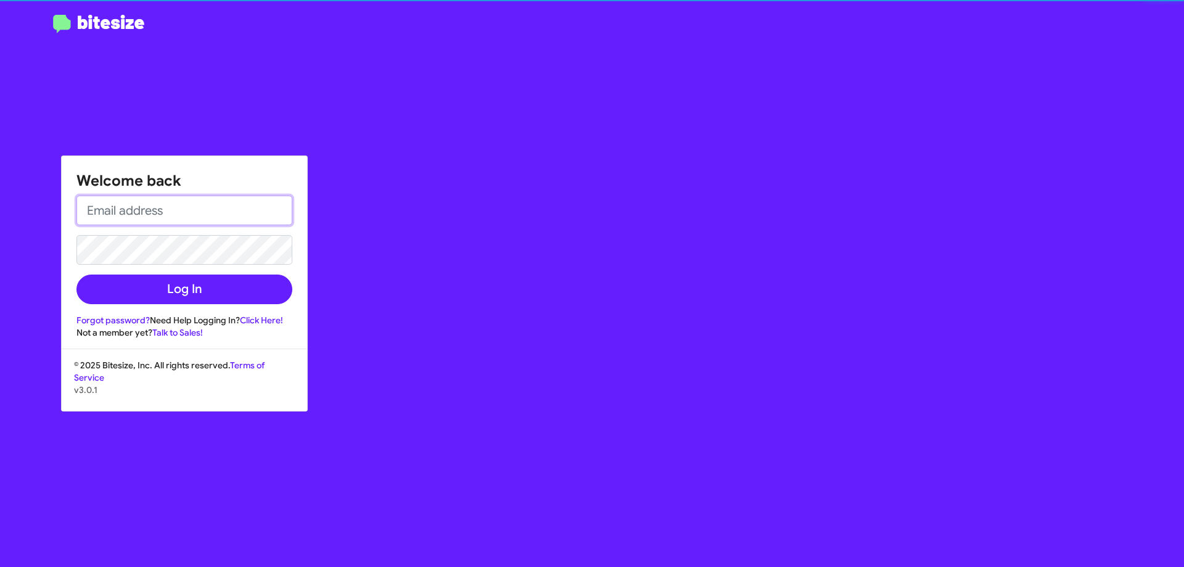
type input "jadams@donledford.com"
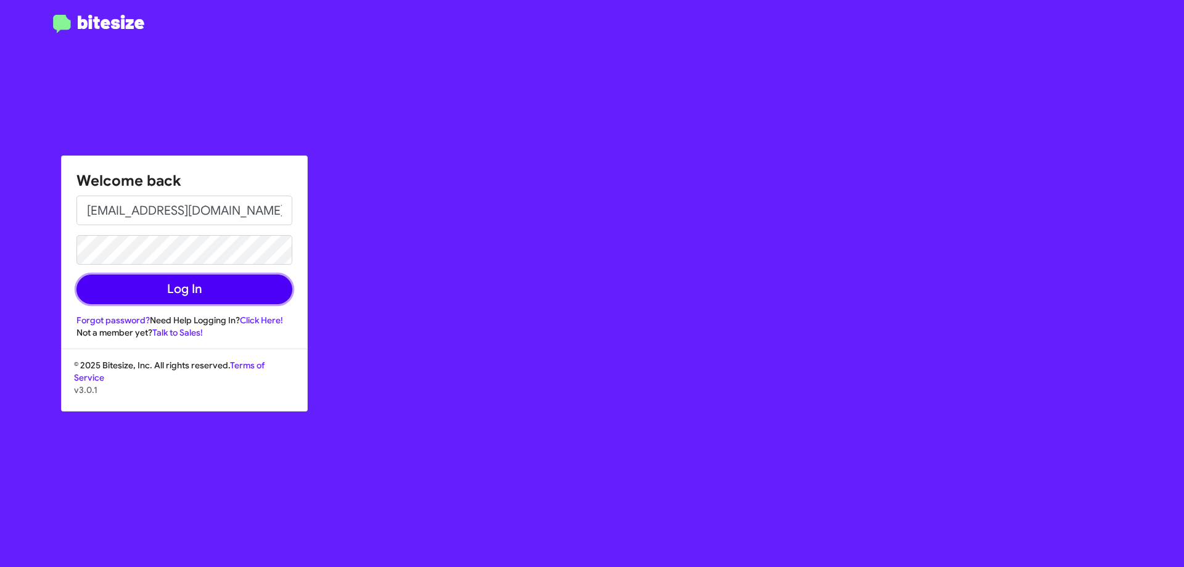
click at [130, 294] on button "Log In" at bounding box center [184, 289] width 216 height 30
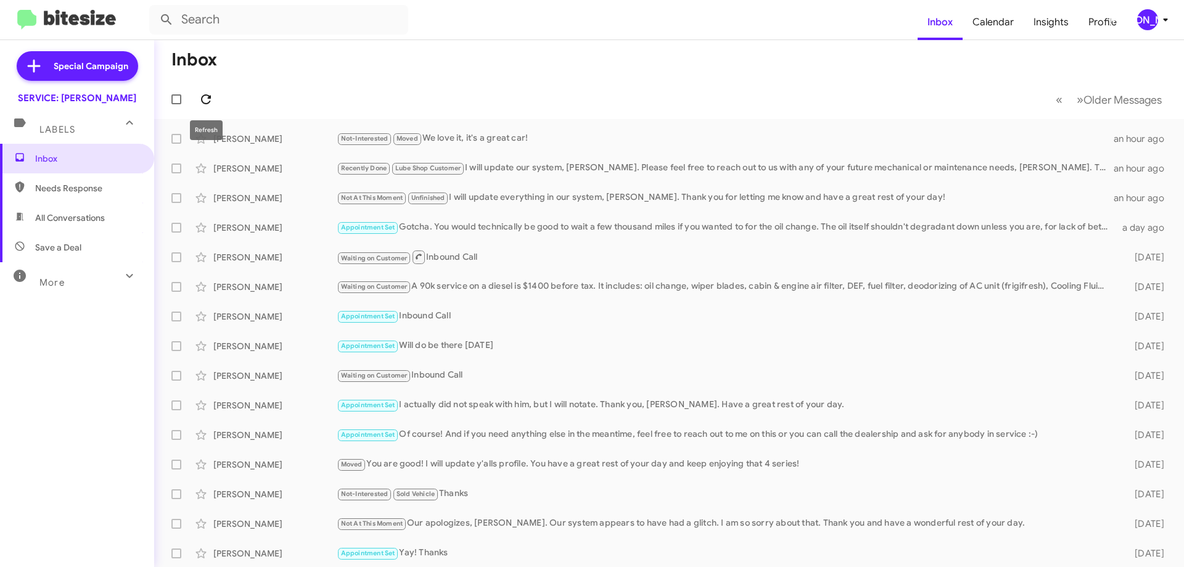
click at [215, 102] on span at bounding box center [206, 99] width 25 height 15
click at [62, 217] on span "All Conversations" at bounding box center [70, 218] width 70 height 12
type input "in:all-conversations"
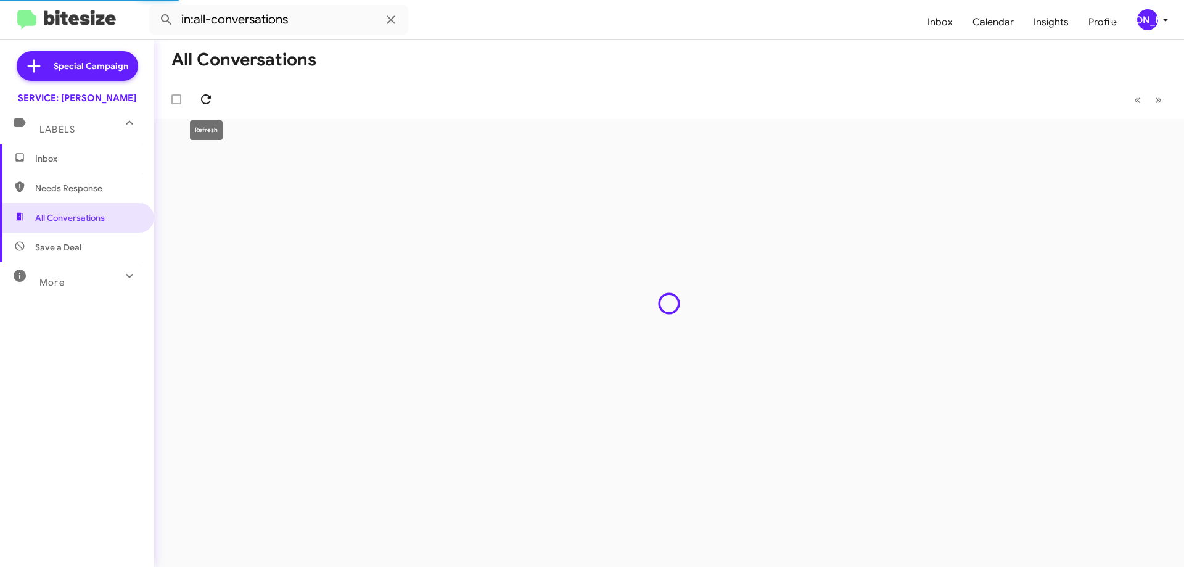
click at [200, 102] on icon at bounding box center [206, 99] width 15 height 15
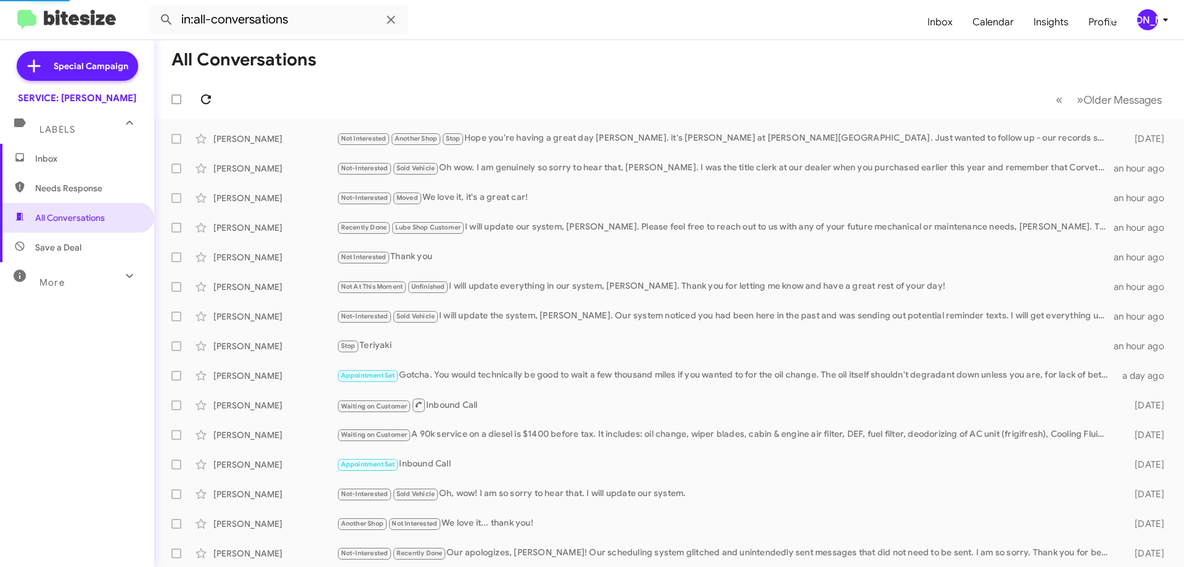
click at [200, 102] on icon at bounding box center [206, 99] width 15 height 15
click at [201, 96] on icon at bounding box center [206, 99] width 15 height 15
click at [208, 98] on icon at bounding box center [206, 99] width 10 height 10
click at [207, 89] on button at bounding box center [206, 99] width 25 height 25
click at [210, 107] on button at bounding box center [206, 99] width 25 height 25
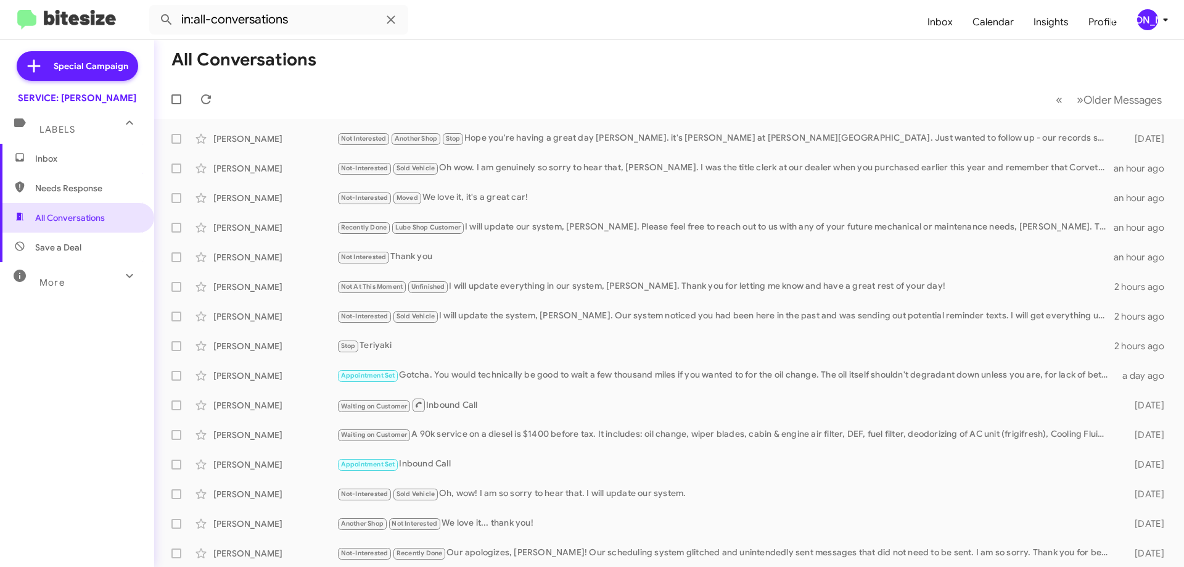
click at [218, 106] on mat-toolbar-row "« Previous » Next Older Messages" at bounding box center [669, 99] width 1030 height 39
click at [205, 100] on icon at bounding box center [206, 99] width 15 height 15
click at [197, 102] on span at bounding box center [206, 99] width 25 height 15
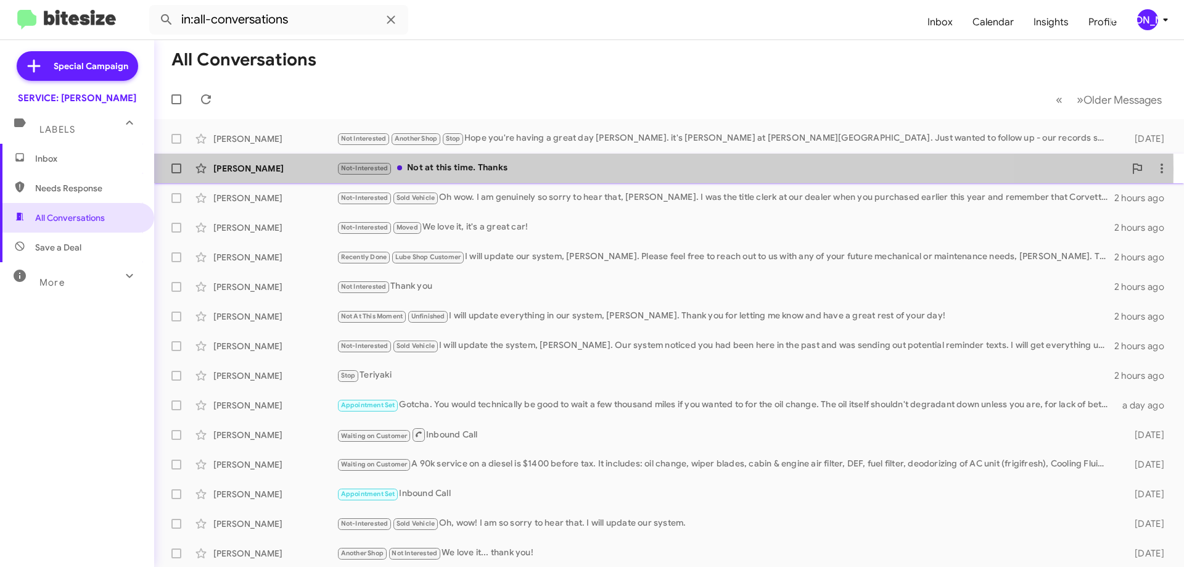
click at [545, 170] on div "Not-Interested Not at this time. Thanks" at bounding box center [731, 168] width 788 height 14
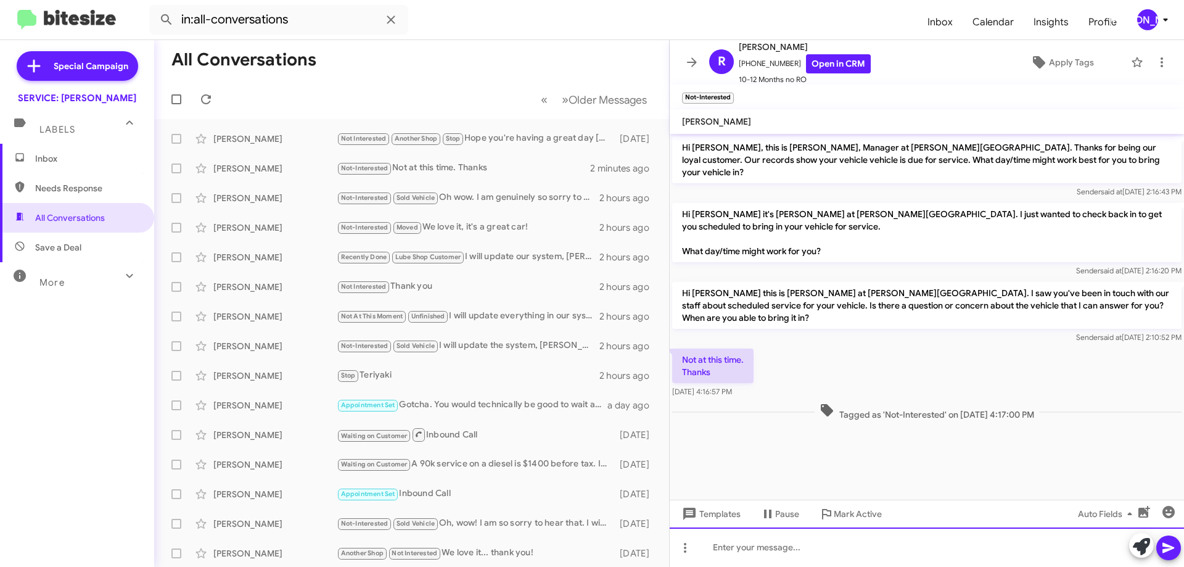
click at [841, 559] on div at bounding box center [927, 546] width 514 height 39
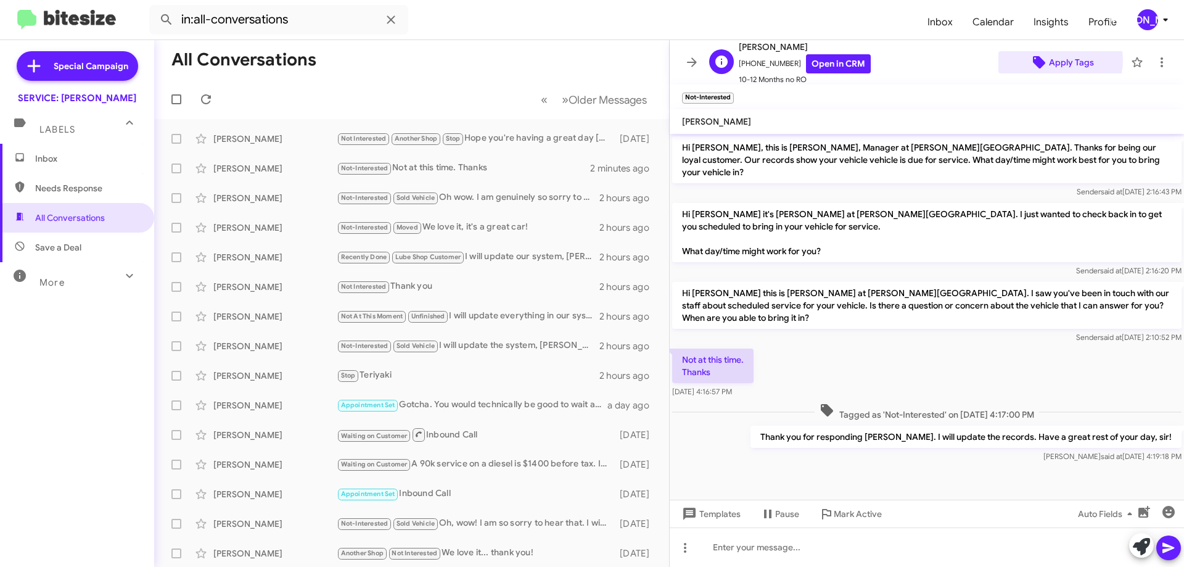
click at [1051, 60] on span "Apply Tags" at bounding box center [1071, 62] width 45 height 22
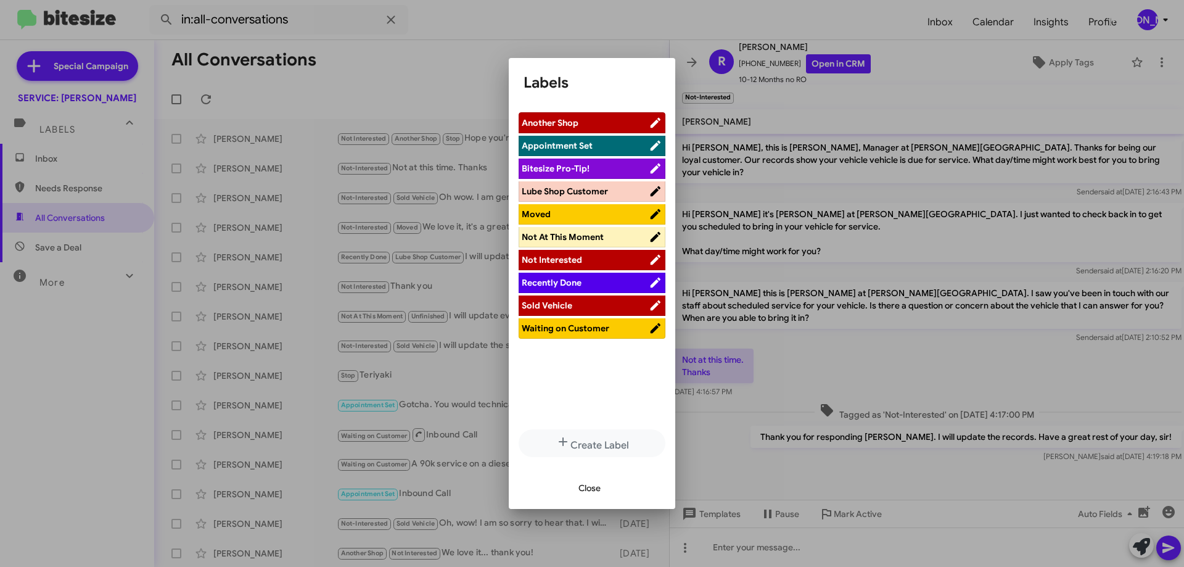
click at [609, 235] on span "Not At This Moment" at bounding box center [585, 237] width 127 height 12
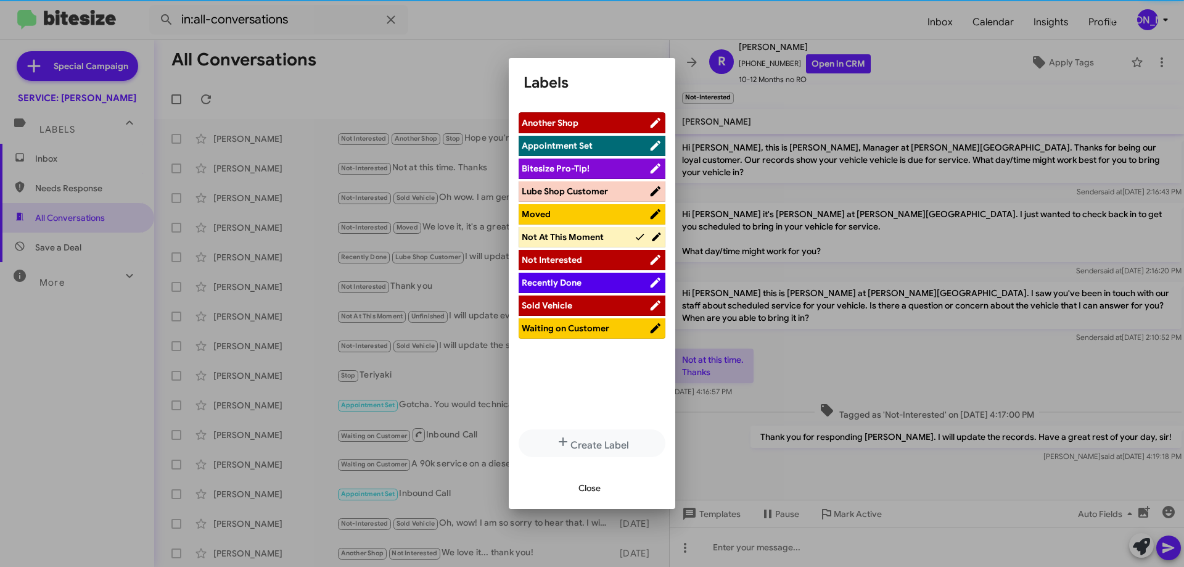
click at [594, 488] on span "Close" at bounding box center [590, 488] width 22 height 22
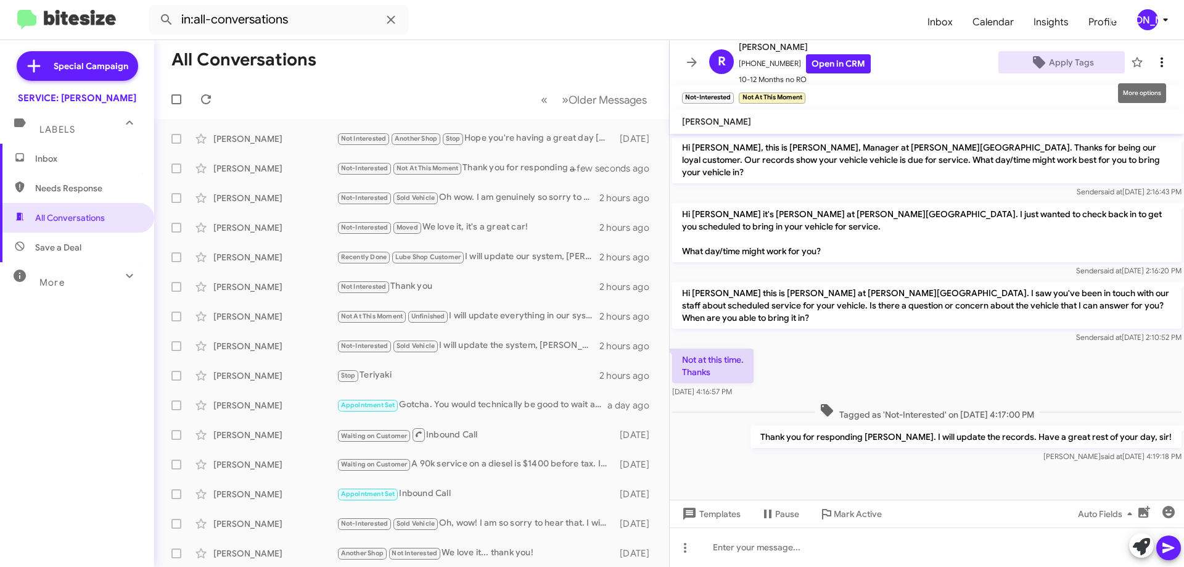
click at [1155, 59] on icon at bounding box center [1162, 62] width 15 height 15
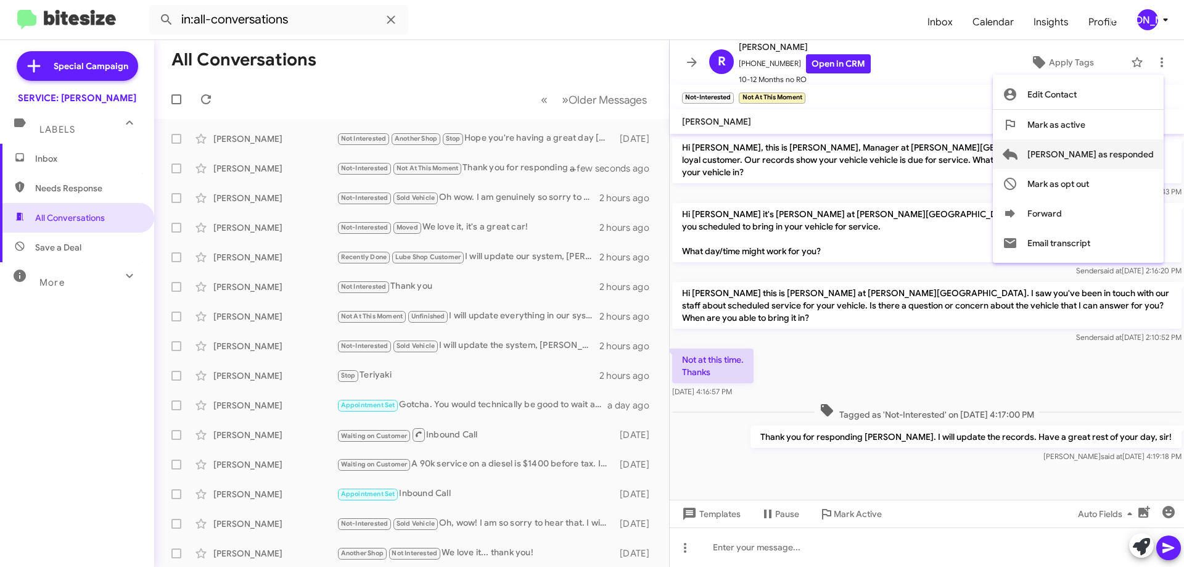
click at [1098, 155] on span "Mark as responded" at bounding box center [1090, 154] width 126 height 30
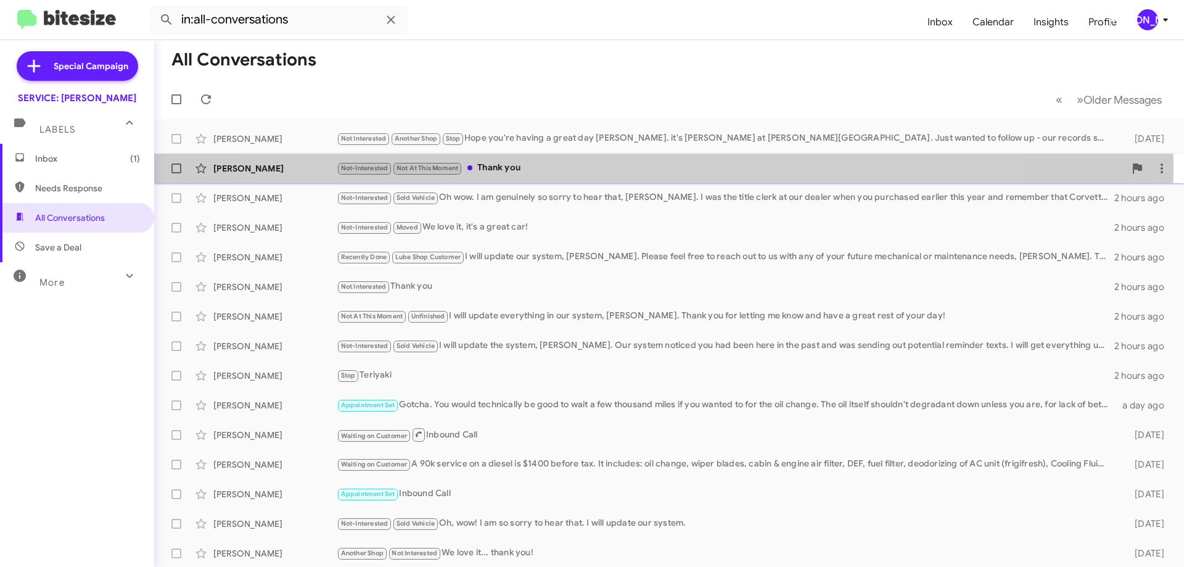
click at [628, 166] on div "Not-Interested Not At This Moment Thank you" at bounding box center [731, 168] width 788 height 14
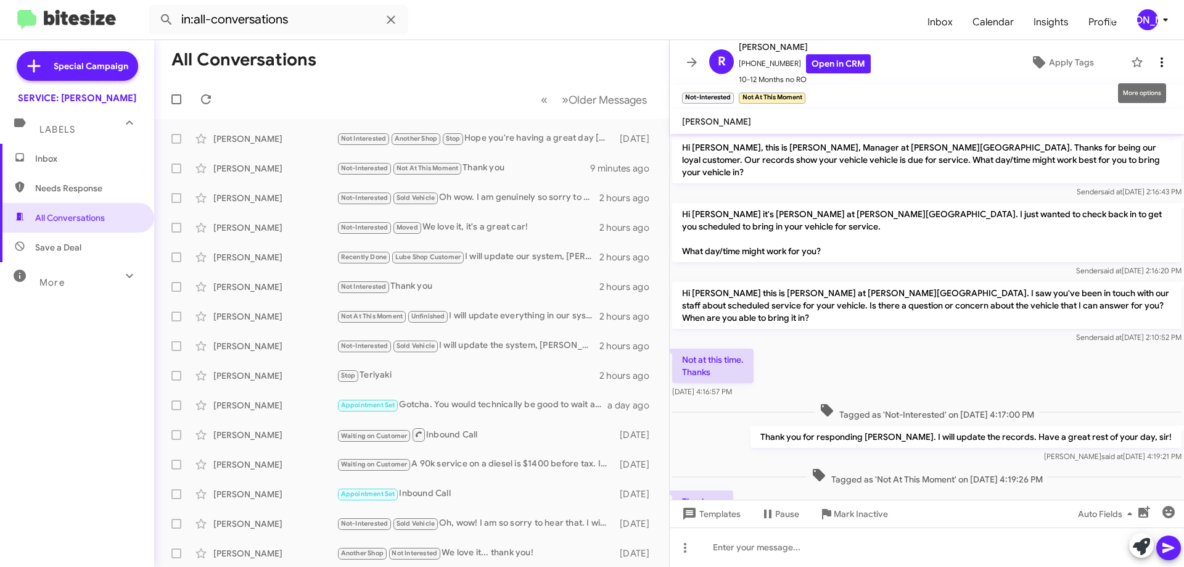
click at [1159, 68] on span at bounding box center [1162, 62] width 25 height 15
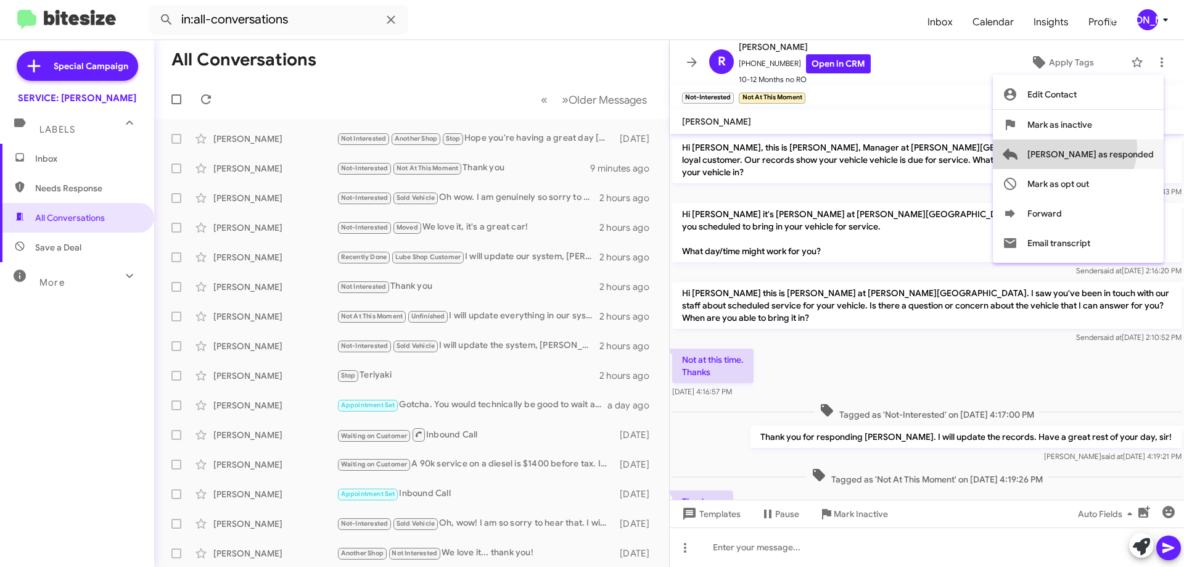
click at [1113, 147] on span "Mark as responded" at bounding box center [1090, 154] width 126 height 30
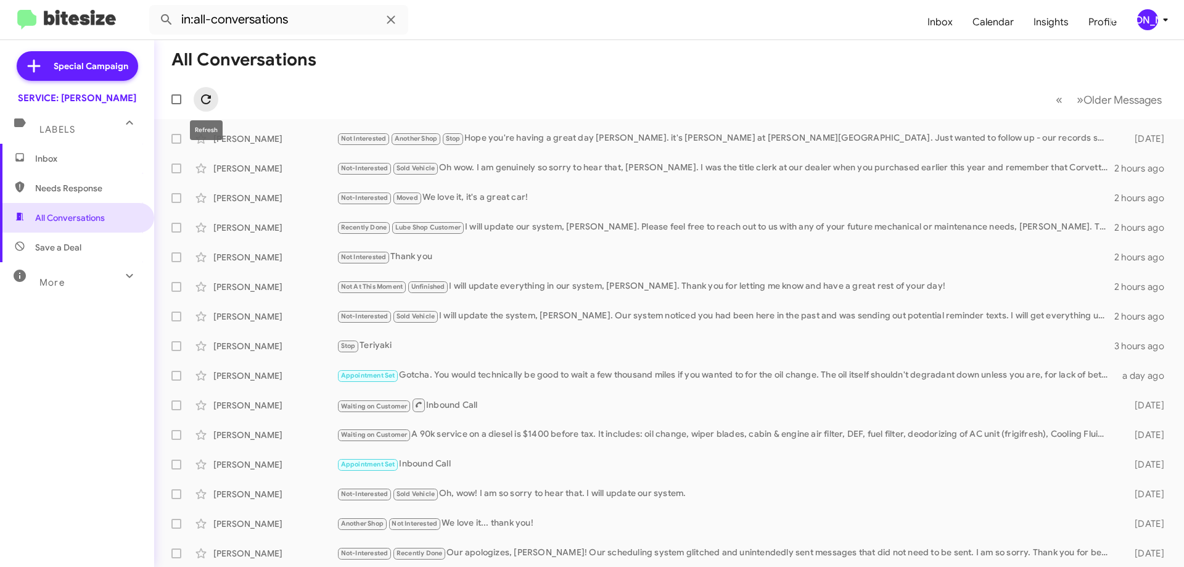
click at [208, 98] on icon at bounding box center [206, 99] width 10 height 10
